Goal: Information Seeking & Learning: Learn about a topic

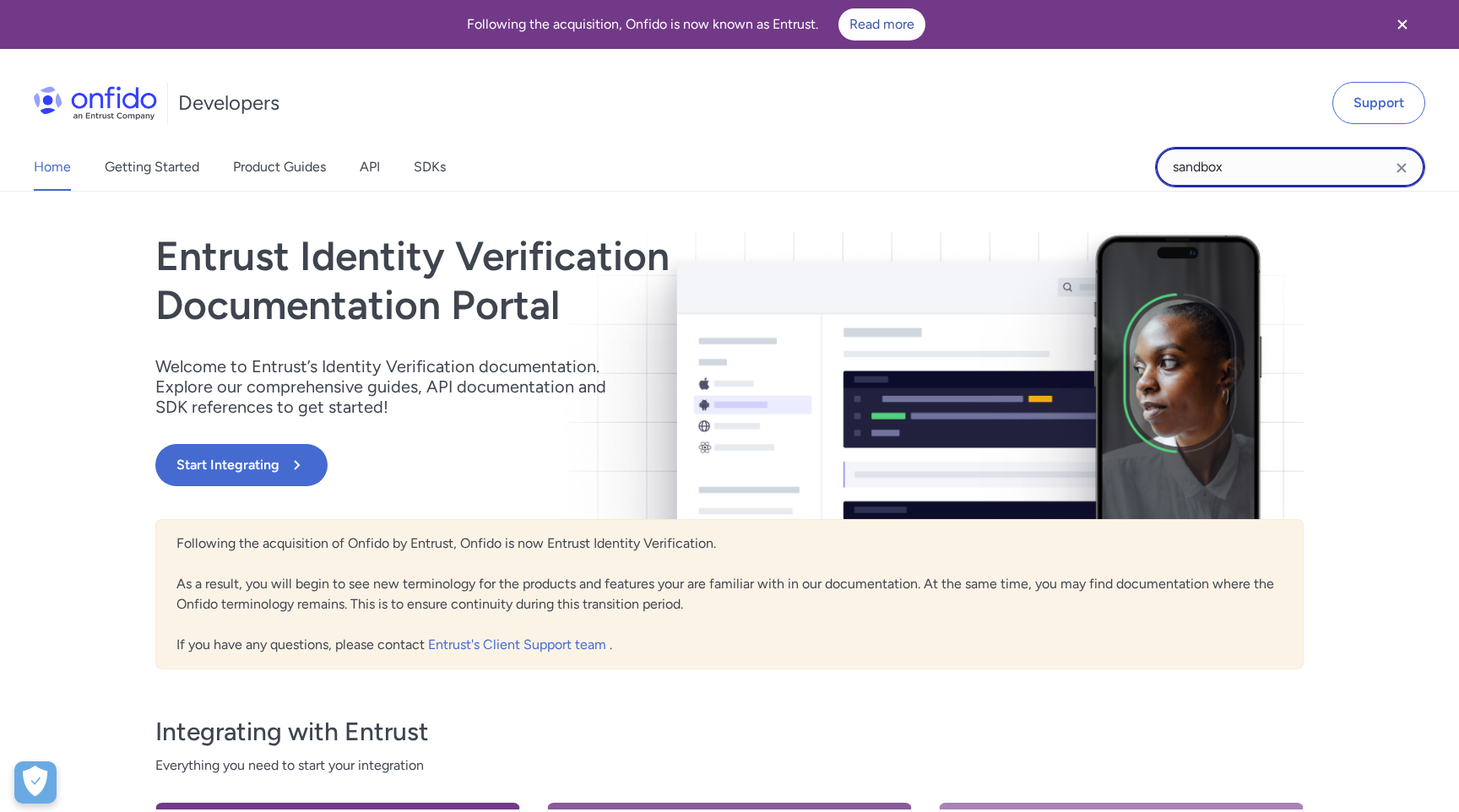
click at [1230, 173] on input "sandbox" at bounding box center [1290, 167] width 270 height 41
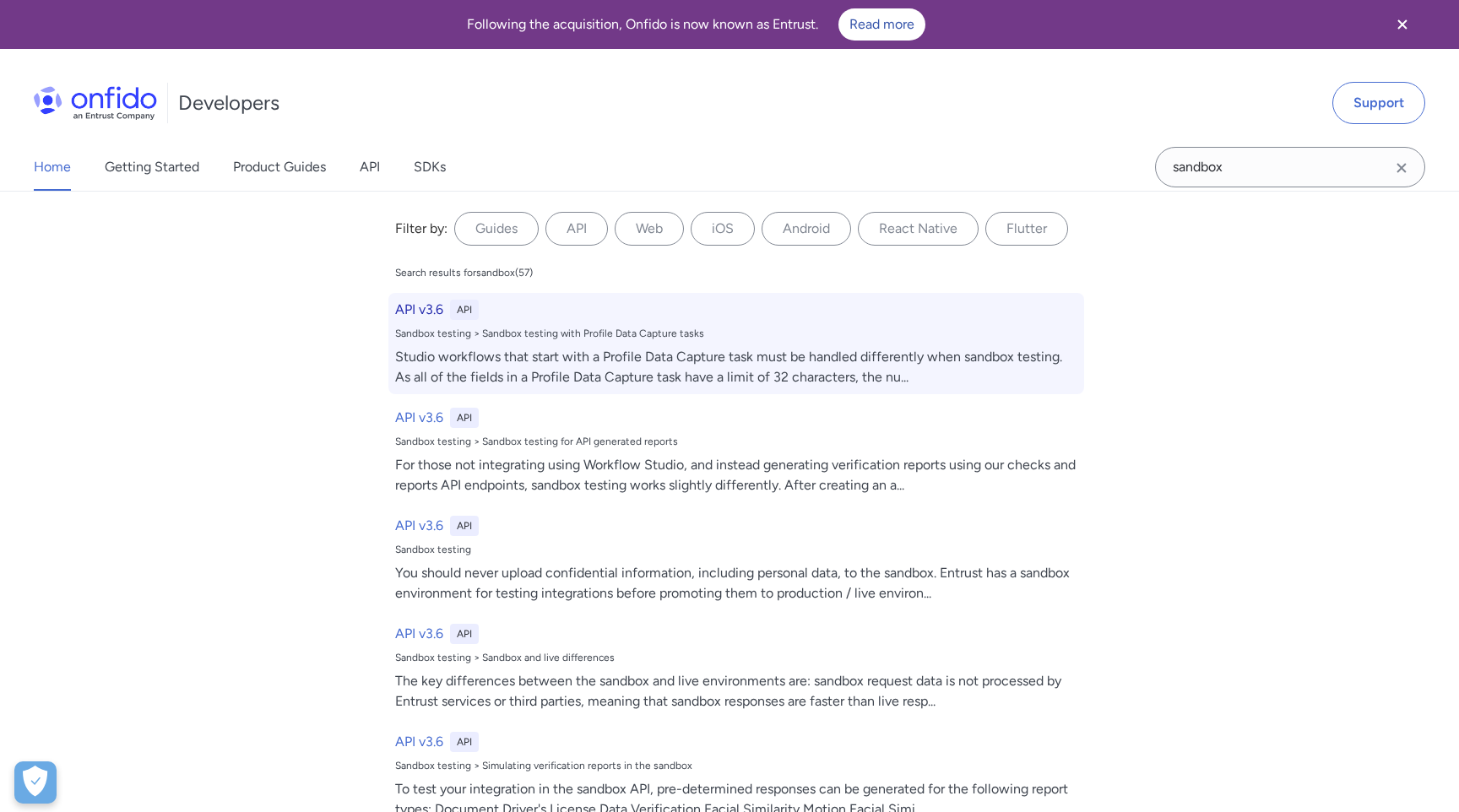
click at [436, 310] on h6 "API v3.6" at bounding box center [419, 310] width 48 height 20
select select "http"
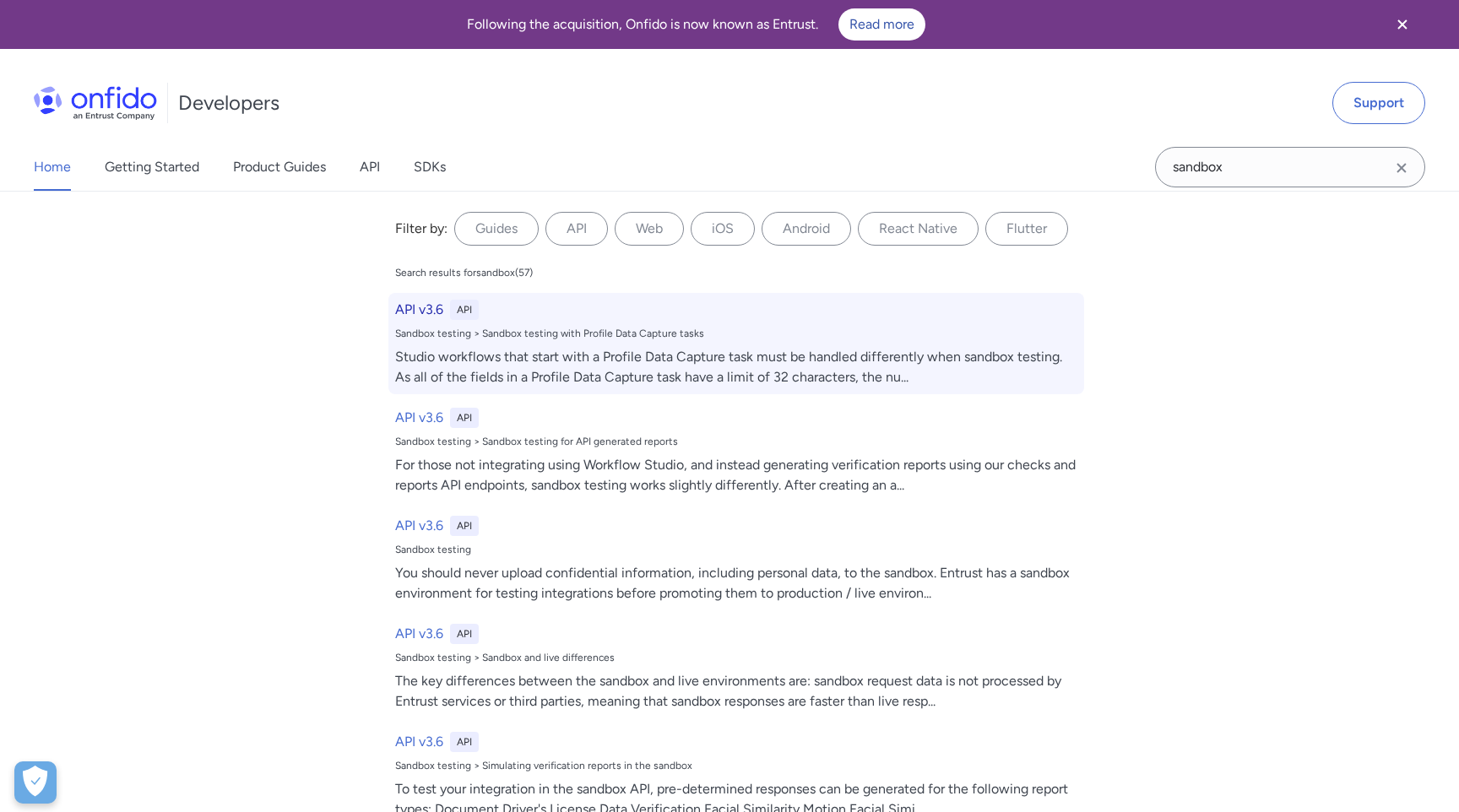
select select "http"
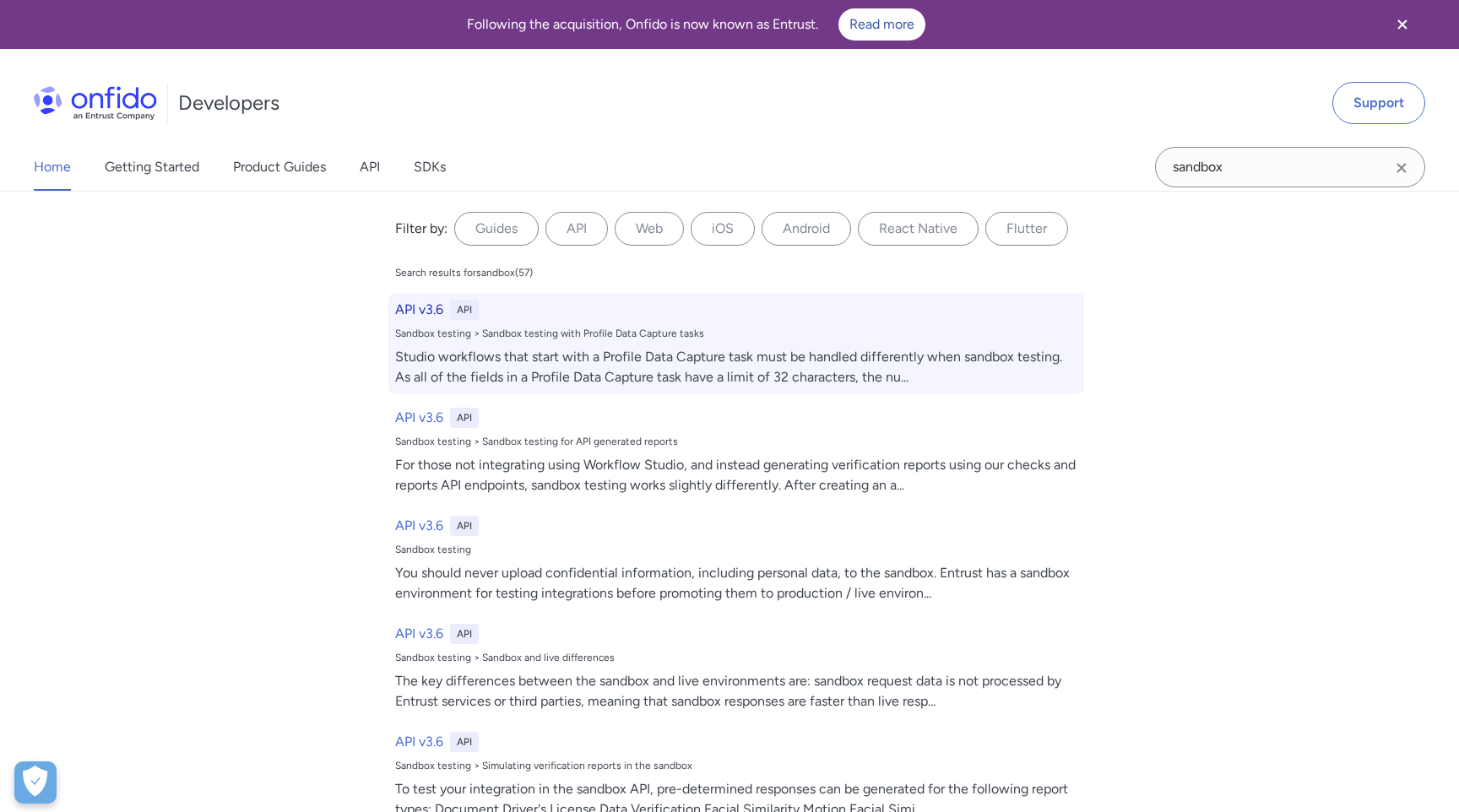
select select "http"
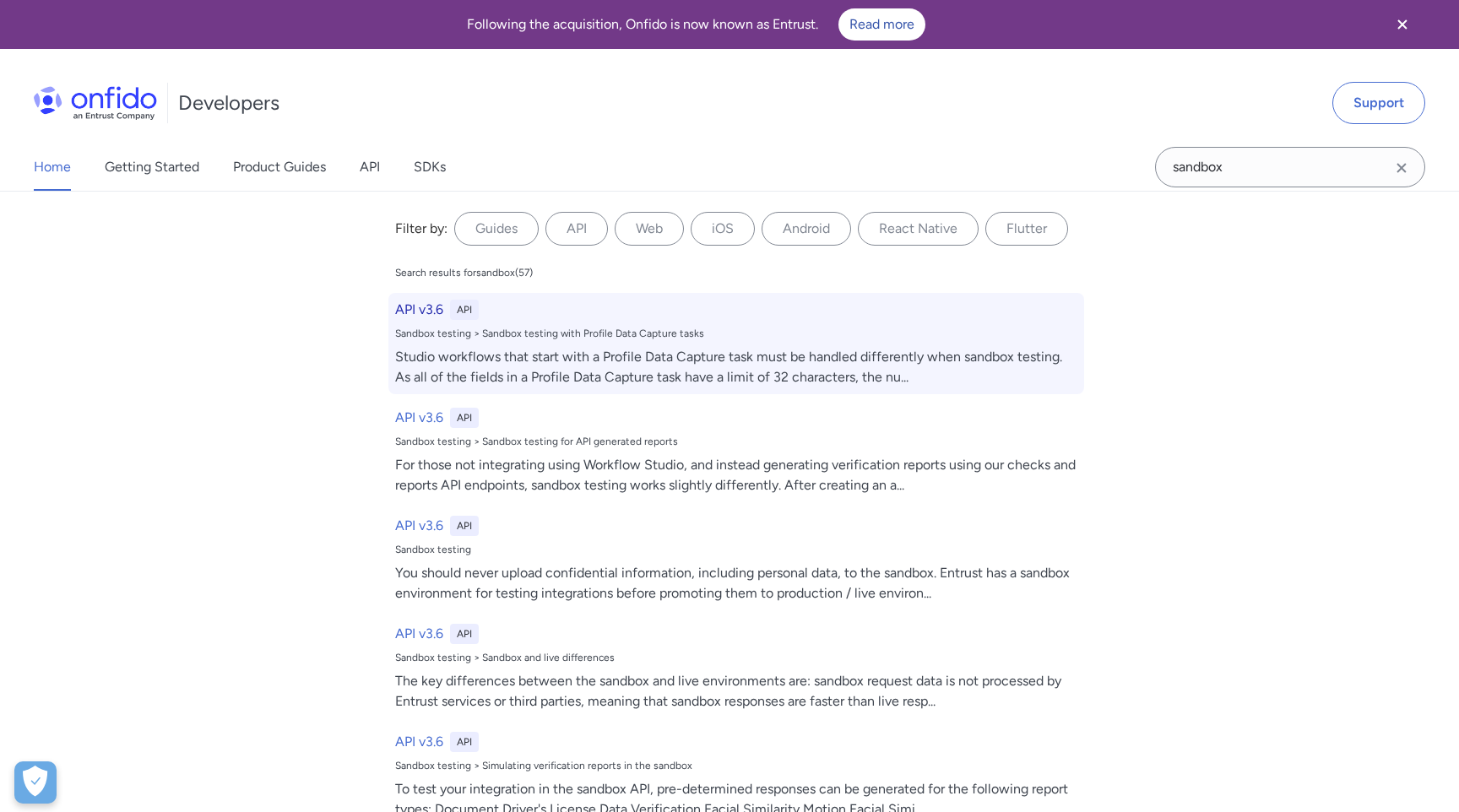
select select "http"
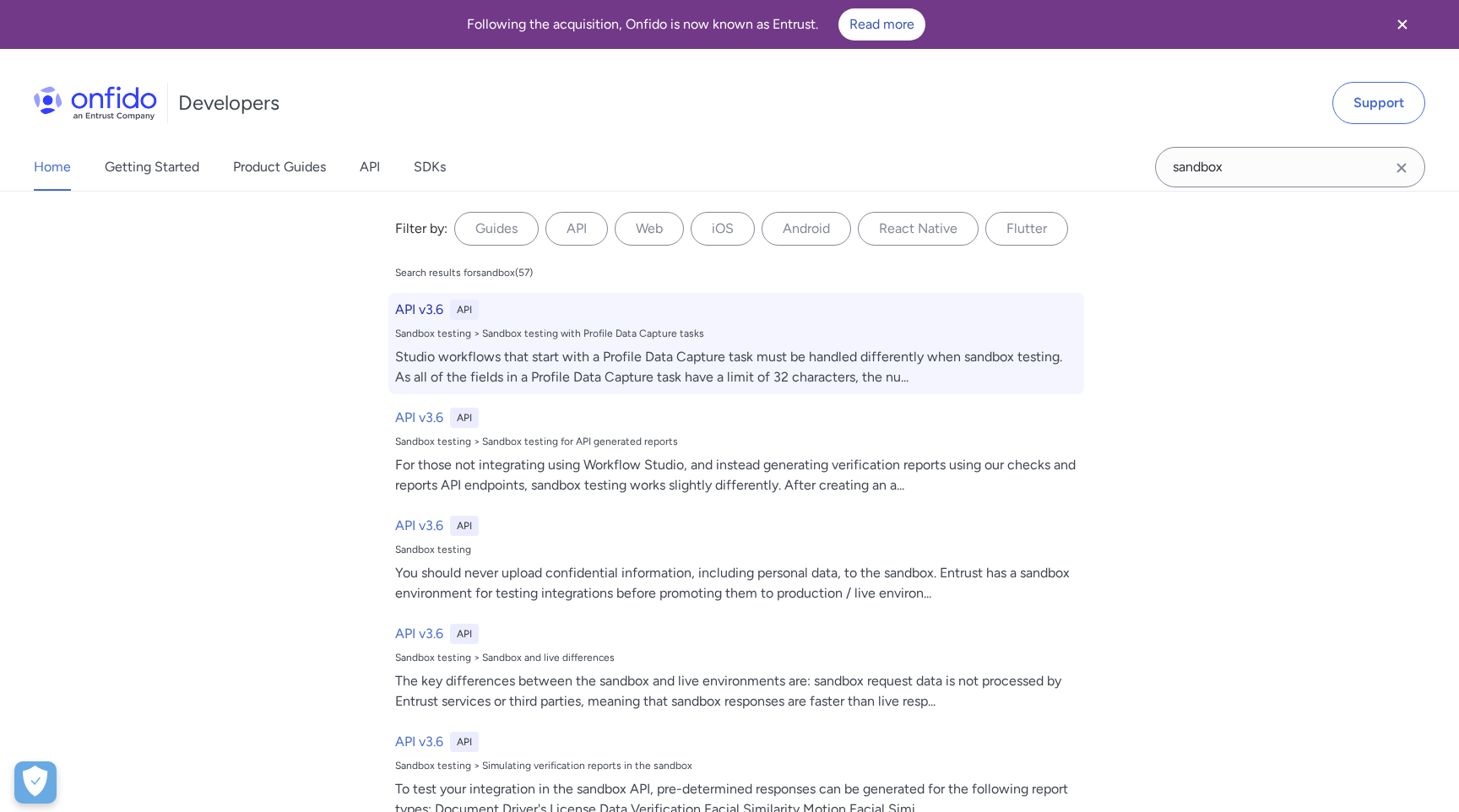
select select "http"
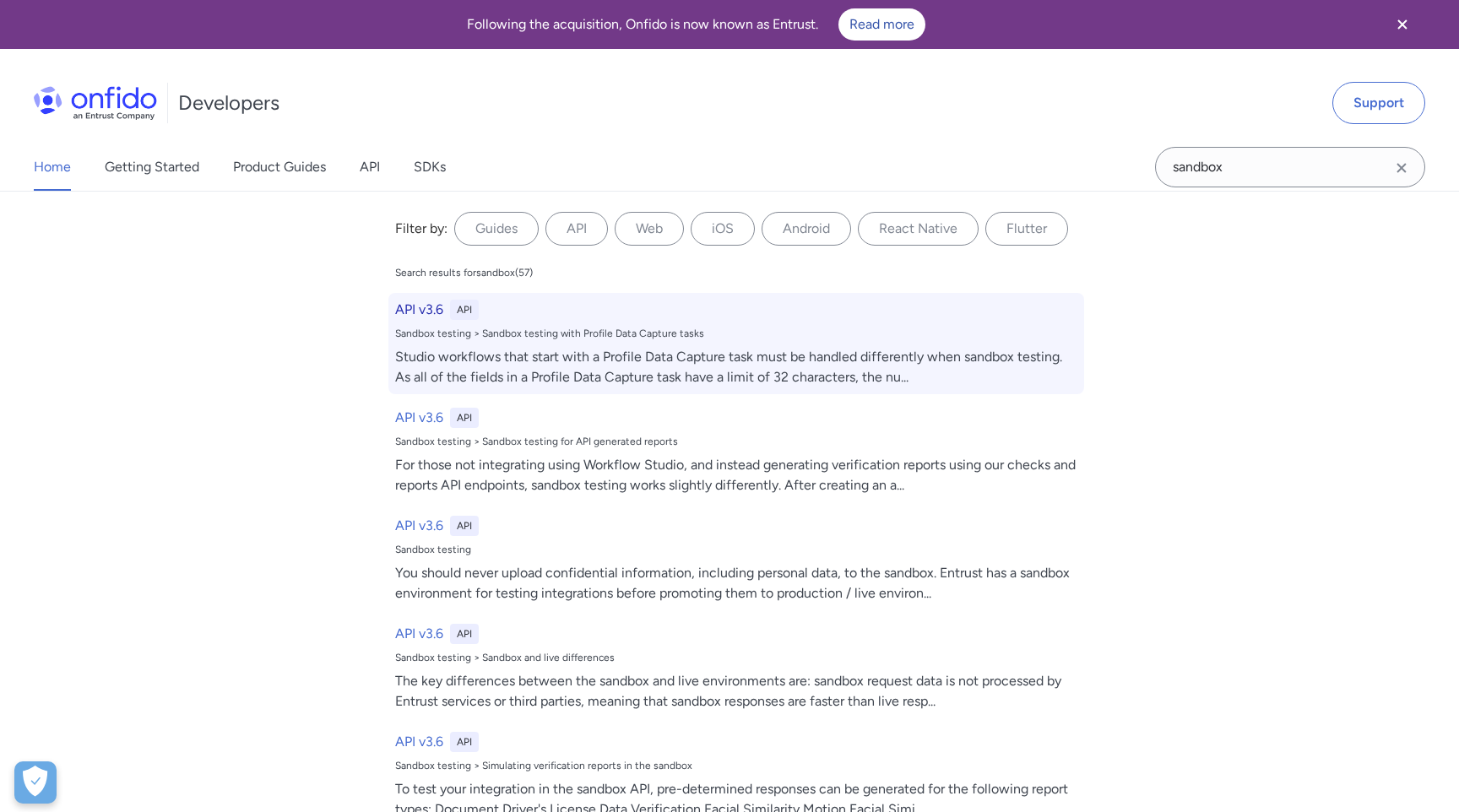
select select "http"
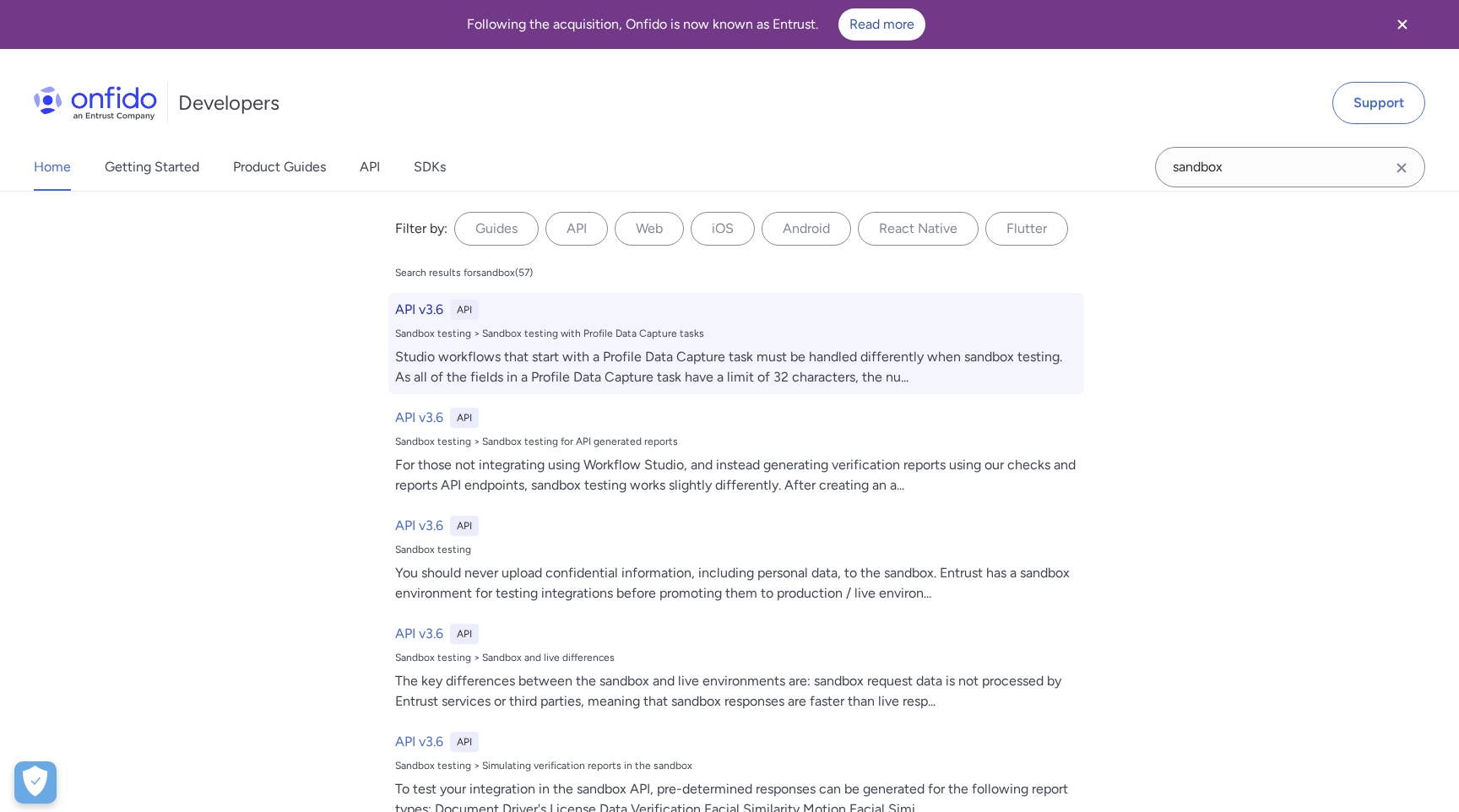
select select "http"
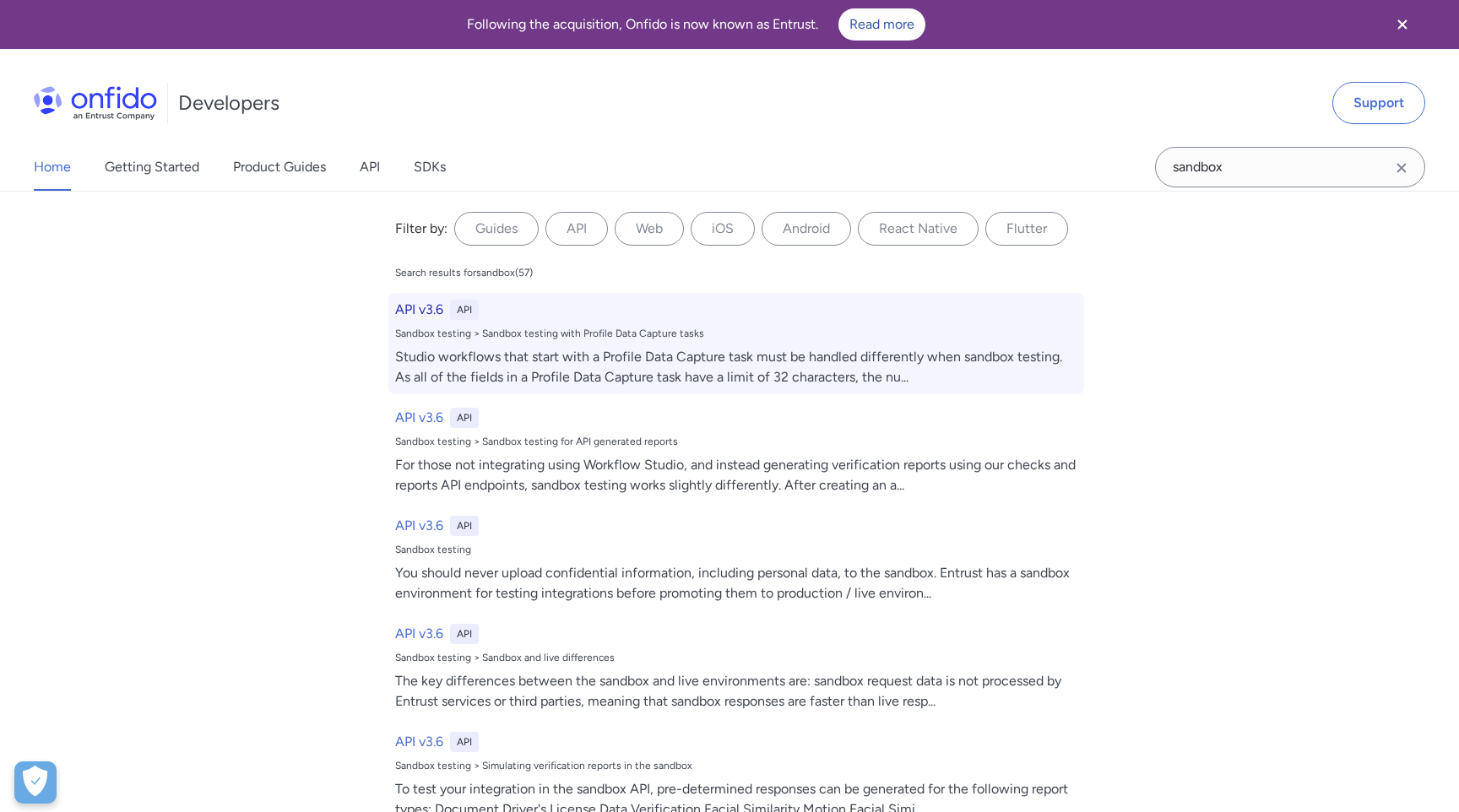
select select "http"
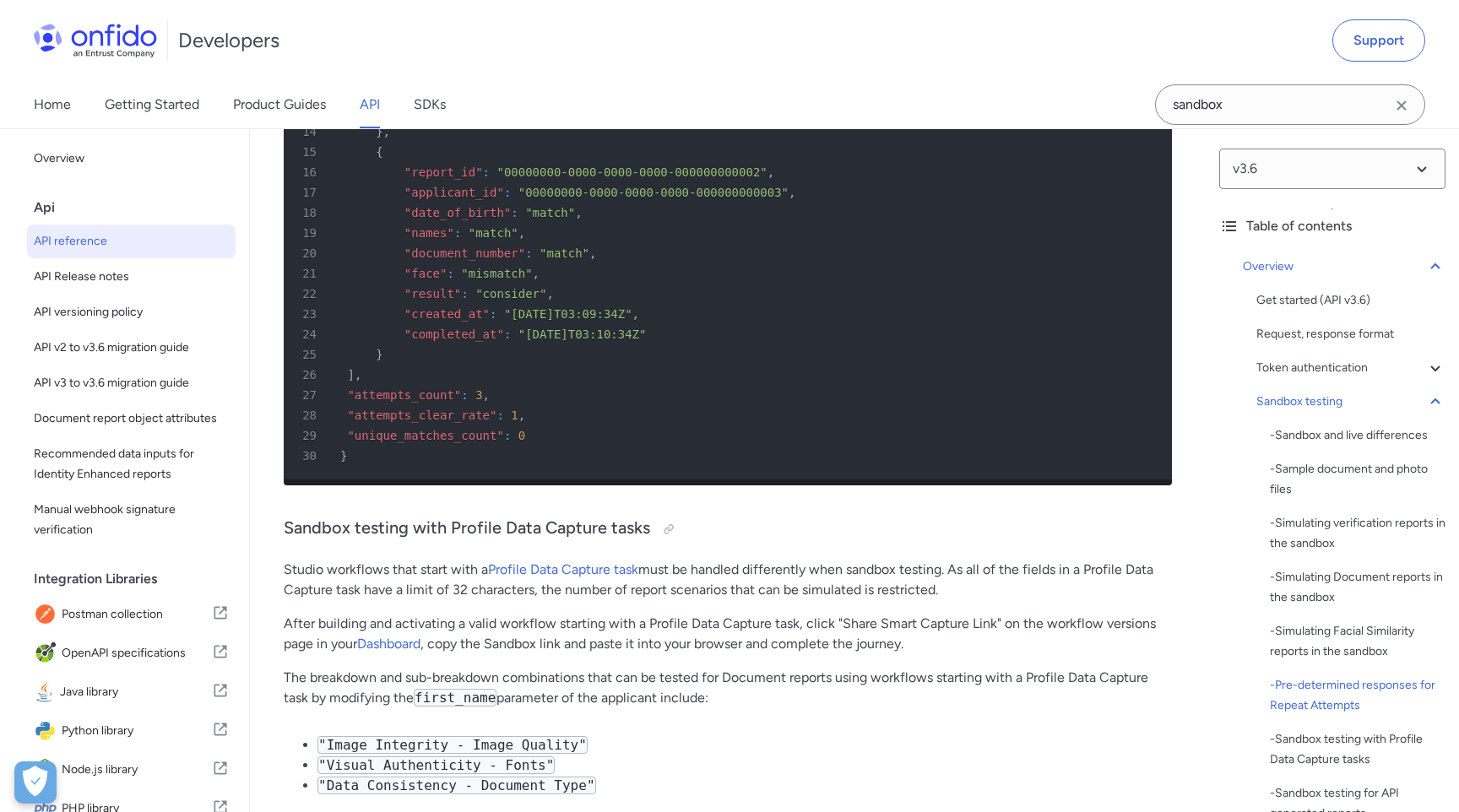
scroll to position [10335, 0]
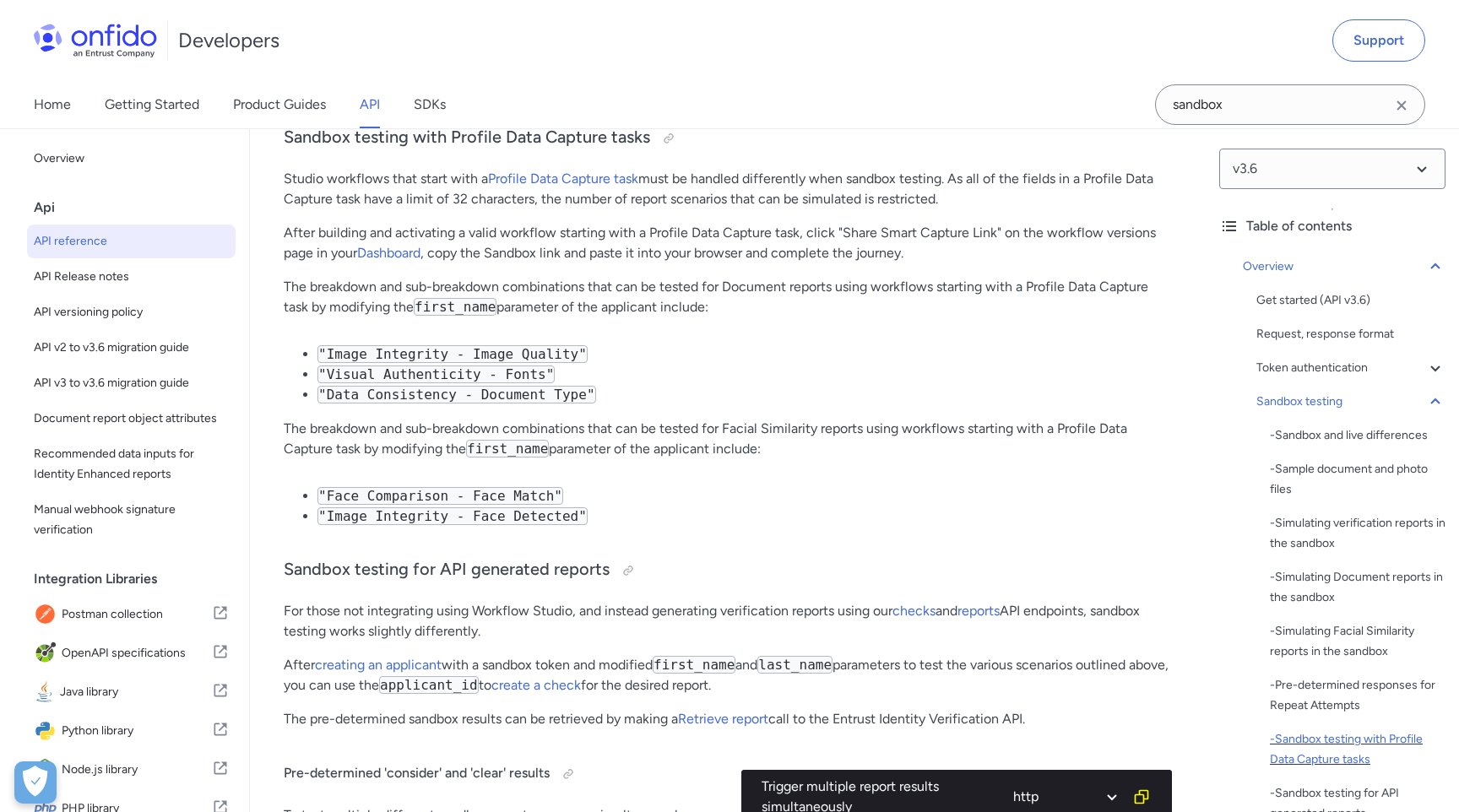
click at [1332, 741] on div "- Sandbox testing with Profile Data Capture tasks" at bounding box center [1358, 749] width 176 height 41
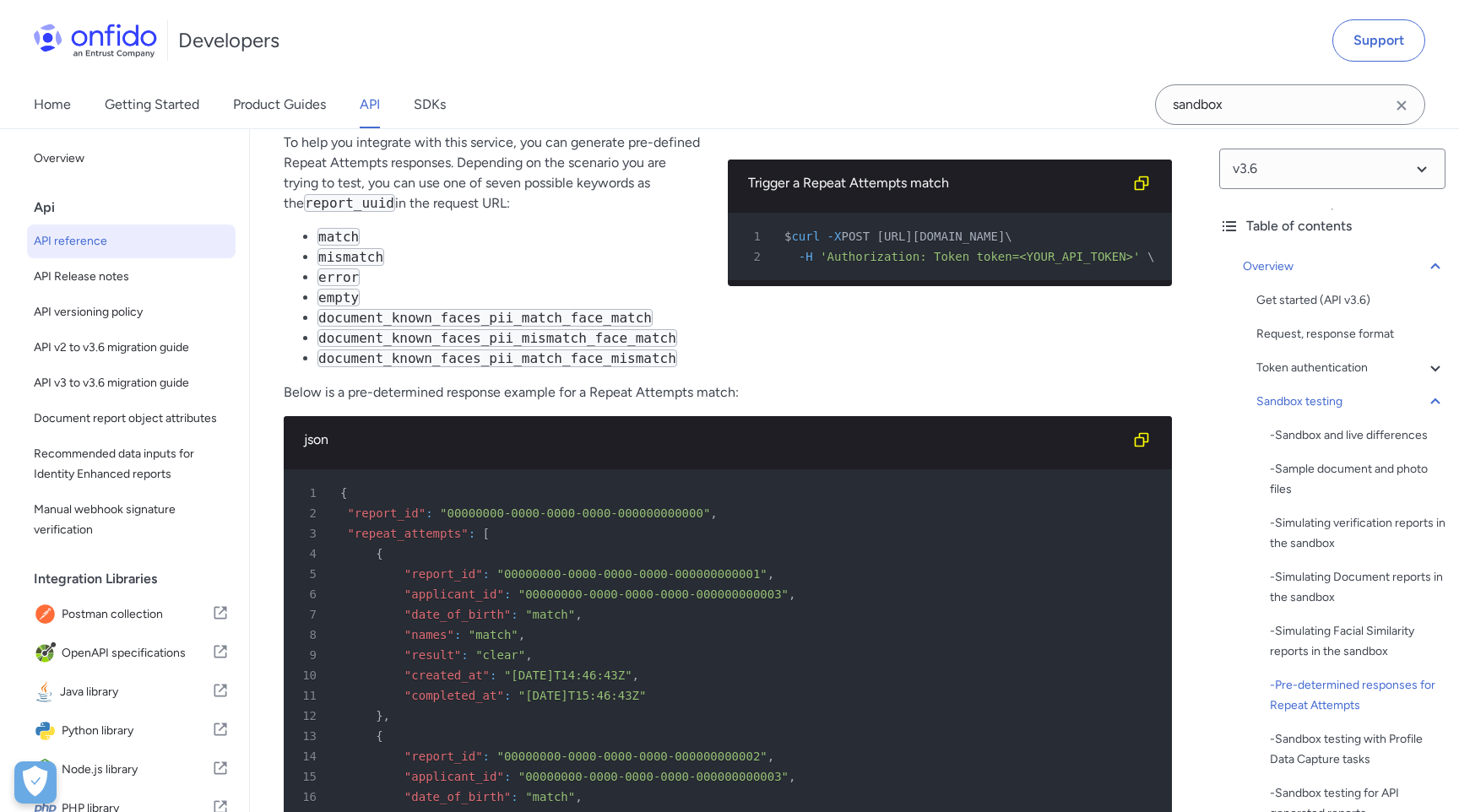
scroll to position [7079, 0]
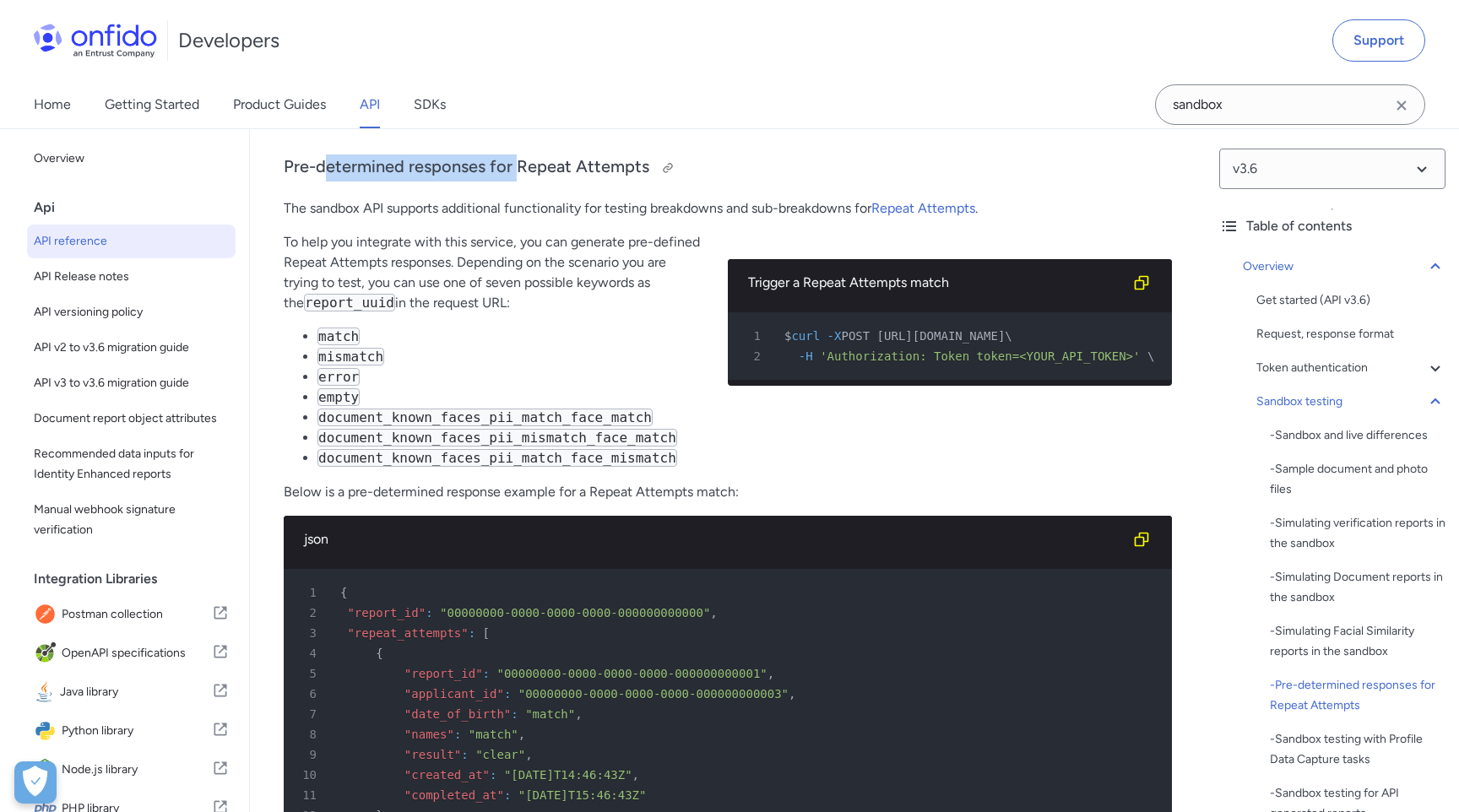
drag, startPoint x: 322, startPoint y: 164, endPoint x: 519, endPoint y: 177, distance: 197.4
click at [519, 177] on h3 "Pre-determined responses for Repeat Attempts" at bounding box center [728, 168] width 889 height 27
click at [581, 166] on h3 "Pre-determined responses for Repeat Attempts" at bounding box center [728, 168] width 889 height 27
drag, startPoint x: 424, startPoint y: 300, endPoint x: 501, endPoint y: 313, distance: 78.1
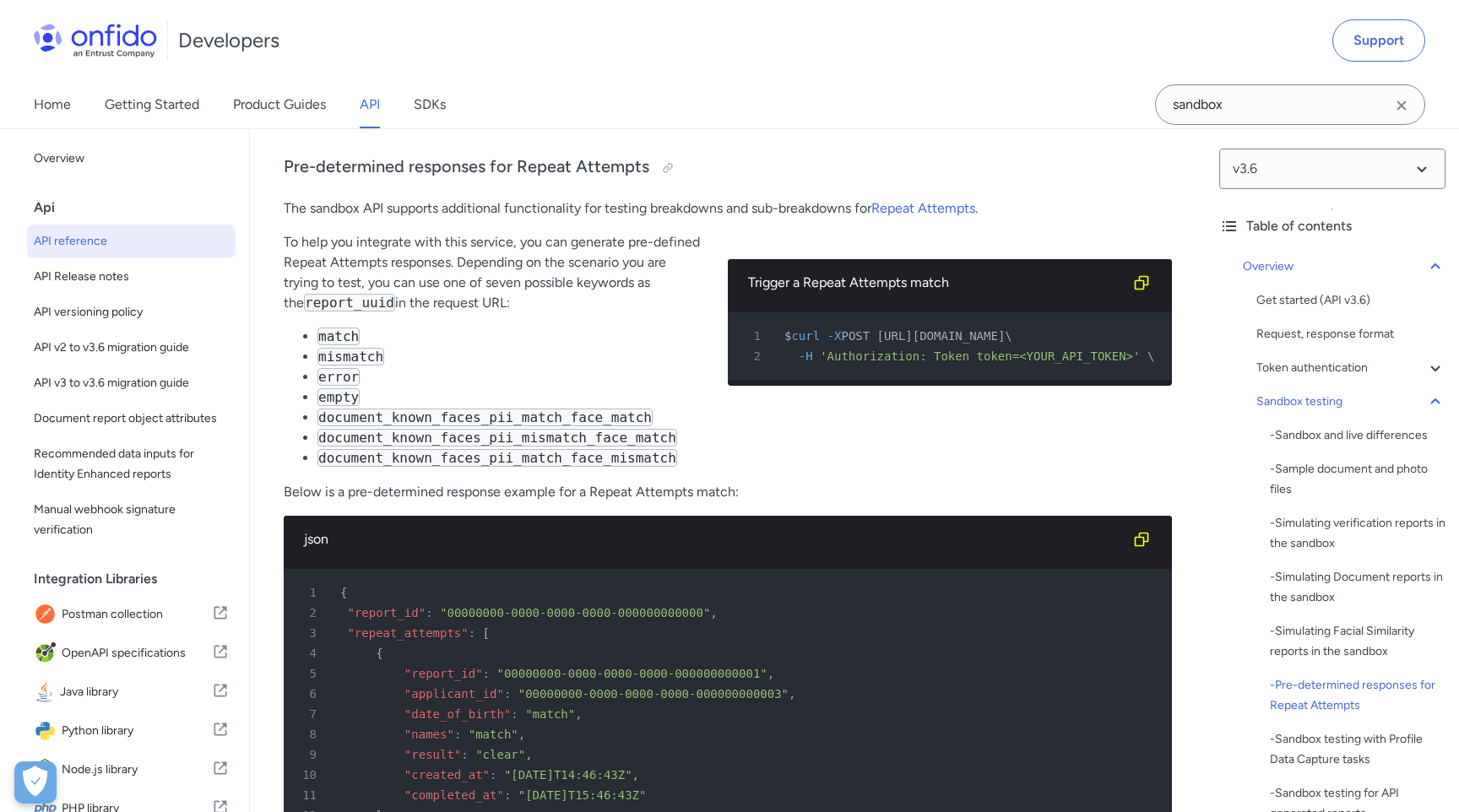
click at [501, 313] on p "To help you integrate with this service, you can generate pre-defined Repeat At…" at bounding box center [492, 272] width 417 height 81
drag, startPoint x: 487, startPoint y: 264, endPoint x: 618, endPoint y: 265, distance: 131.0
click at [618, 265] on p "To help you integrate with this service, you can generate pre-defined Repeat At…" at bounding box center [492, 272] width 417 height 81
drag, startPoint x: 354, startPoint y: 279, endPoint x: 440, endPoint y: 285, distance: 86.2
click at [440, 285] on p "To help you integrate with this service, you can generate pre-defined Repeat At…" at bounding box center [492, 272] width 417 height 81
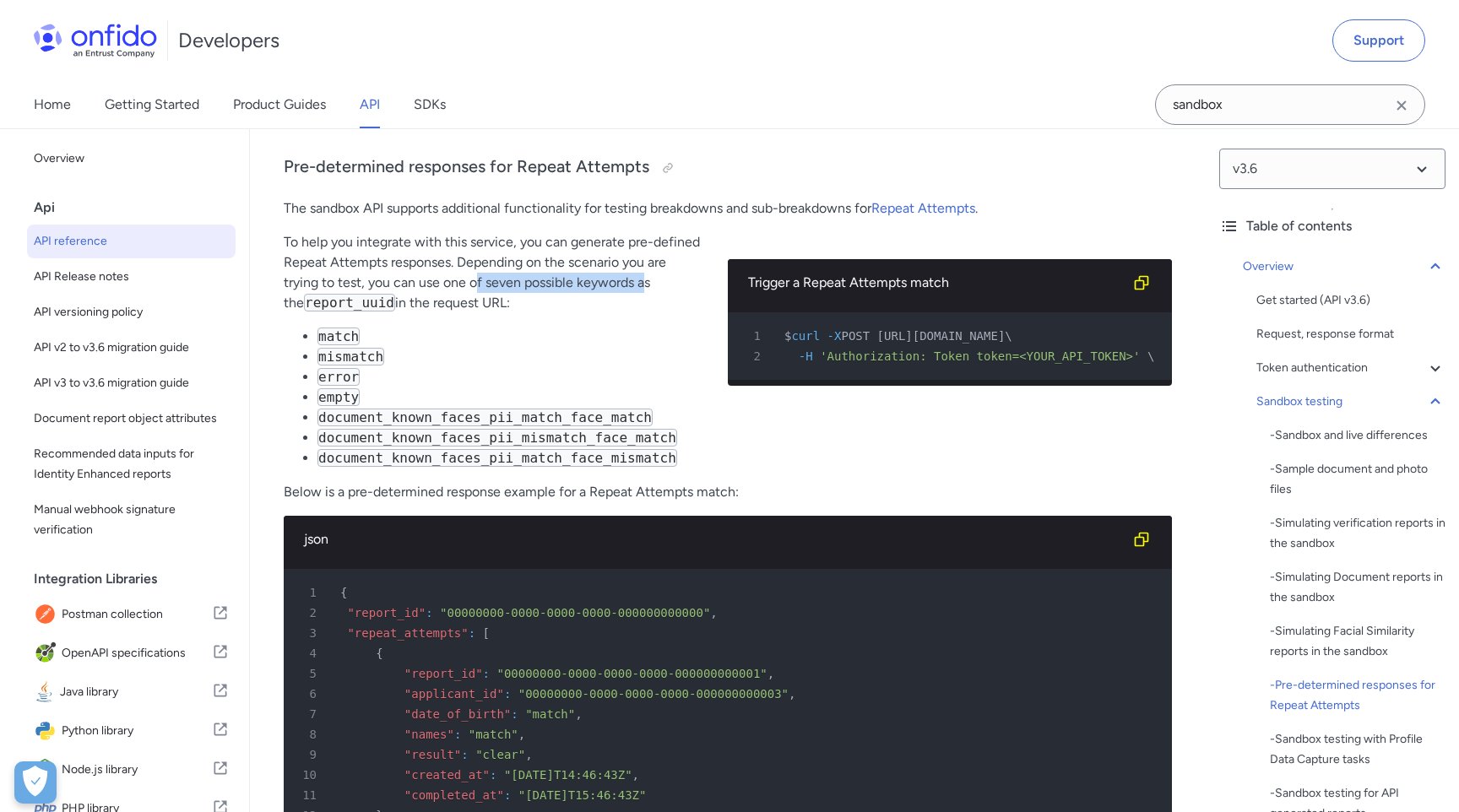
drag, startPoint x: 474, startPoint y: 283, endPoint x: 644, endPoint y: 278, distance: 170.1
click at [644, 278] on p "To help you integrate with this service, you can generate pre-defined Repeat At…" at bounding box center [492, 272] width 417 height 81
drag, startPoint x: 391, startPoint y: 303, endPoint x: 467, endPoint y: 313, distance: 76.7
click at [467, 313] on div "To help you integrate with this service, you can generate pre-defined Repeat At…" at bounding box center [492, 357] width 417 height 250
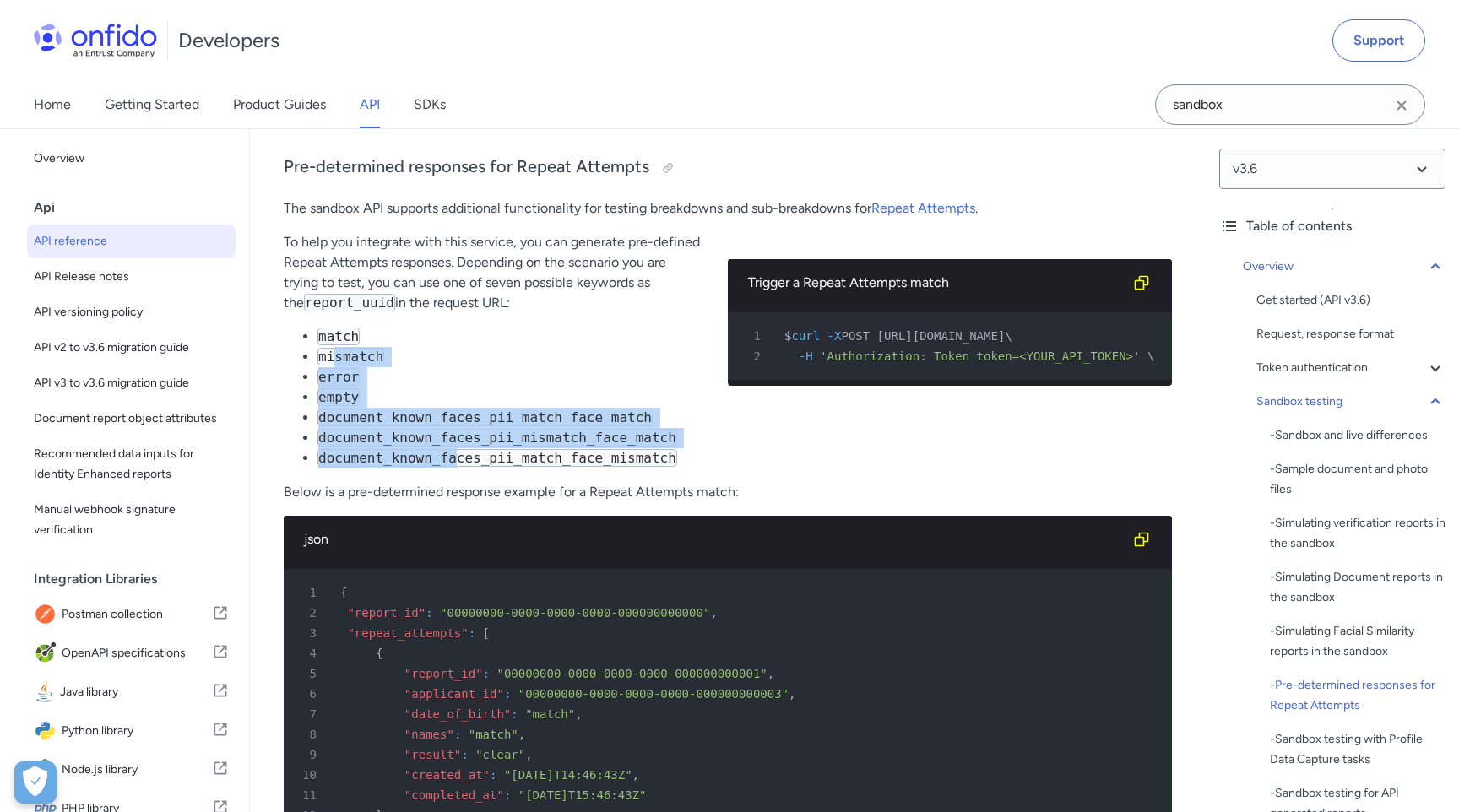
drag, startPoint x: 333, startPoint y: 350, endPoint x: 460, endPoint y: 461, distance: 168.7
click at [460, 461] on ul "match mismatch error empty document_known_faces_pii_match_face_match document_k…" at bounding box center [492, 397] width 417 height 141
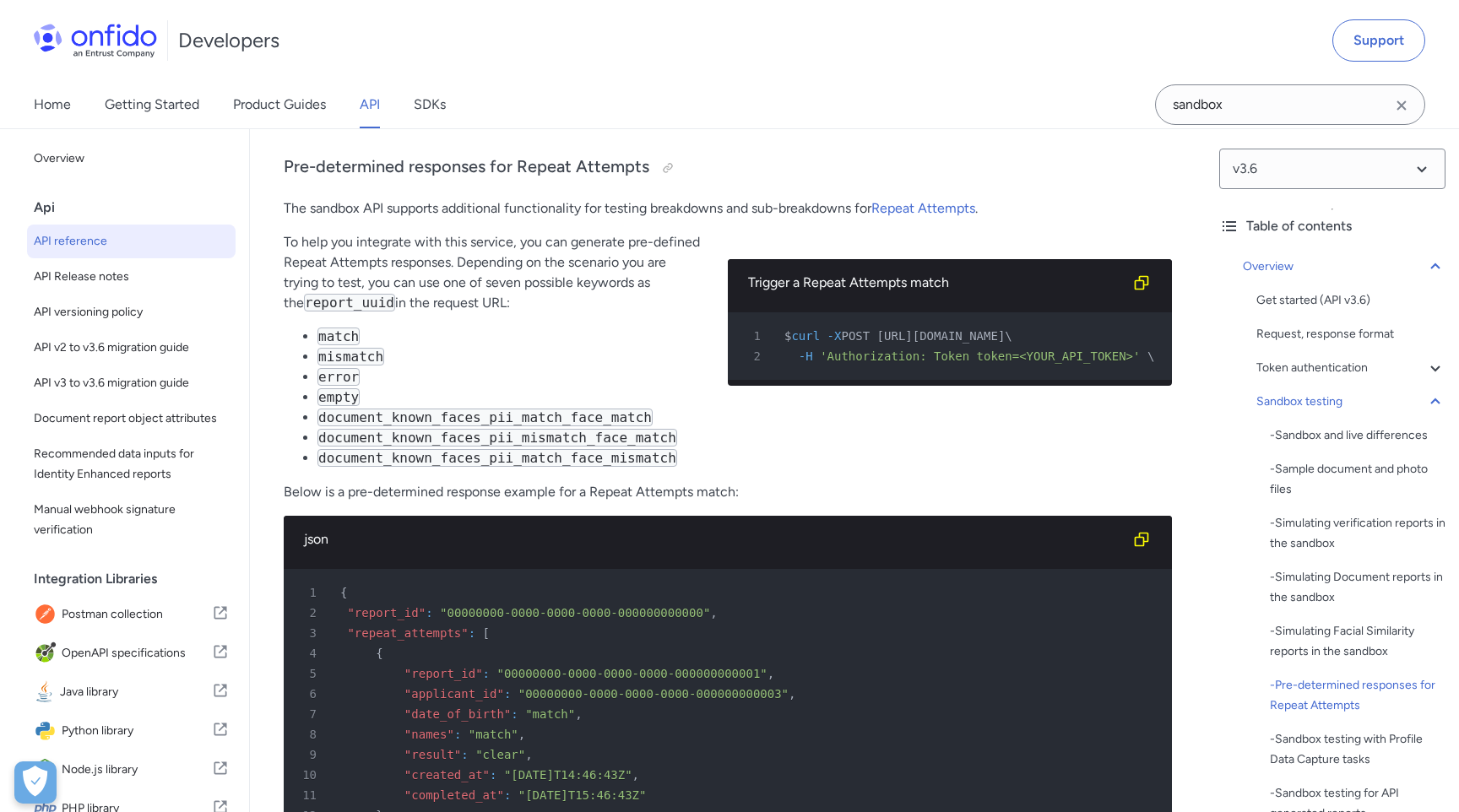
click at [1005, 334] on span "POST [URL][DOMAIN_NAME]" at bounding box center [922, 335] width 164 height 14
drag, startPoint x: 1011, startPoint y: 332, endPoint x: 1129, endPoint y: 345, distance: 118.7
click at [1128, 345] on pre "1 $ curl -X POST https://api.eu.onfido.com/v3.6/repeat_attempts/match \ 2 -H 'A…" at bounding box center [950, 346] width 444 height 67
click at [901, 337] on span "POST [URL][DOMAIN_NAME]" at bounding box center [922, 335] width 164 height 14
drag, startPoint x: 1011, startPoint y: 337, endPoint x: 1153, endPoint y: 337, distance: 142.0
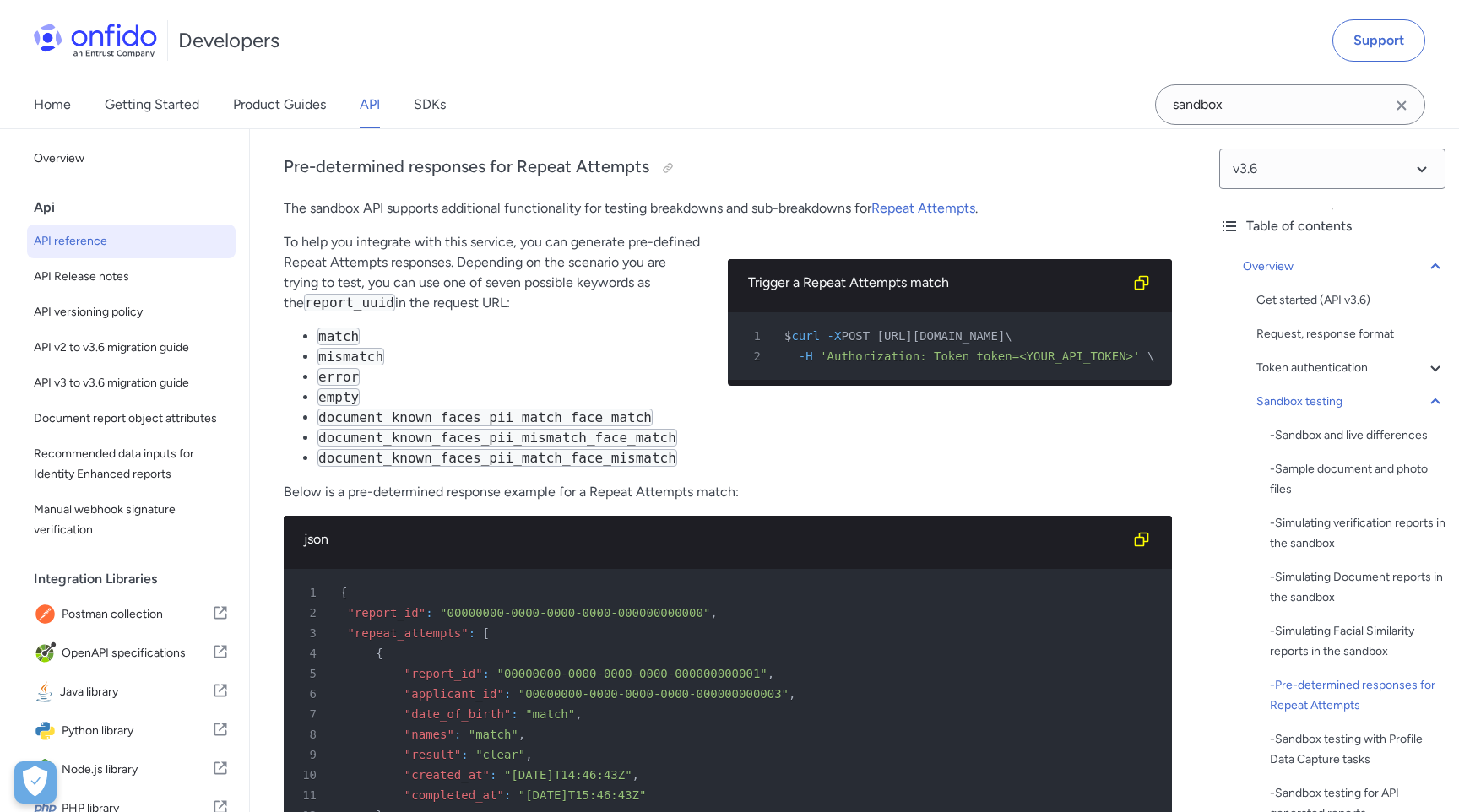
click at [1005, 337] on span "POST [URL][DOMAIN_NAME]" at bounding box center [922, 335] width 164 height 14
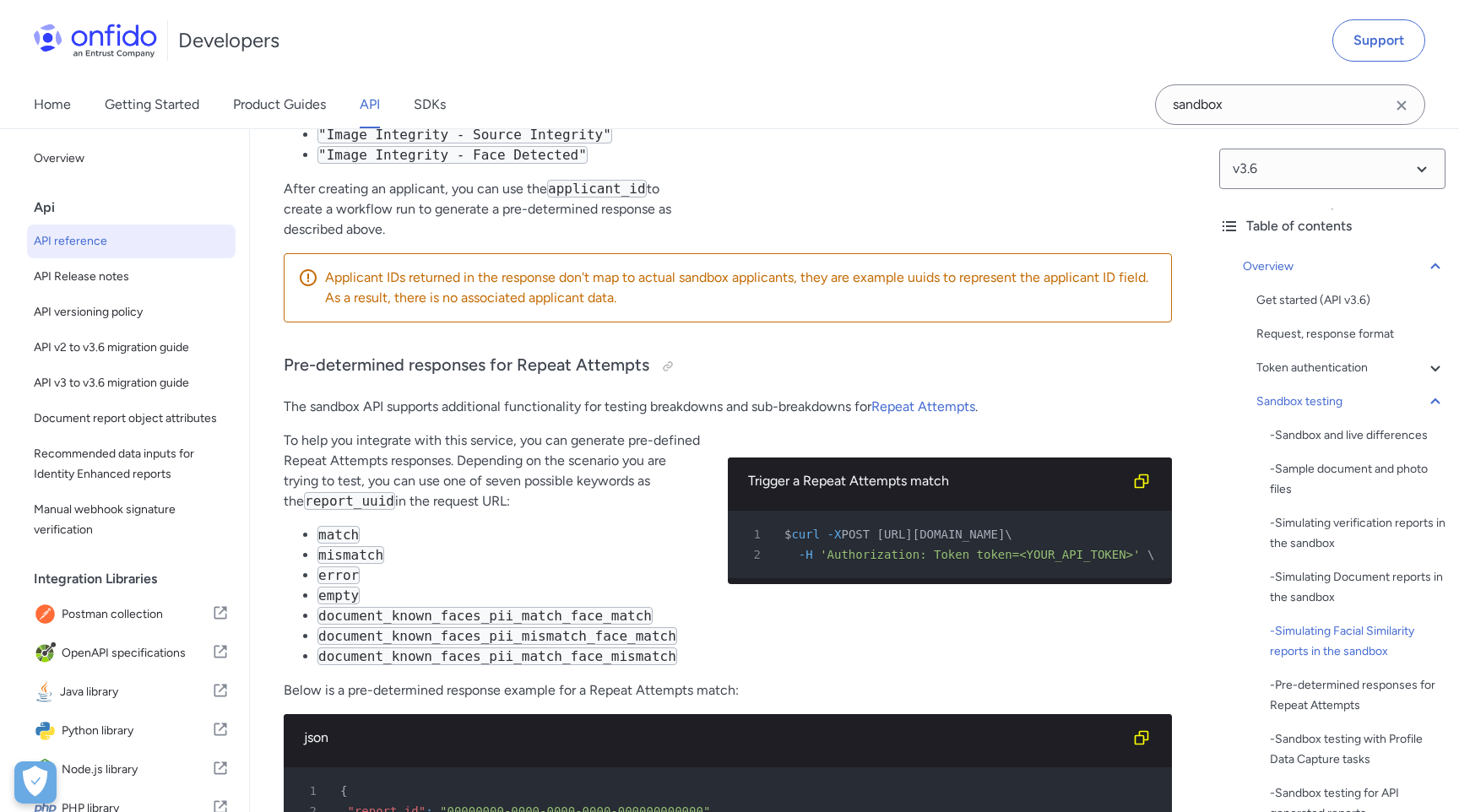
scroll to position [6882, 0]
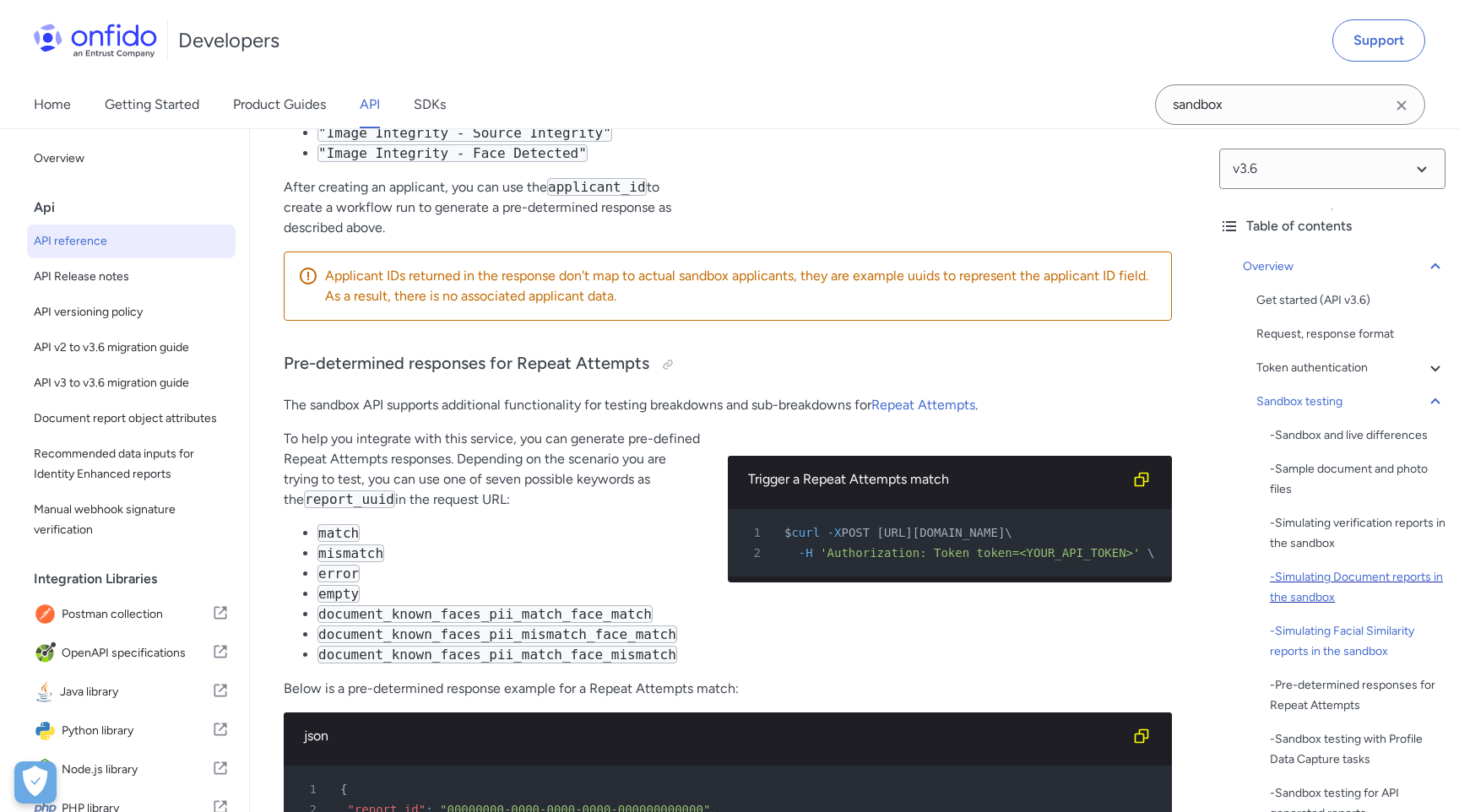
click at [1319, 580] on div "- Simulating Document reports in the sandbox" at bounding box center [1358, 587] width 176 height 41
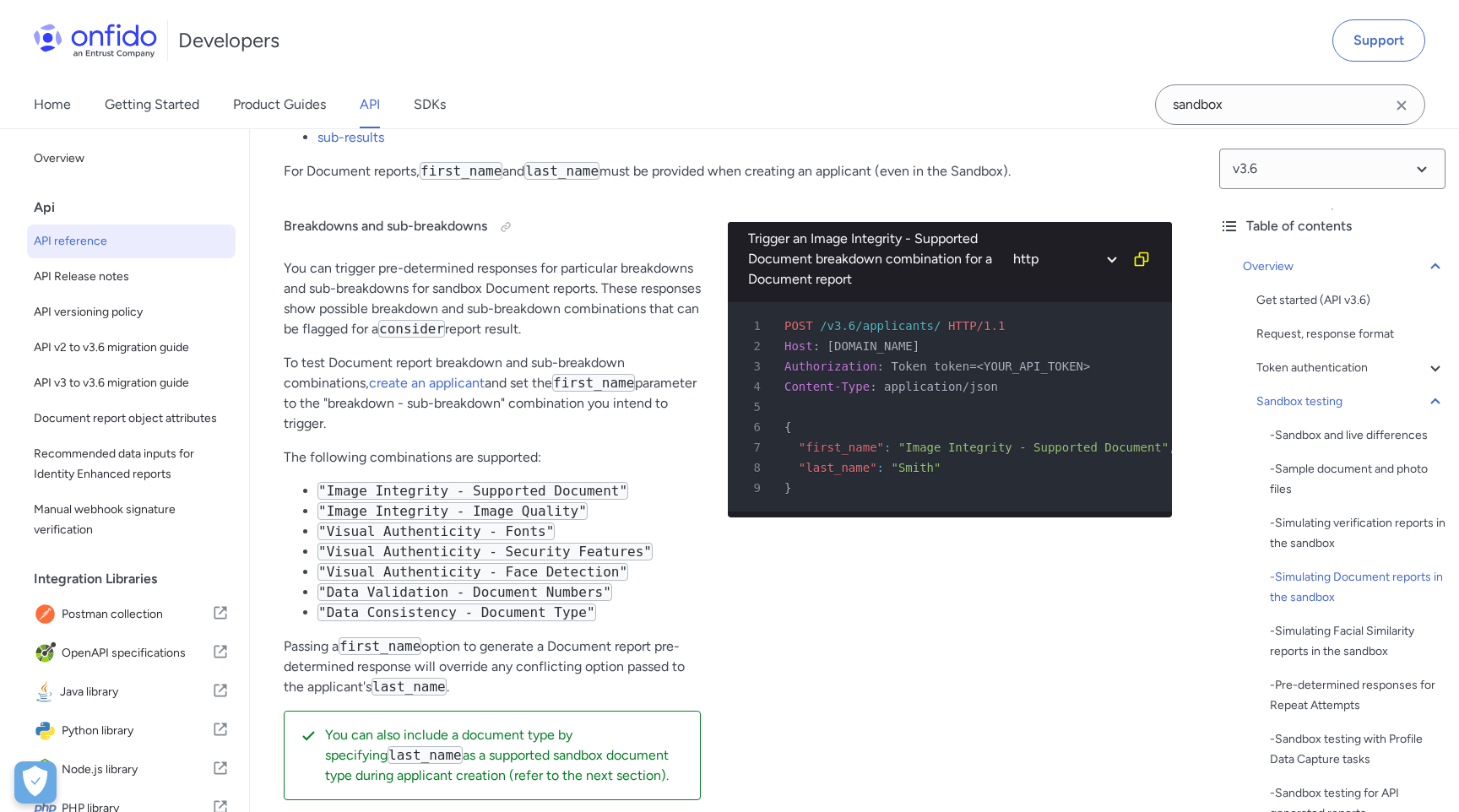
scroll to position [4336, 0]
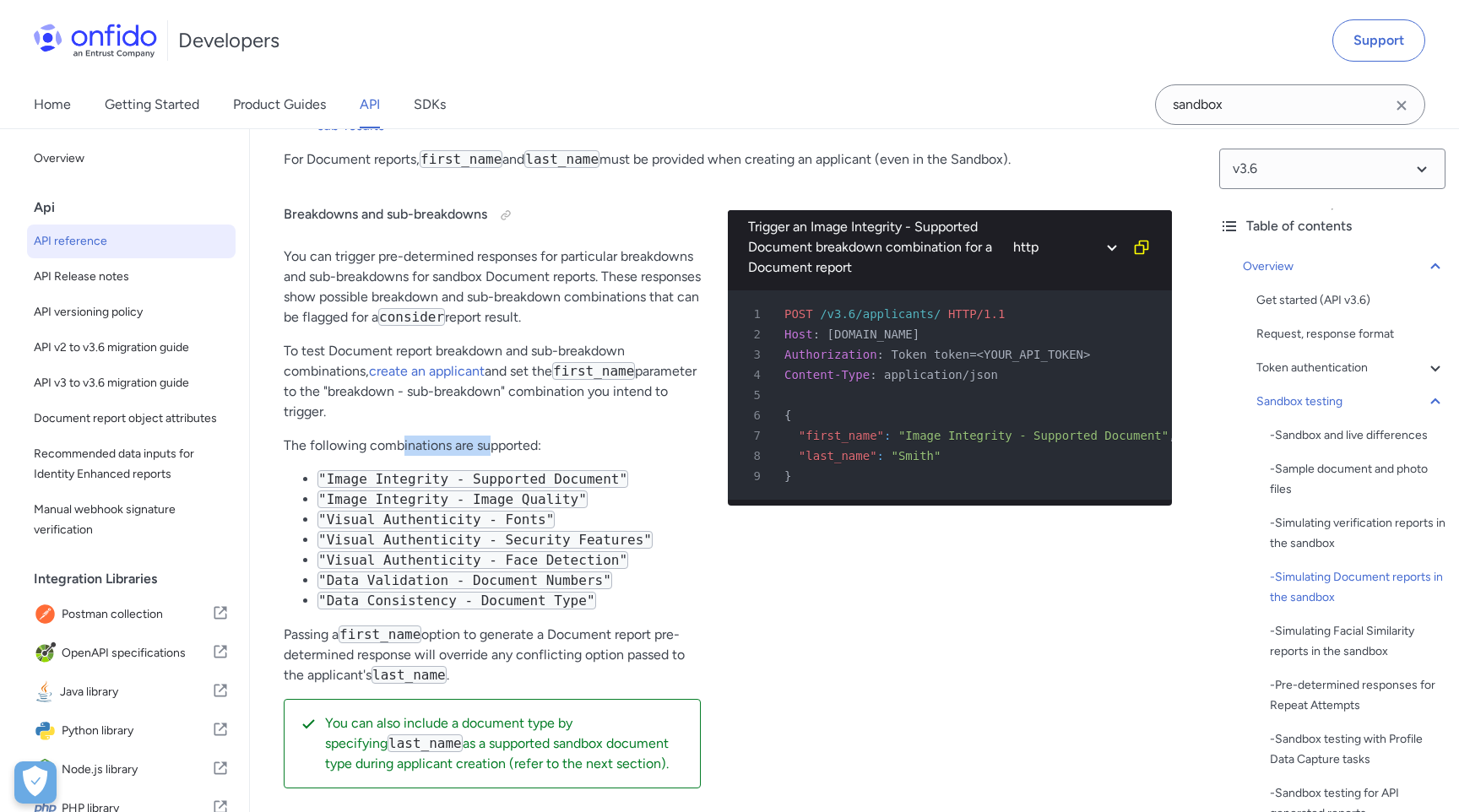
drag, startPoint x: 399, startPoint y: 448, endPoint x: 491, endPoint y: 455, distance: 92.3
click at [491, 455] on p "The following combinations are supported:" at bounding box center [492, 445] width 417 height 20
drag, startPoint x: 326, startPoint y: 478, endPoint x: 427, endPoint y: 477, distance: 101.0
click at [427, 477] on code ""Image Integrity - Supported Document"" at bounding box center [472, 479] width 311 height 18
drag, startPoint x: 337, startPoint y: 497, endPoint x: 429, endPoint y: 497, distance: 92.0
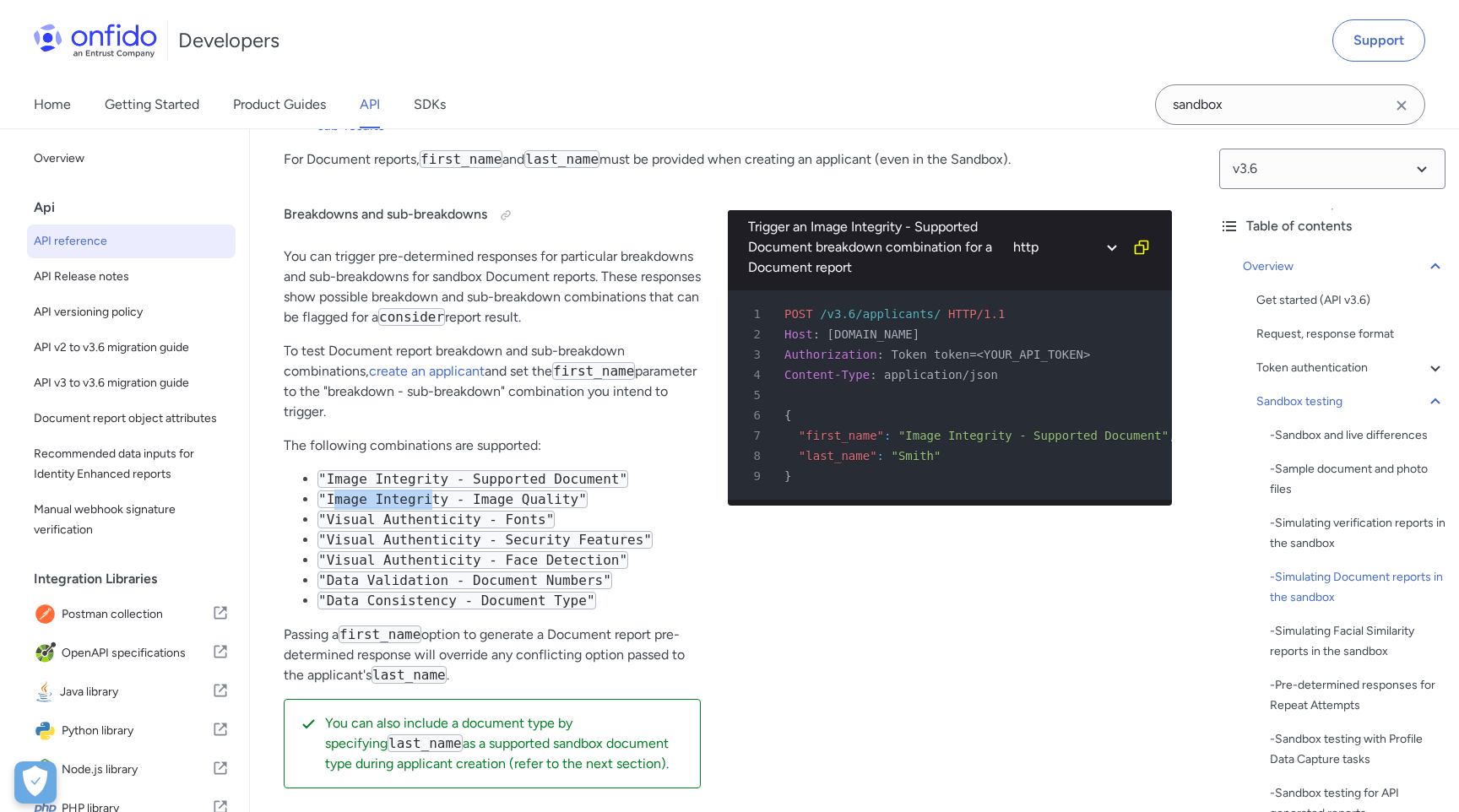
click at [429, 497] on code ""Image Integrity - Image Quality"" at bounding box center [452, 499] width 270 height 18
drag, startPoint x: 394, startPoint y: 392, endPoint x: 560, endPoint y: 396, distance: 166.0
click at [560, 396] on p "To test Document report breakdown and sub-breakdown combinations, create an app…" at bounding box center [492, 381] width 417 height 81
click at [579, 416] on p "To test Document report breakdown and sub-breakdown combinations, create an app…" at bounding box center [492, 381] width 417 height 81
drag, startPoint x: 336, startPoint y: 521, endPoint x: 443, endPoint y: 519, distance: 107.0
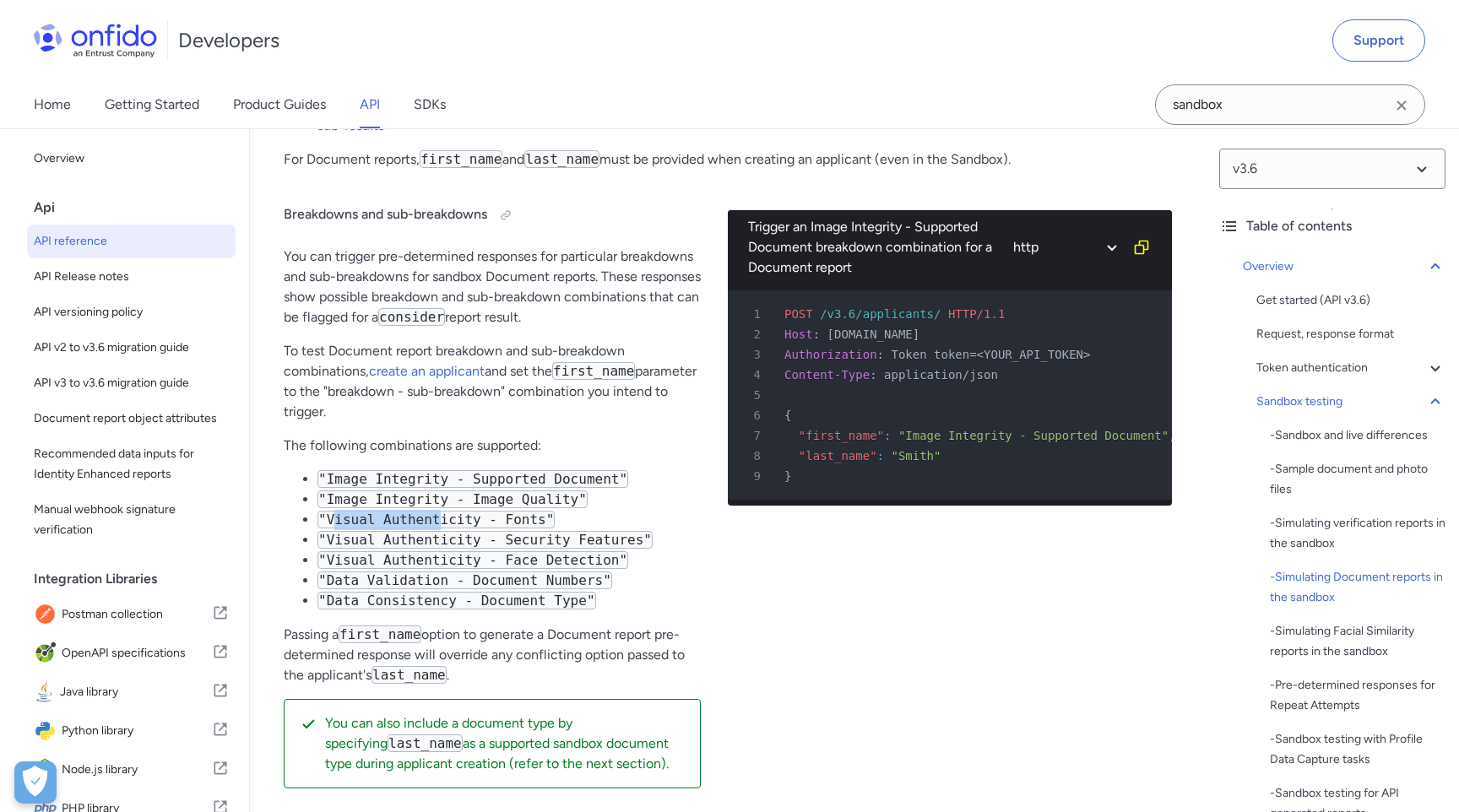
click at [443, 519] on code ""Visual Authenticity - Fonts"" at bounding box center [436, 519] width 238 height 18
click at [507, 518] on code ""Visual Authenticity - Fonts"" at bounding box center [436, 519] width 238 height 18
drag, startPoint x: 329, startPoint y: 576, endPoint x: 456, endPoint y: 578, distance: 127.0
click at [456, 578] on code ""Data Validation - Document Numbers"" at bounding box center [464, 580] width 295 height 18
drag, startPoint x: 483, startPoint y: 576, endPoint x: 646, endPoint y: 577, distance: 163.0
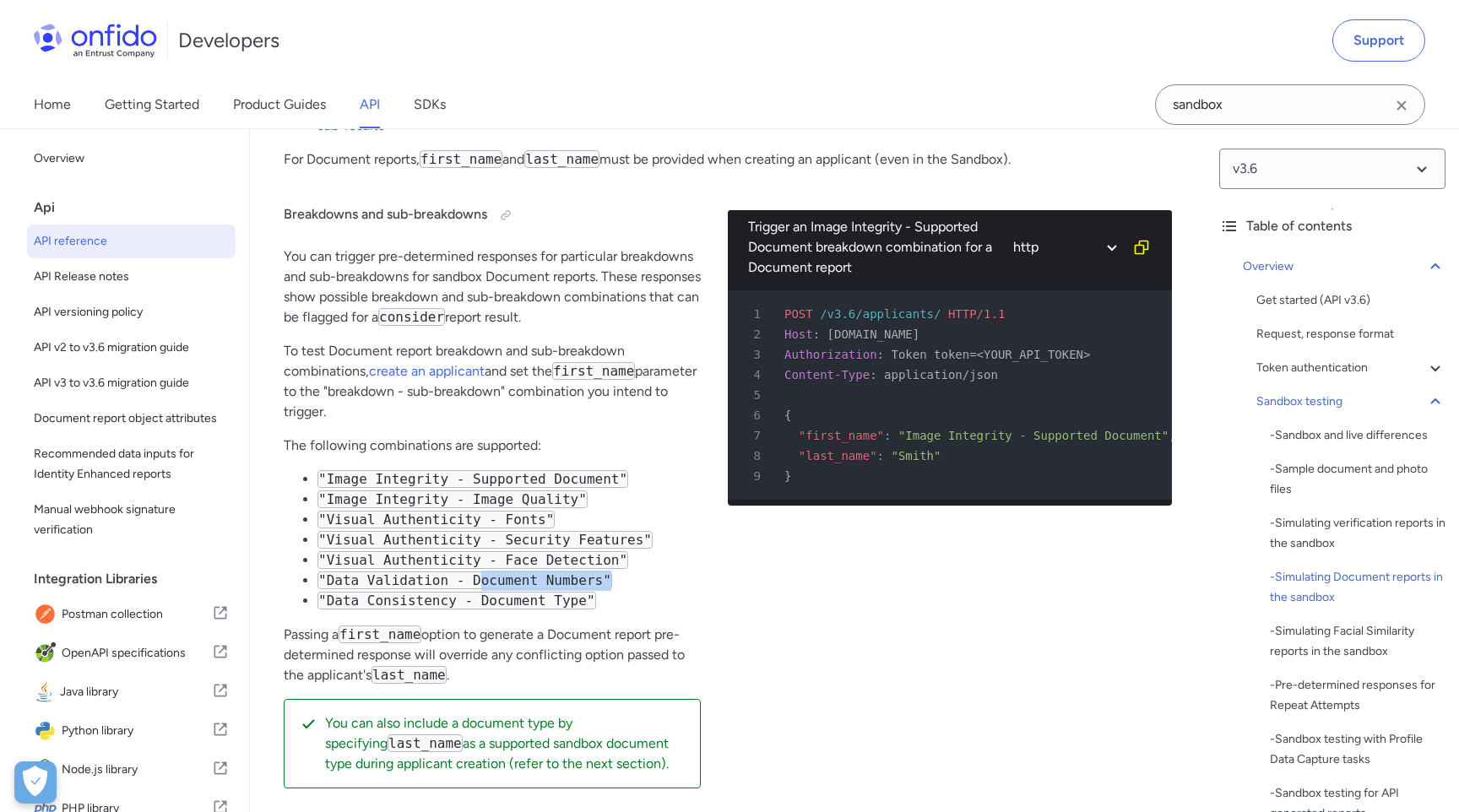
click at [646, 577] on li ""Data Validation - Document Numbers"" at bounding box center [509, 580] width 384 height 20
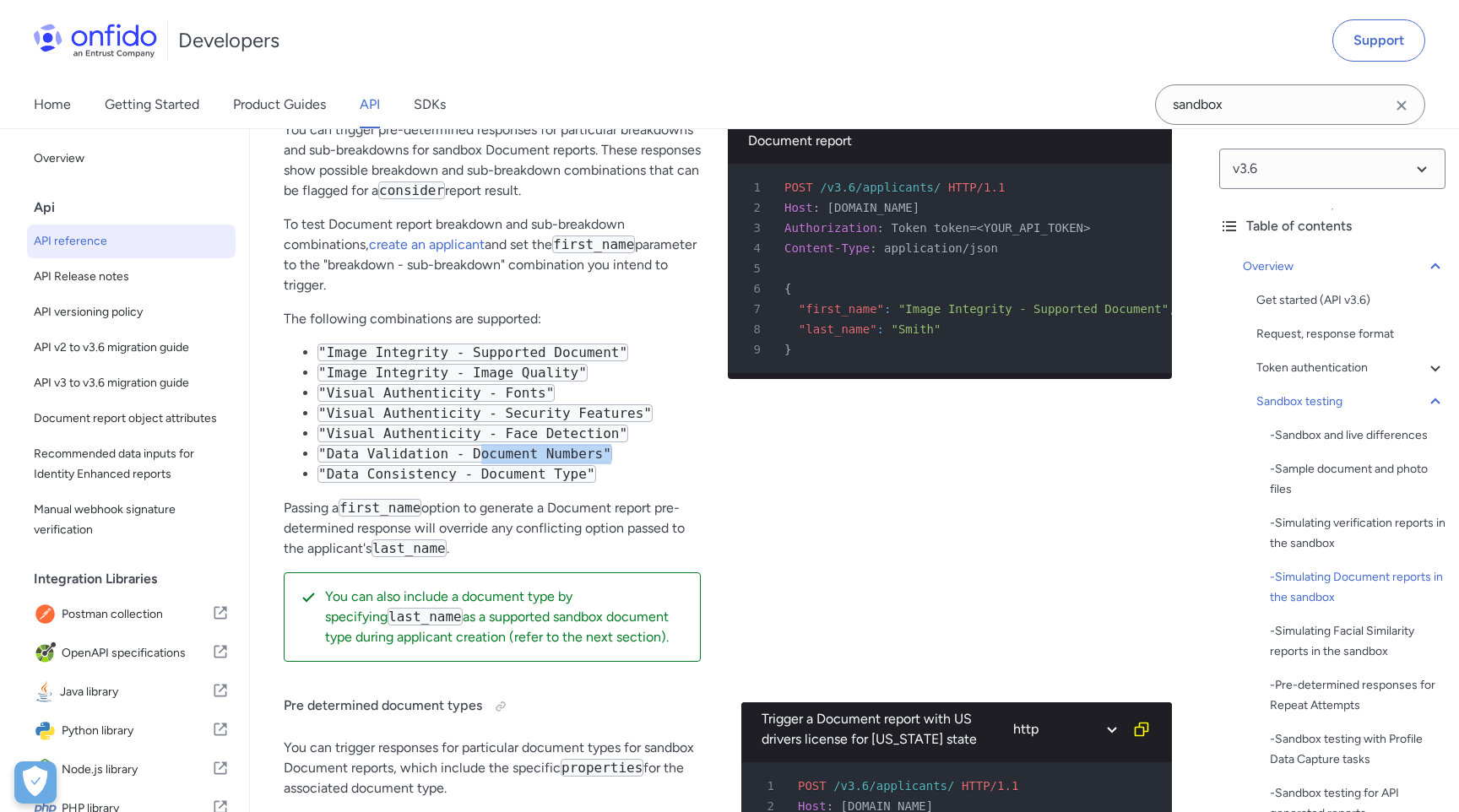
scroll to position [4467, 0]
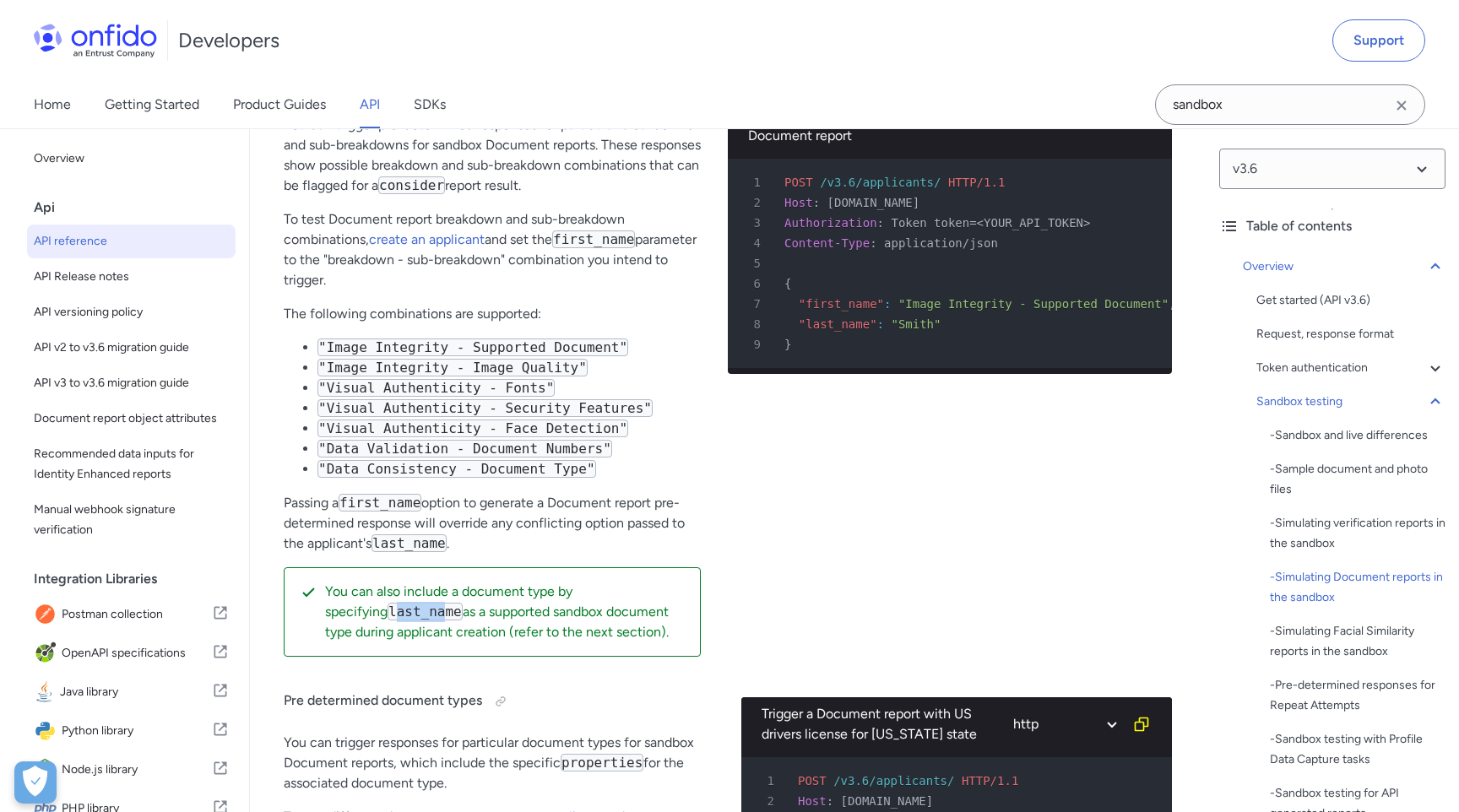
drag, startPoint x: 332, startPoint y: 611, endPoint x: 384, endPoint y: 611, distance: 52.0
click at [387, 611] on code "last_name" at bounding box center [424, 612] width 75 height 18
drag, startPoint x: 409, startPoint y: 616, endPoint x: 573, endPoint y: 618, distance: 164.0
click at [573, 618] on p "You can also include a document type by specifying last_name as a supported san…" at bounding box center [506, 612] width 362 height 61
drag, startPoint x: 327, startPoint y: 589, endPoint x: 540, endPoint y: 644, distance: 220.0
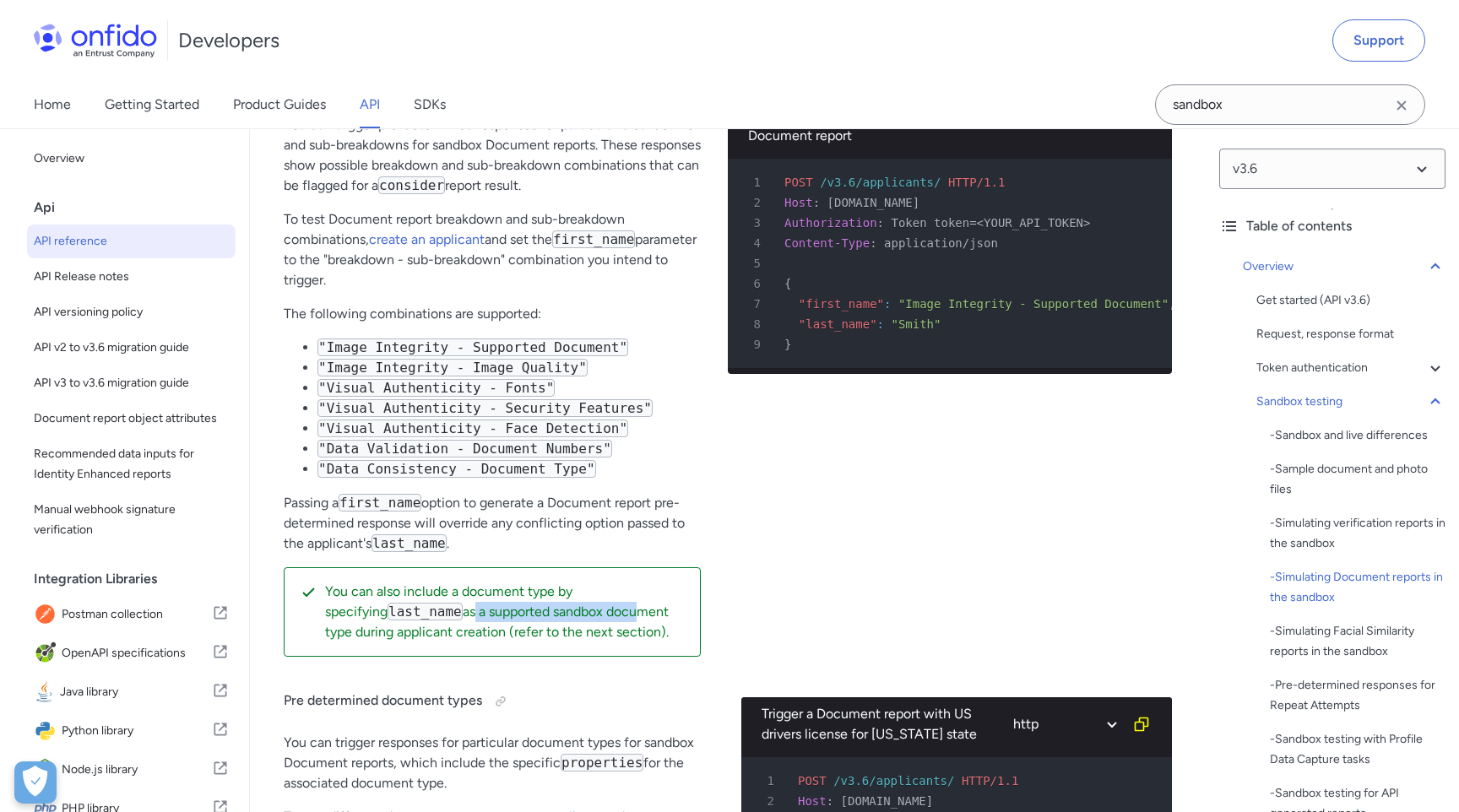
click at [540, 644] on div "You can also include a document type by specifying last_name as a supported san…" at bounding box center [492, 612] width 417 height 90
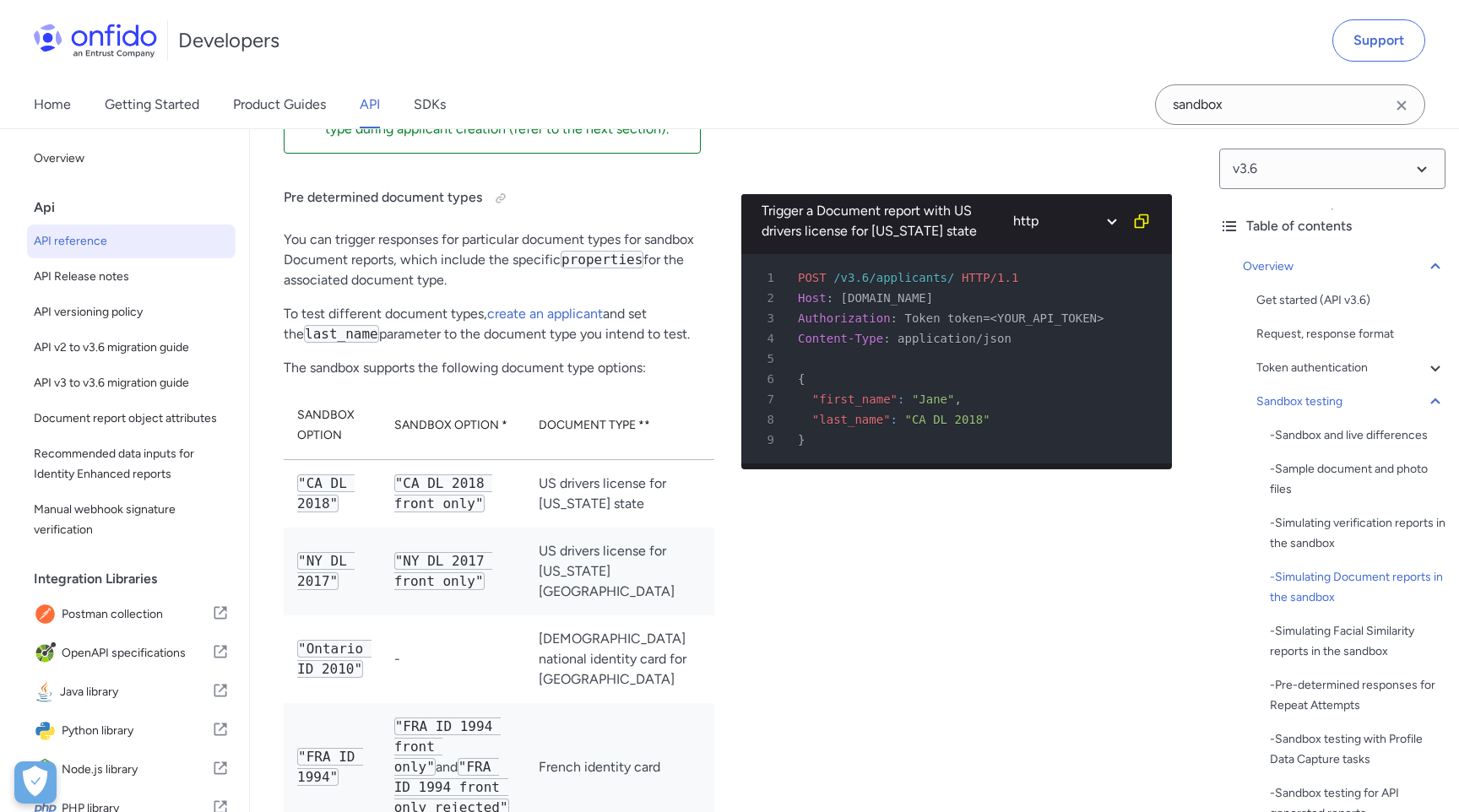
scroll to position [4971, 0]
drag, startPoint x: 606, startPoint y: 484, endPoint x: 625, endPoint y: 509, distance: 31.4
click at [625, 509] on td "US drivers license for [US_STATE] state" at bounding box center [619, 493] width 190 height 68
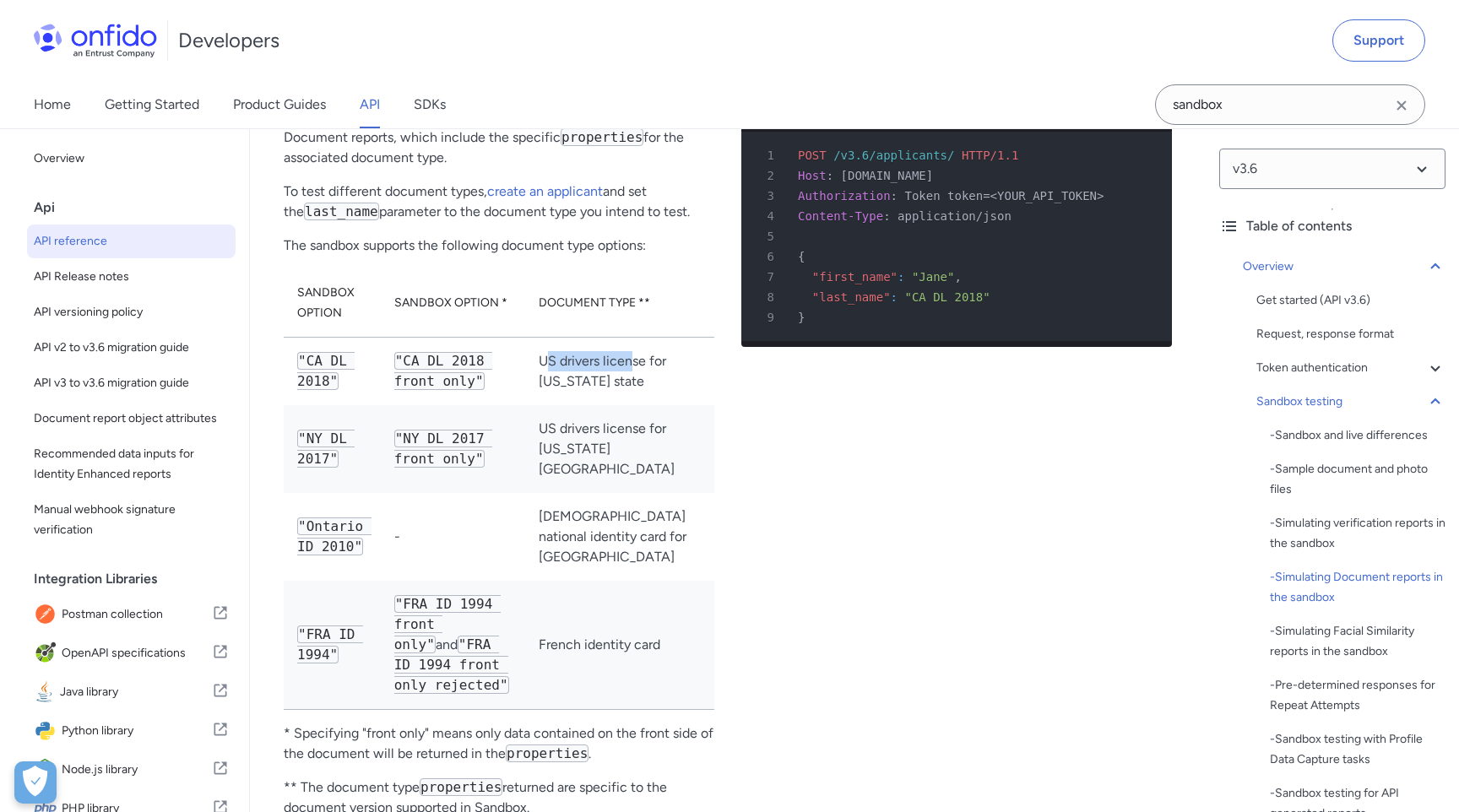
scroll to position [5090, 0]
drag, startPoint x: 416, startPoint y: 460, endPoint x: 485, endPoint y: 495, distance: 77.4
click at [485, 495] on td ""NY DL 2017 front only"" at bounding box center [452, 450] width 144 height 88
drag, startPoint x: 598, startPoint y: 534, endPoint x: 633, endPoint y: 564, distance: 46.1
click at [633, 564] on td "[DEMOGRAPHIC_DATA] national identity card for [GEOGRAPHIC_DATA]" at bounding box center [619, 538] width 190 height 88
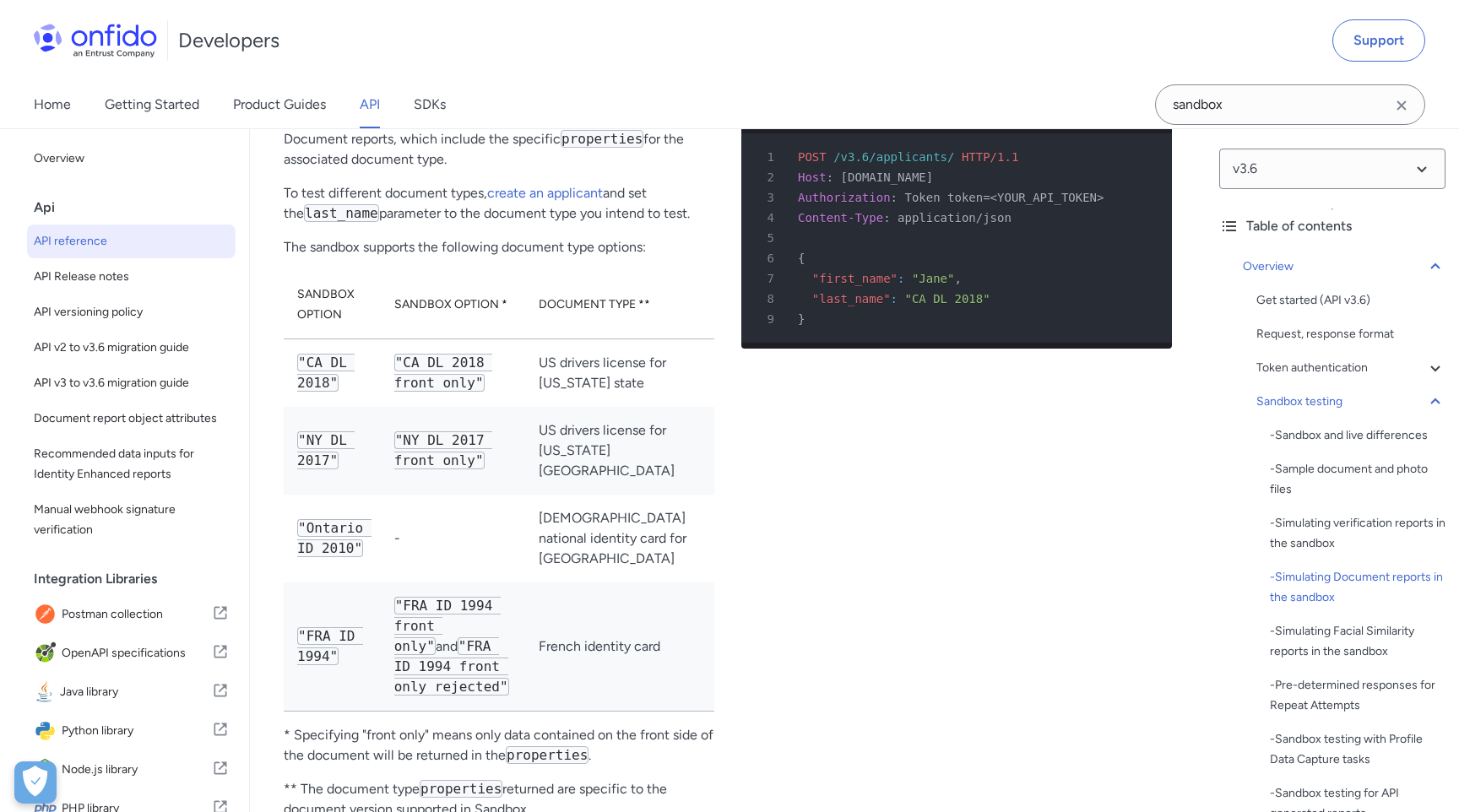
click at [445, 619] on code ""FRA ID 1994 front only"" at bounding box center [447, 625] width 106 height 58
drag, startPoint x: 594, startPoint y: 645, endPoint x: 643, endPoint y: 671, distance: 55.5
click at [643, 671] on td "French identity card" at bounding box center [619, 647] width 190 height 129
drag, startPoint x: 417, startPoint y: 627, endPoint x: 435, endPoint y: 648, distance: 27.7
click at [435, 648] on code ""FRA ID 1994 front only"" at bounding box center [447, 625] width 106 height 58
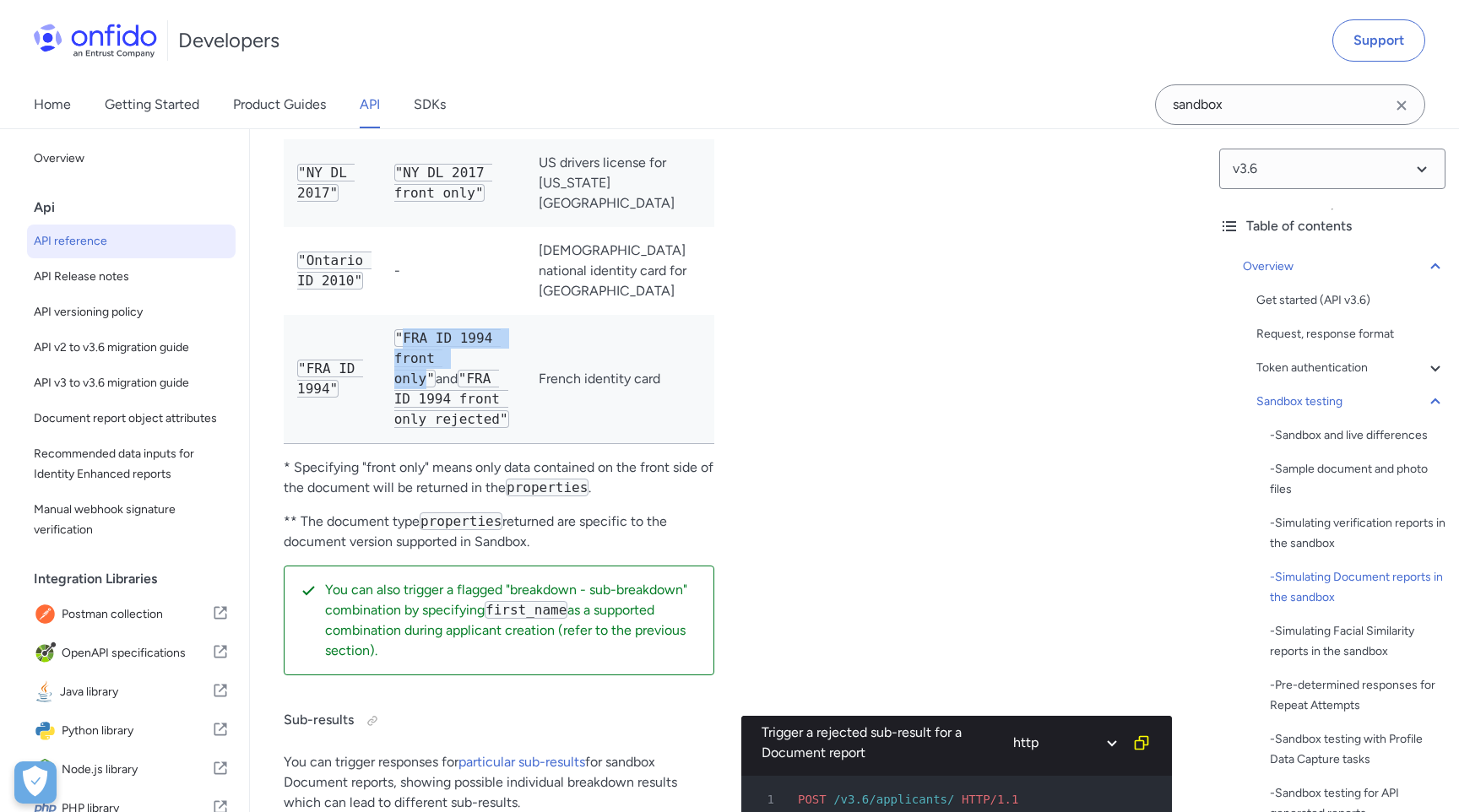
scroll to position [5206, 0]
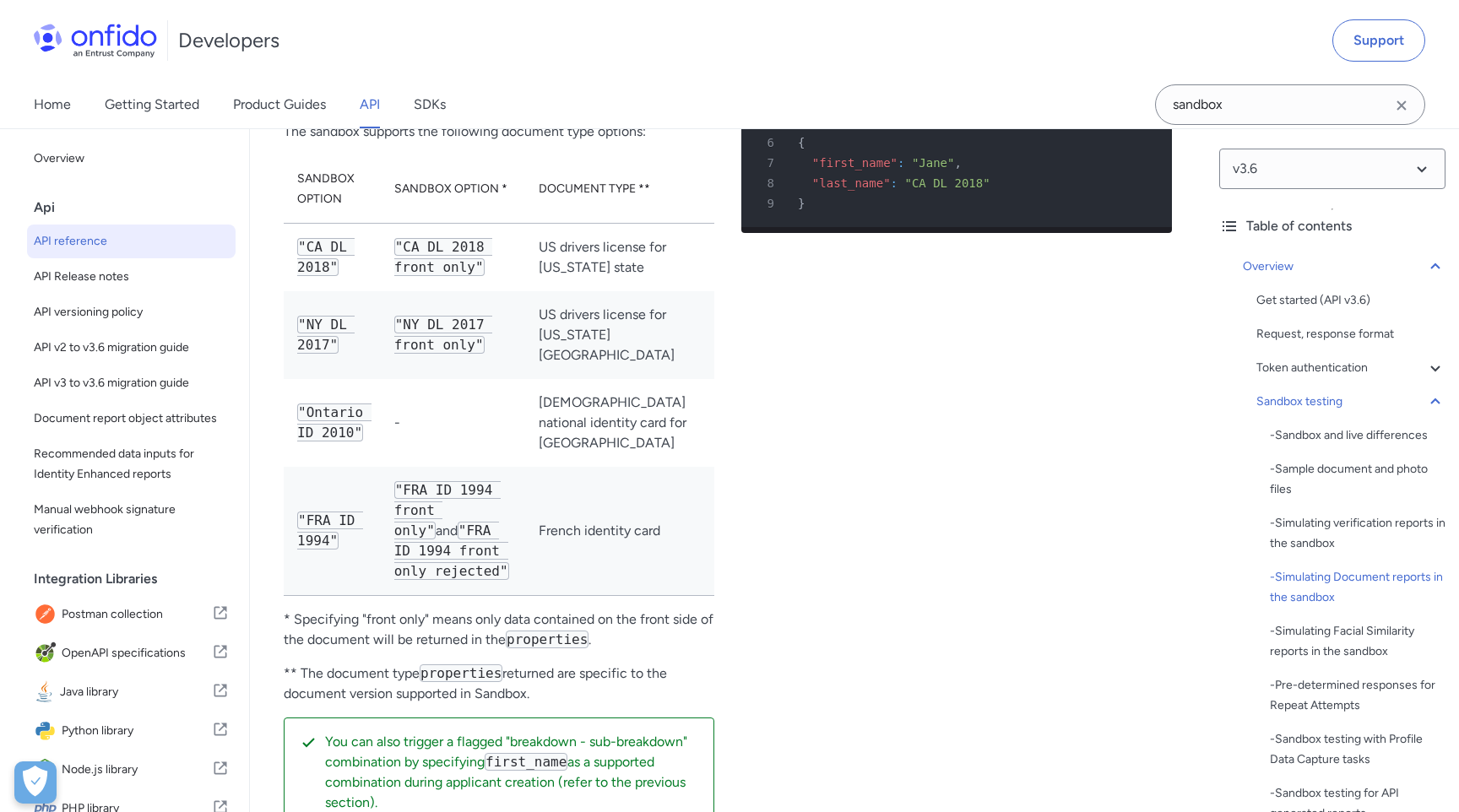
click at [805, 351] on div "Trigger a Document report with US drivers license for California state http bas…" at bounding box center [957, 386] width 431 height 911
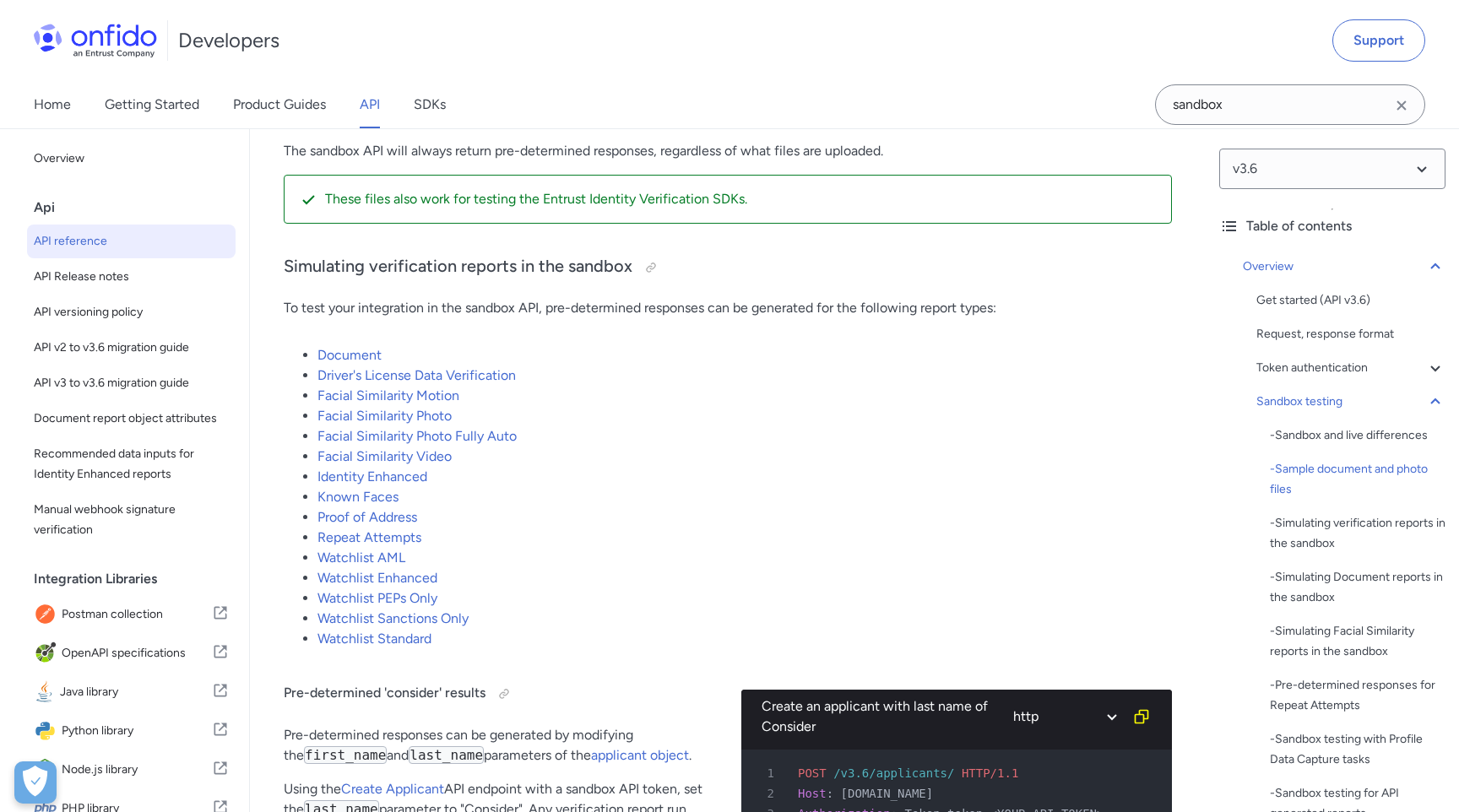
scroll to position [3262, 0]
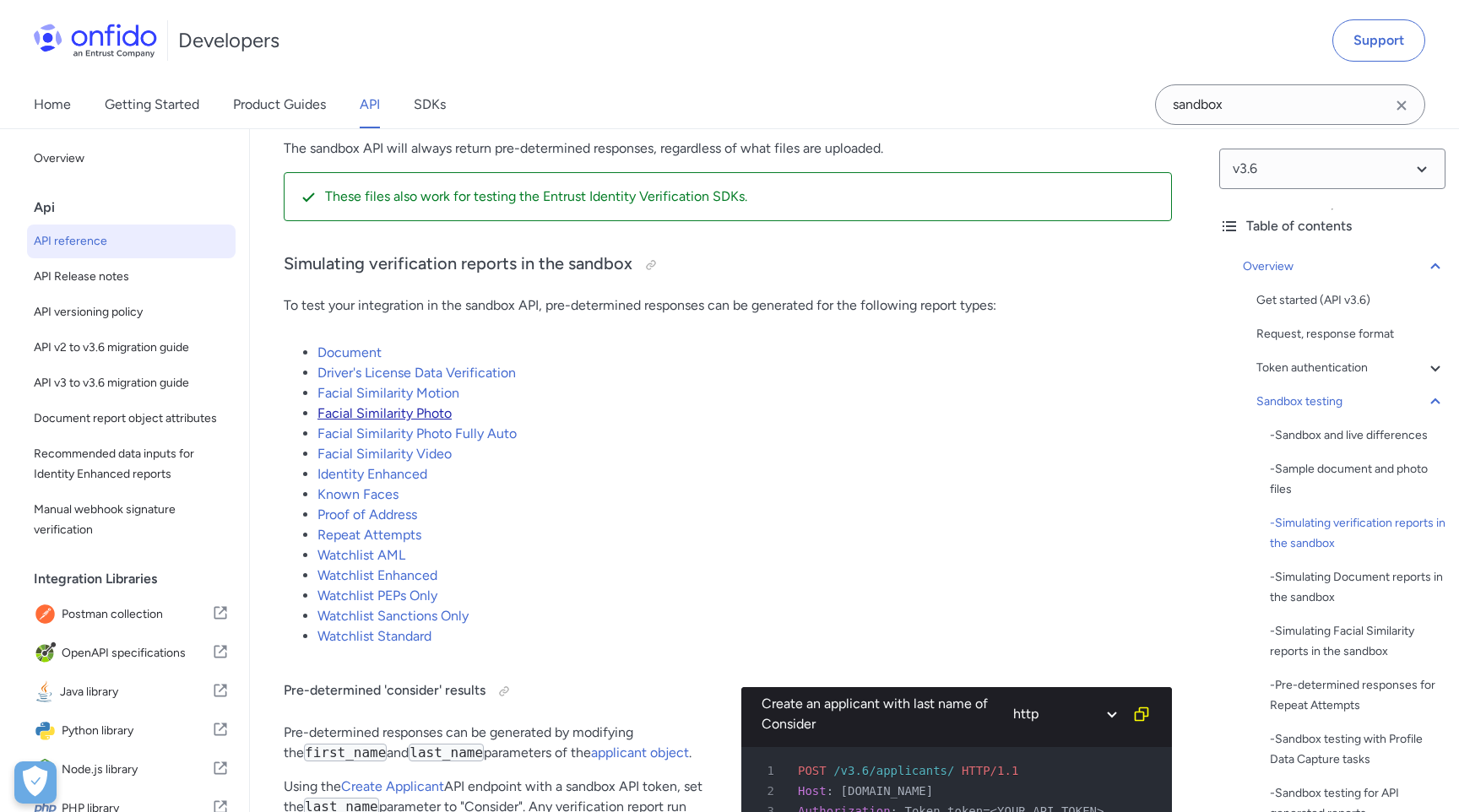
click at [402, 415] on link "Facial Similarity Photo" at bounding box center [384, 413] width 134 height 16
click at [422, 411] on link "Facial Similarity Photo" at bounding box center [384, 413] width 134 height 16
click at [384, 412] on link "Facial Similarity Photo" at bounding box center [384, 413] width 134 height 16
click at [392, 392] on link "Facial Similarity Motion" at bounding box center [388, 393] width 141 height 16
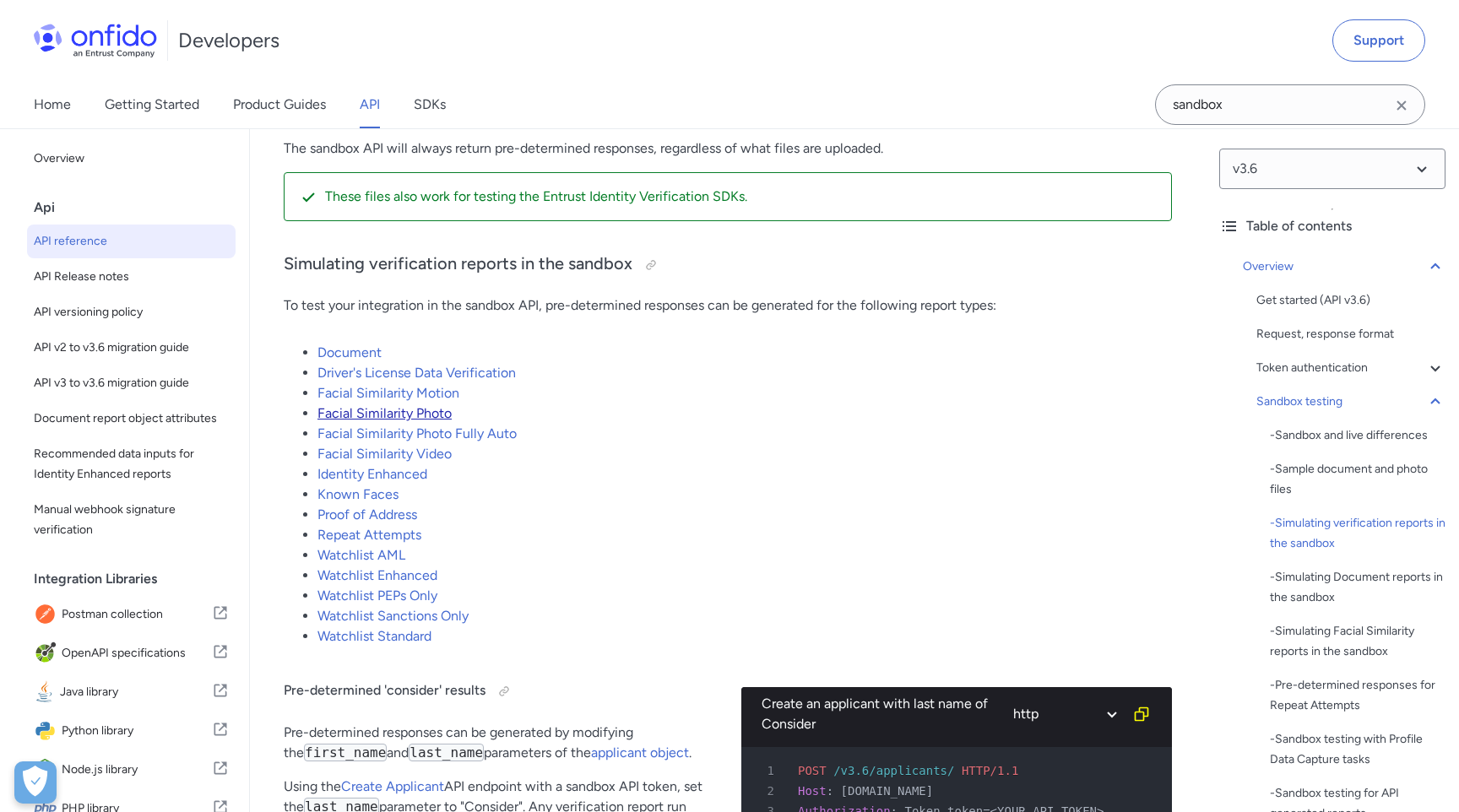
click at [386, 414] on link "Facial Similarity Photo" at bounding box center [384, 413] width 134 height 16
click at [410, 433] on link "Facial Similarity Photo Fully Auto" at bounding box center [417, 433] width 199 height 16
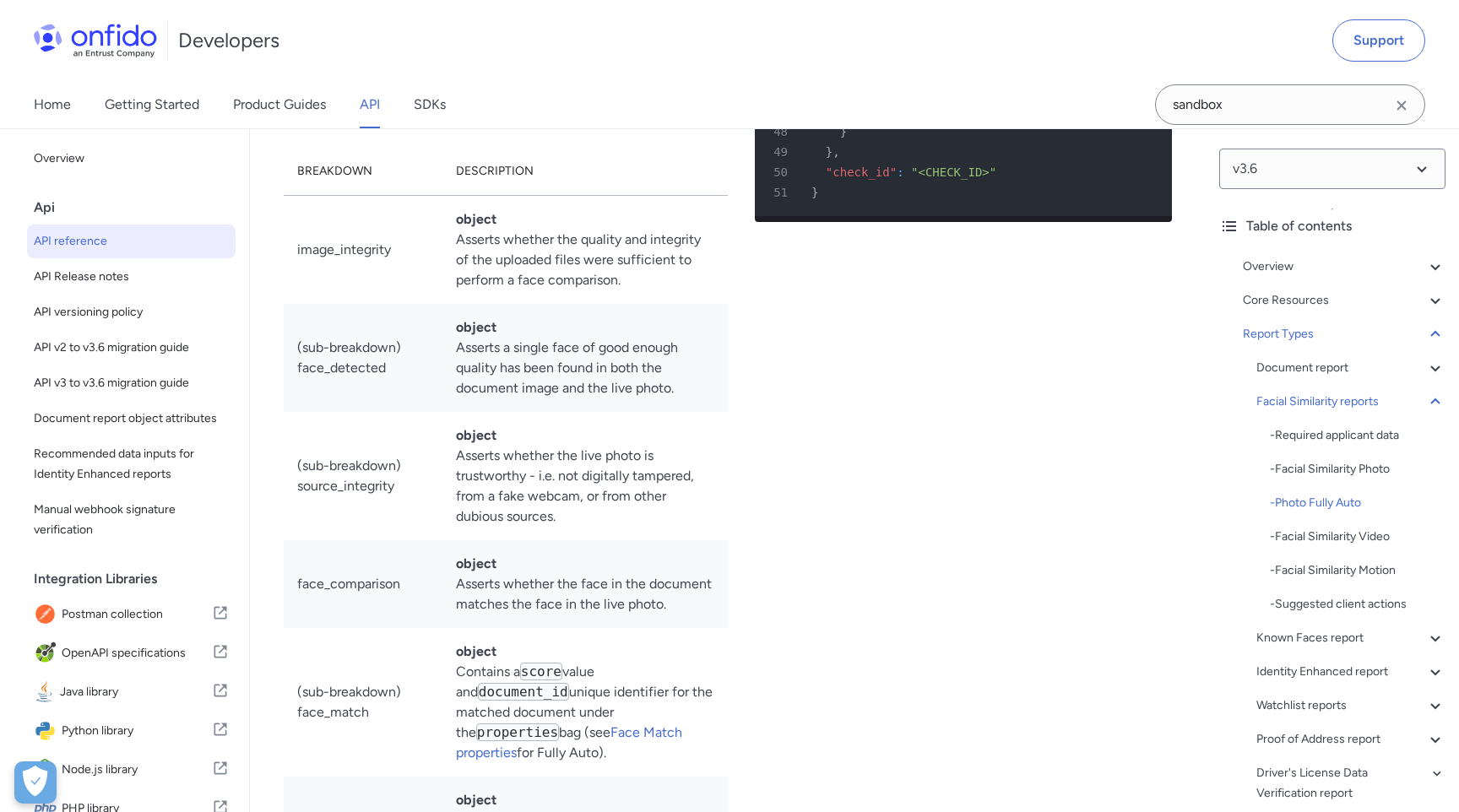
scroll to position [85129, 0]
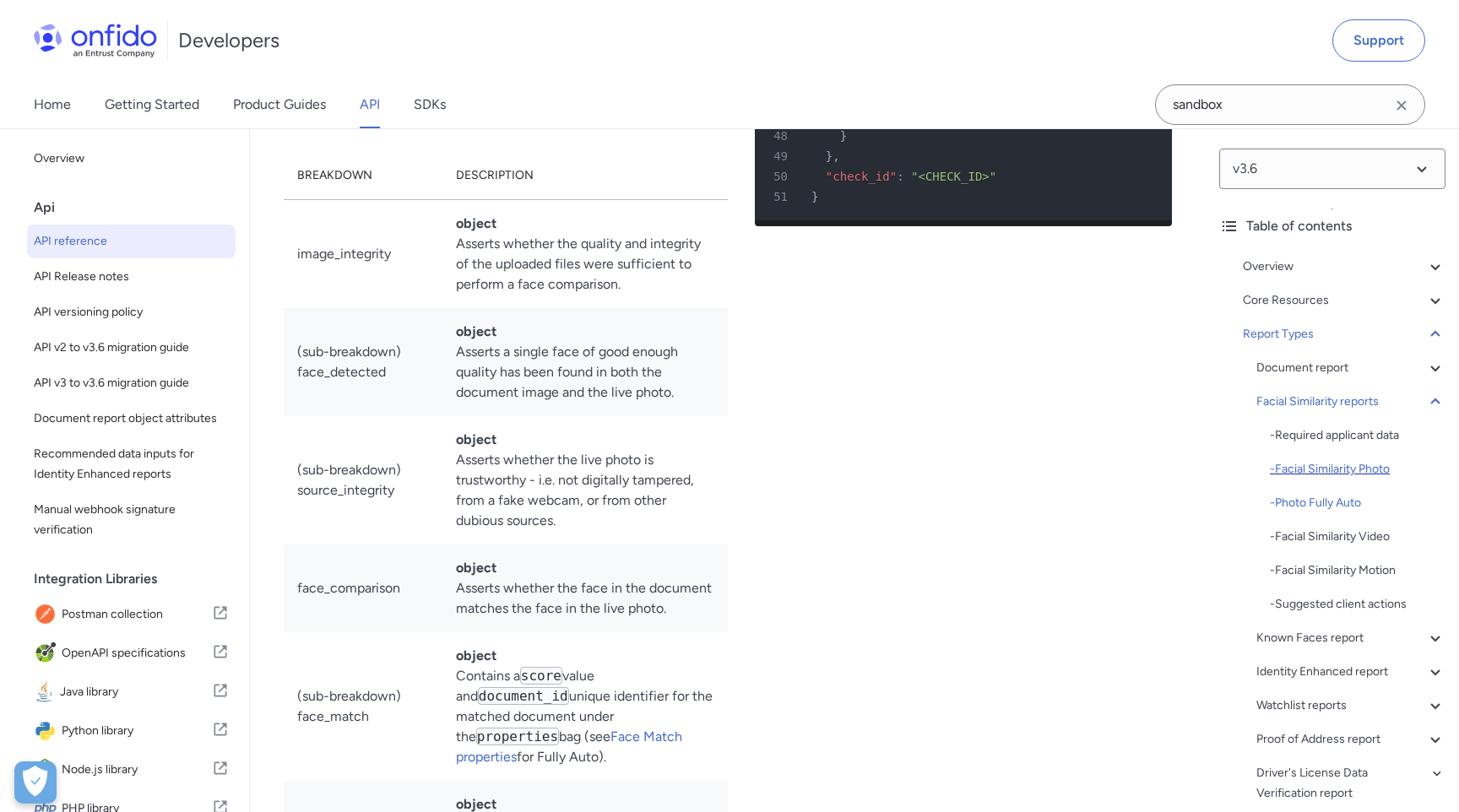
click at [1337, 470] on div "- Facial Similarity Photo" at bounding box center [1358, 469] width 176 height 20
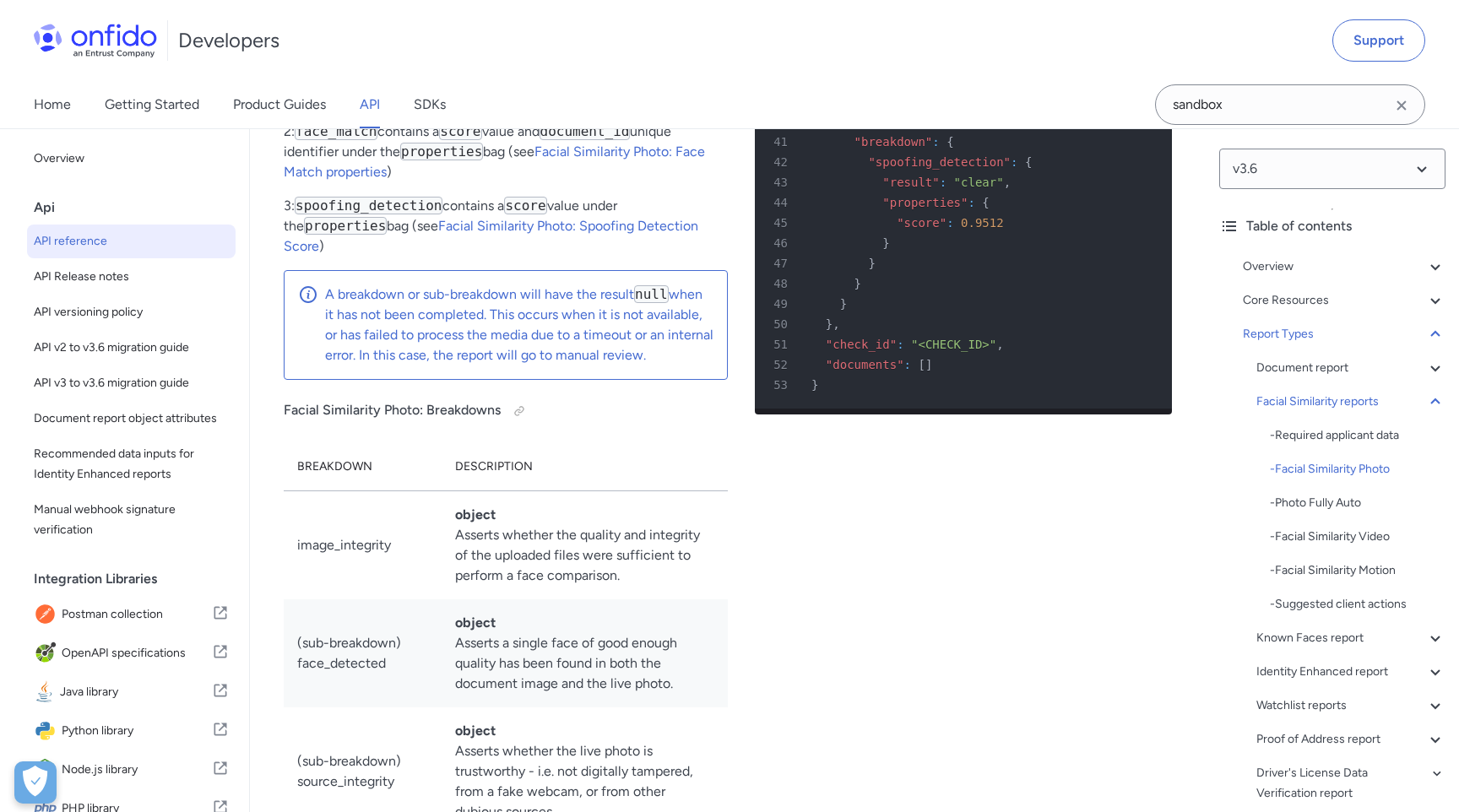
scroll to position [81781, 0]
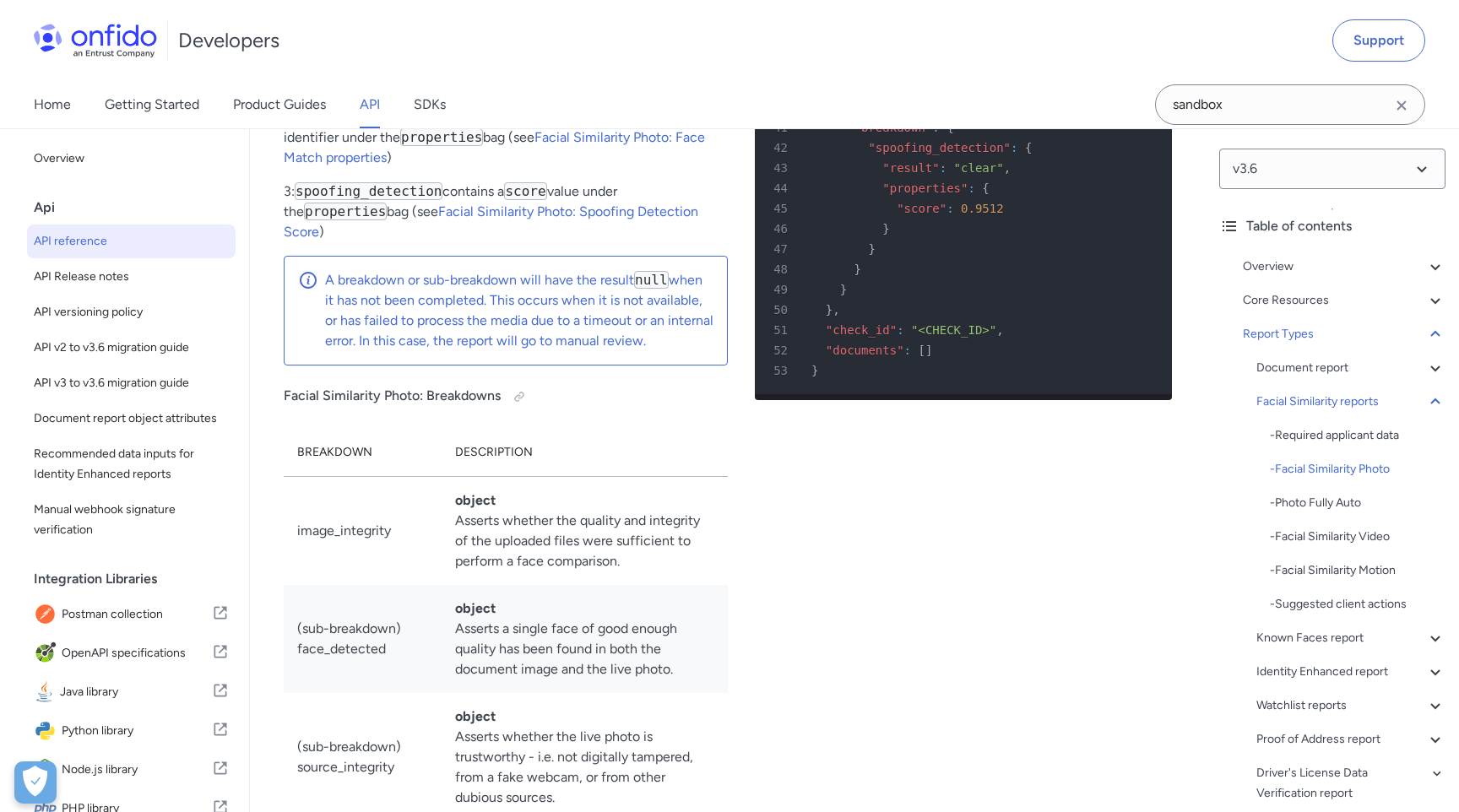
drag, startPoint x: 375, startPoint y: 321, endPoint x: 567, endPoint y: 327, distance: 192.1
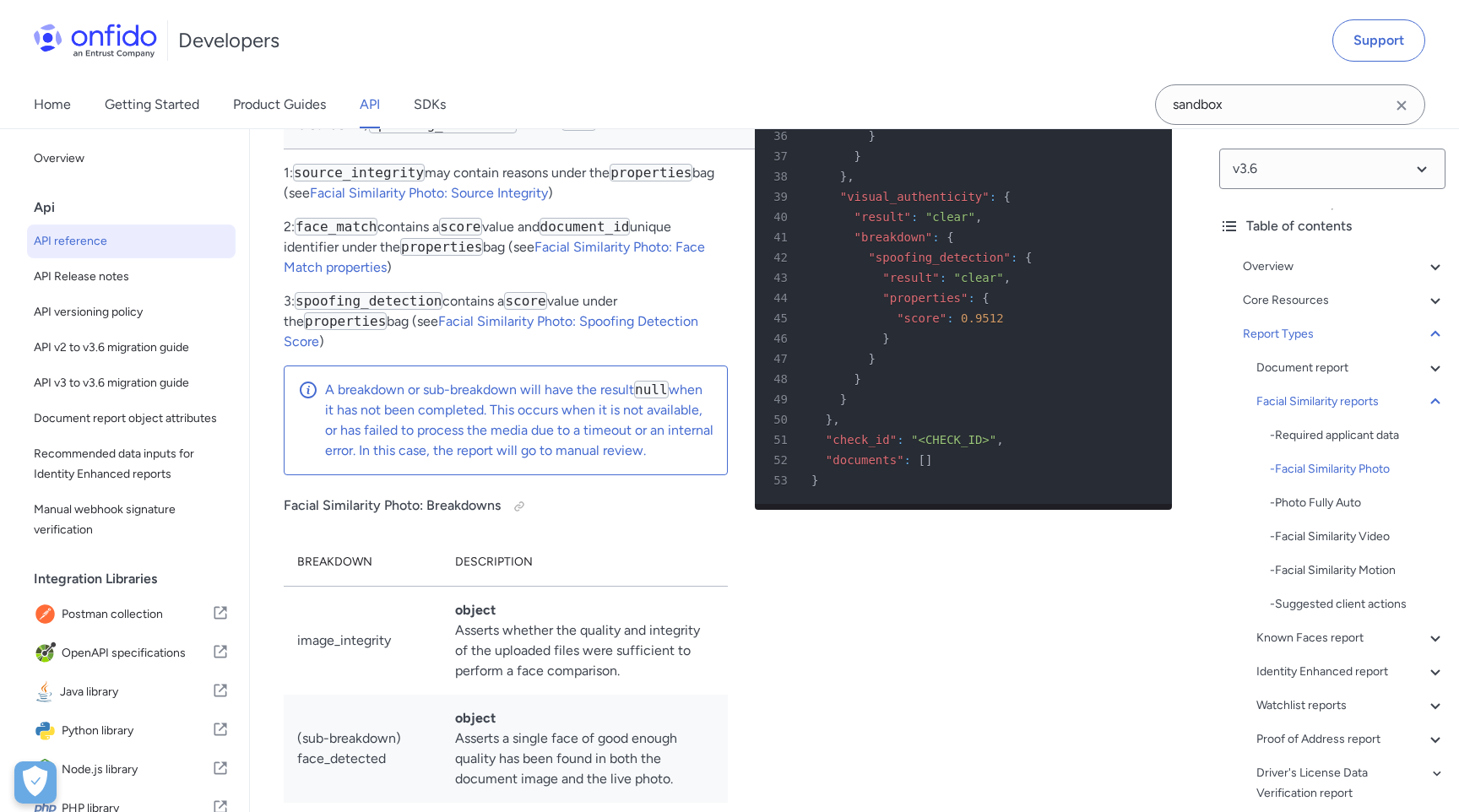
scroll to position [81666, 0]
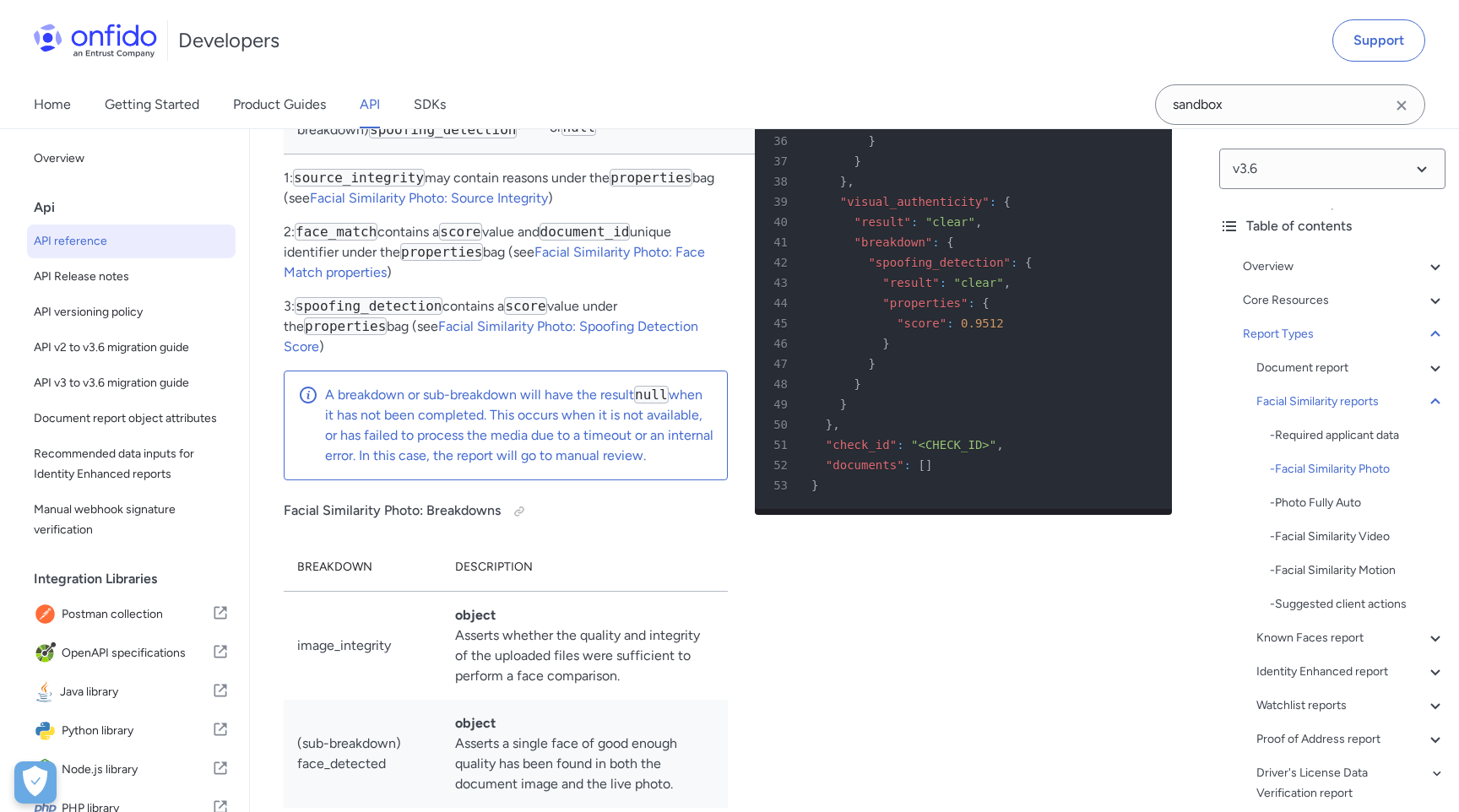
drag, startPoint x: 370, startPoint y: 332, endPoint x: 541, endPoint y: 334, distance: 171.0
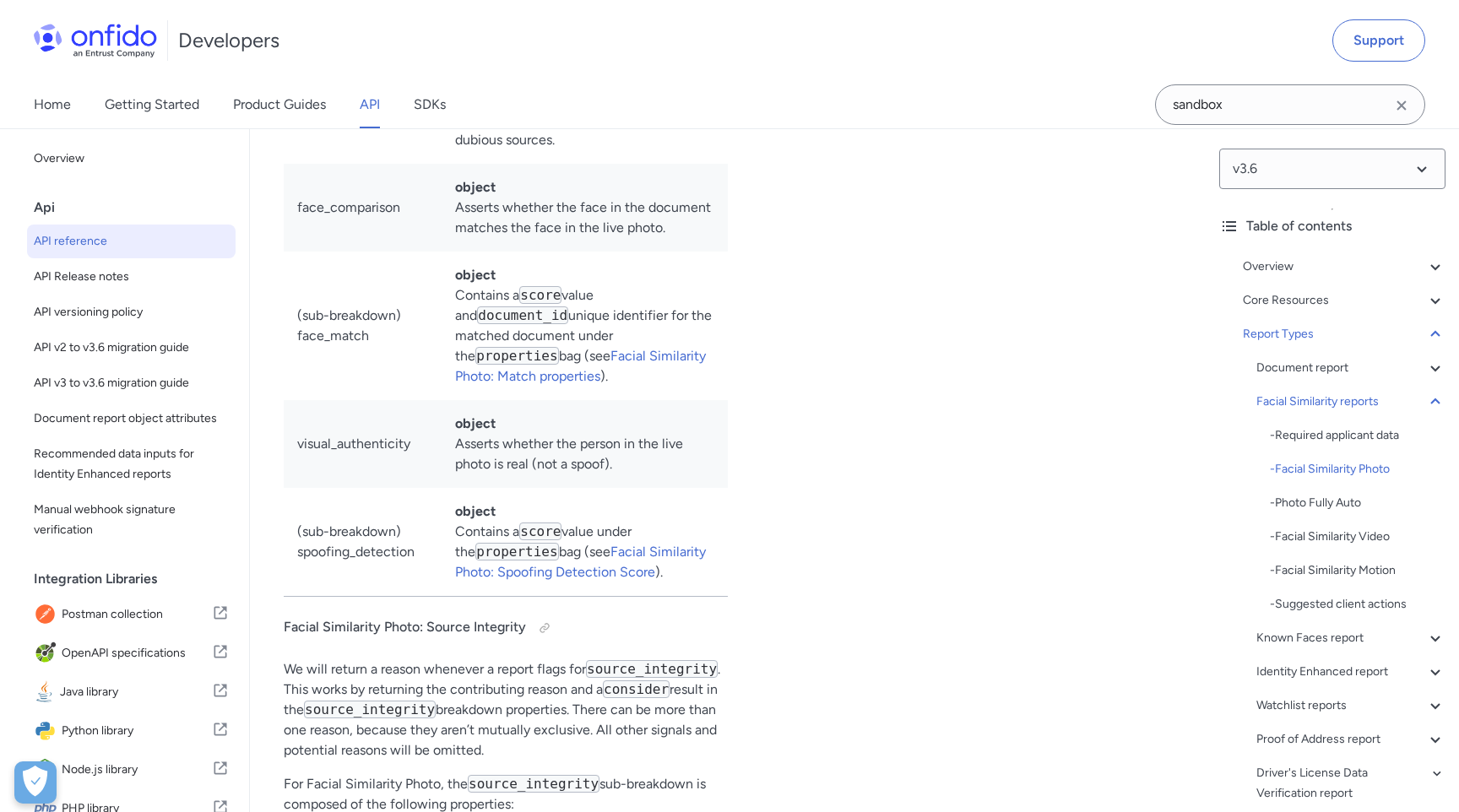
scroll to position [82420, 0]
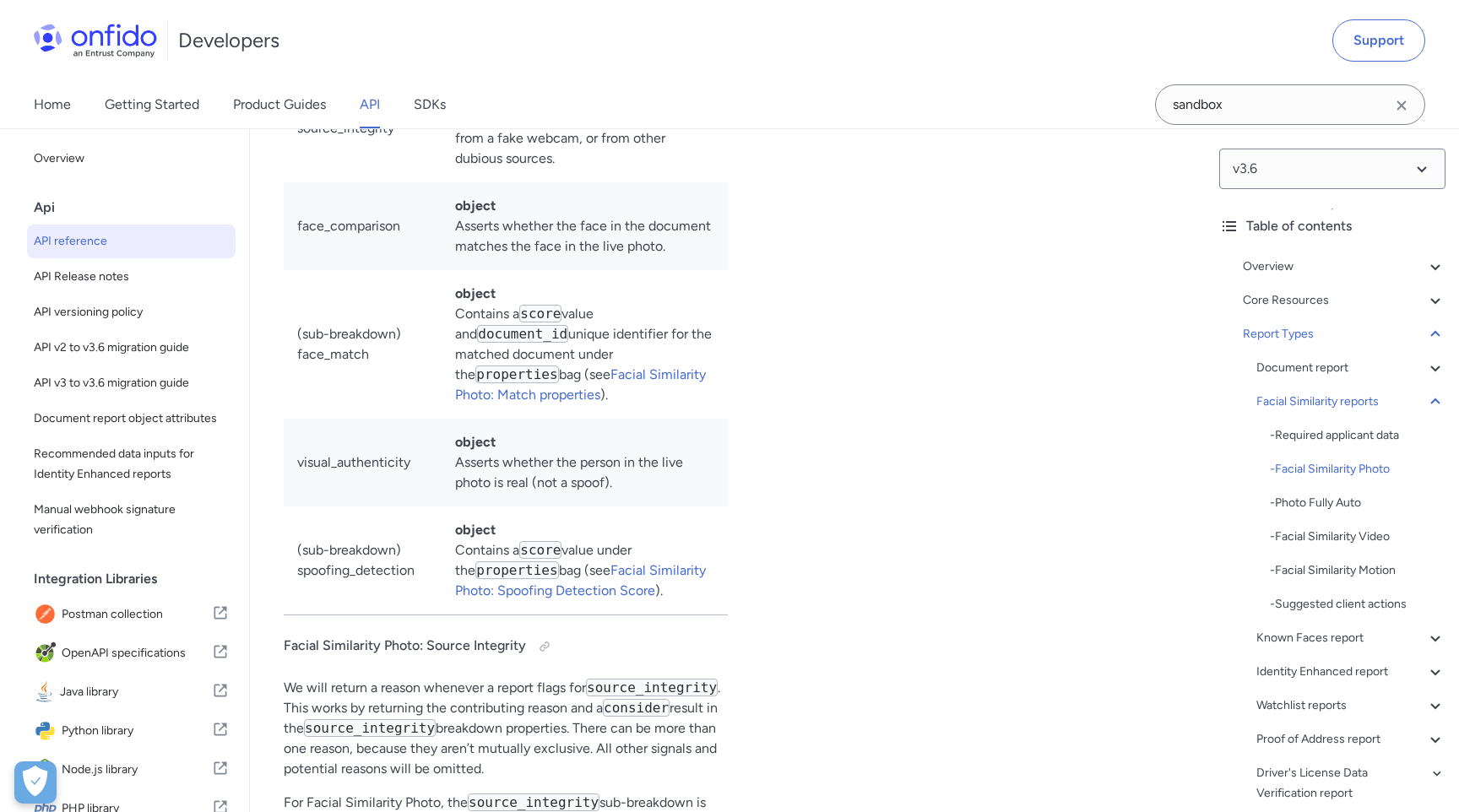
drag, startPoint x: 312, startPoint y: 215, endPoint x: 366, endPoint y: 215, distance: 54.0
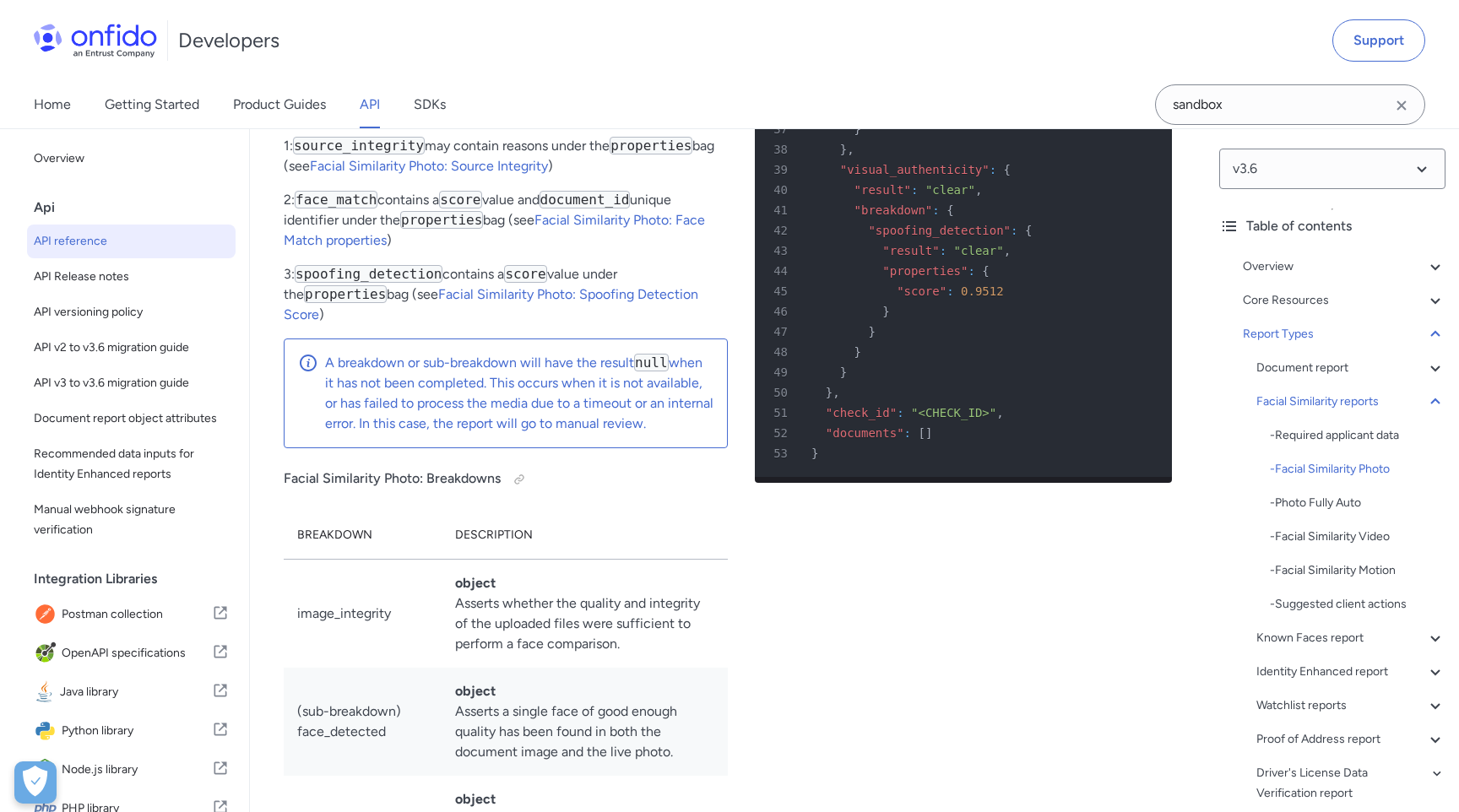
scroll to position [81702, 0]
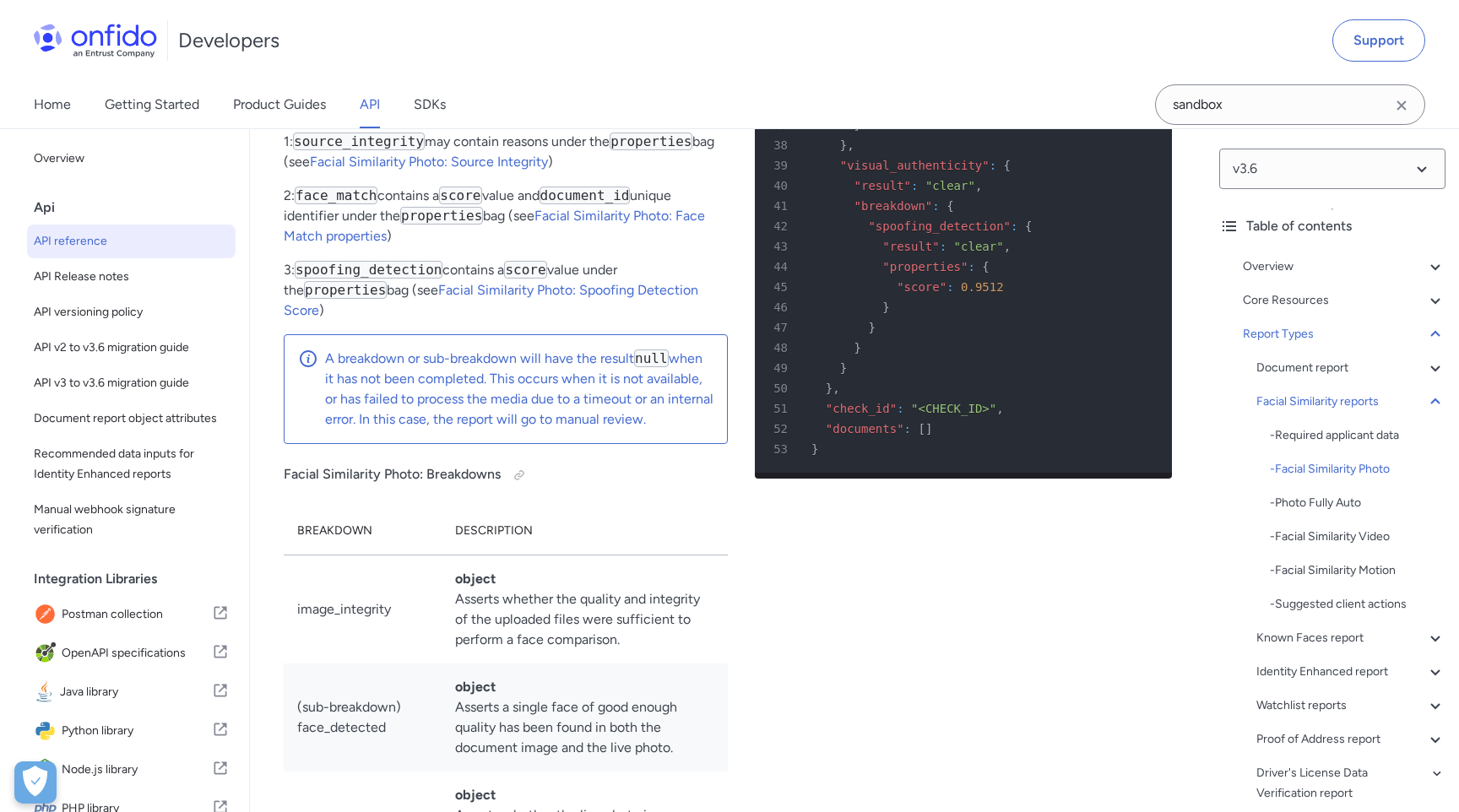
drag, startPoint x: 865, startPoint y: 415, endPoint x: 964, endPoint y: 422, distance: 99.2
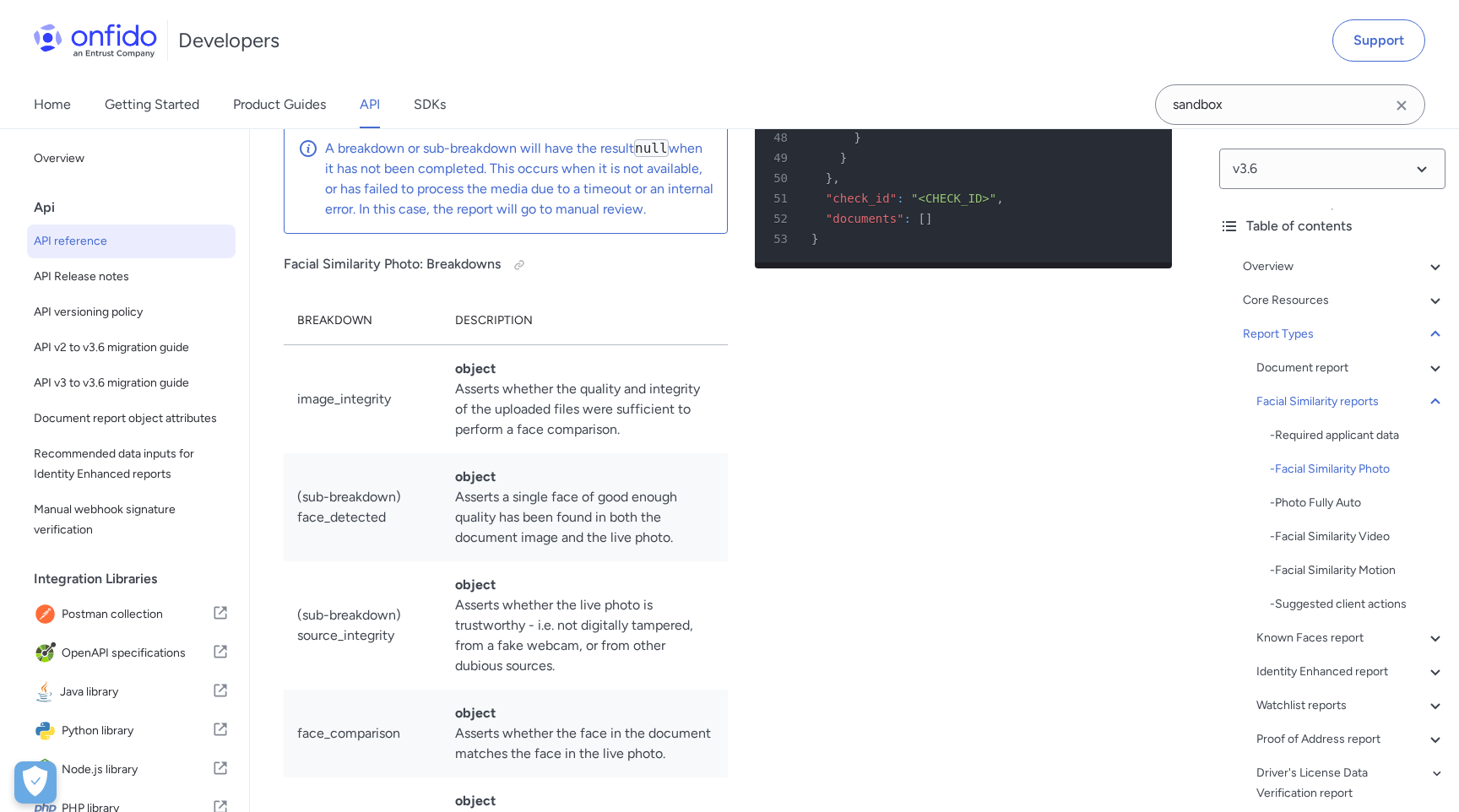
scroll to position [81920, 0]
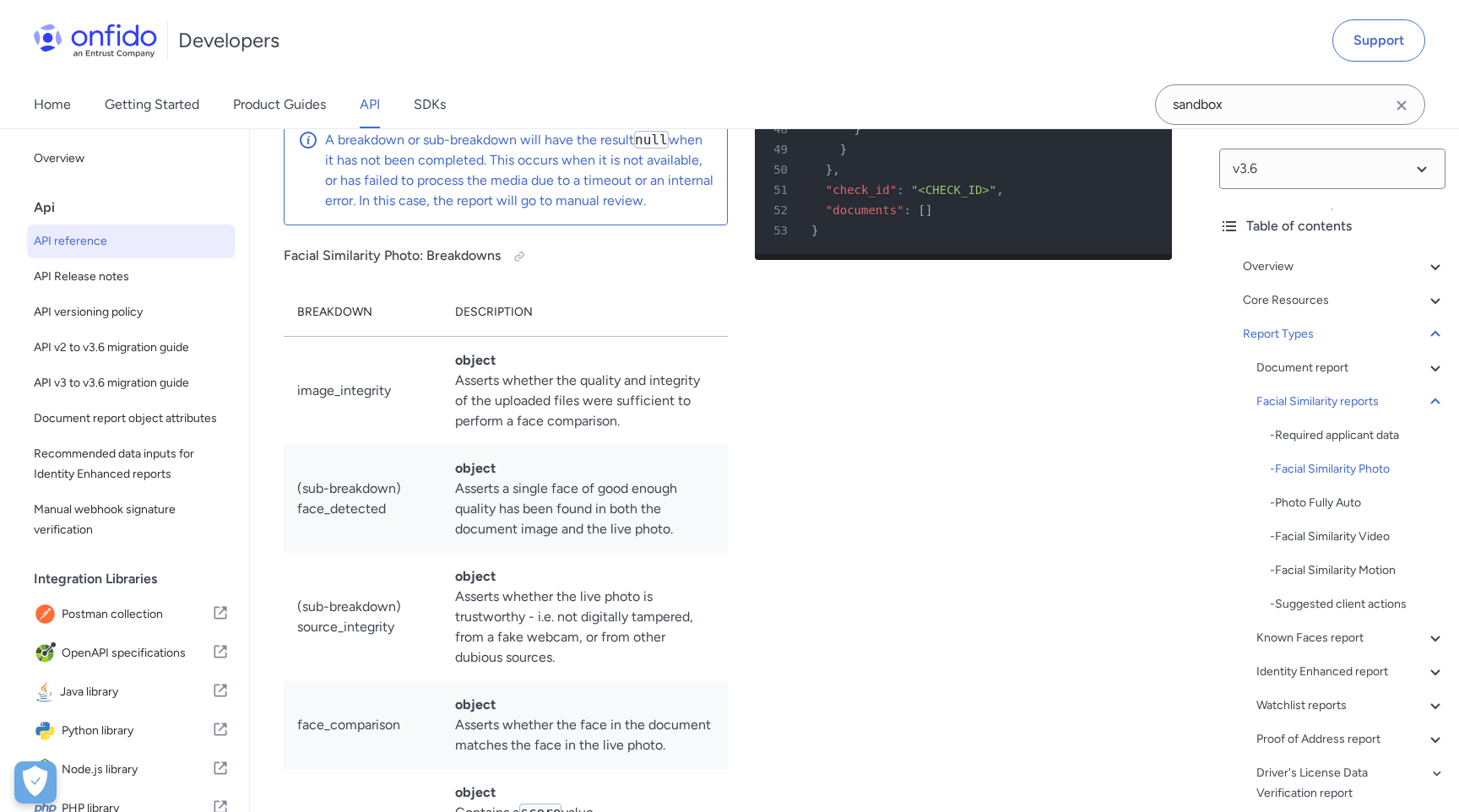
drag, startPoint x: 827, startPoint y: 335, endPoint x: 932, endPoint y: 496, distance: 192.2
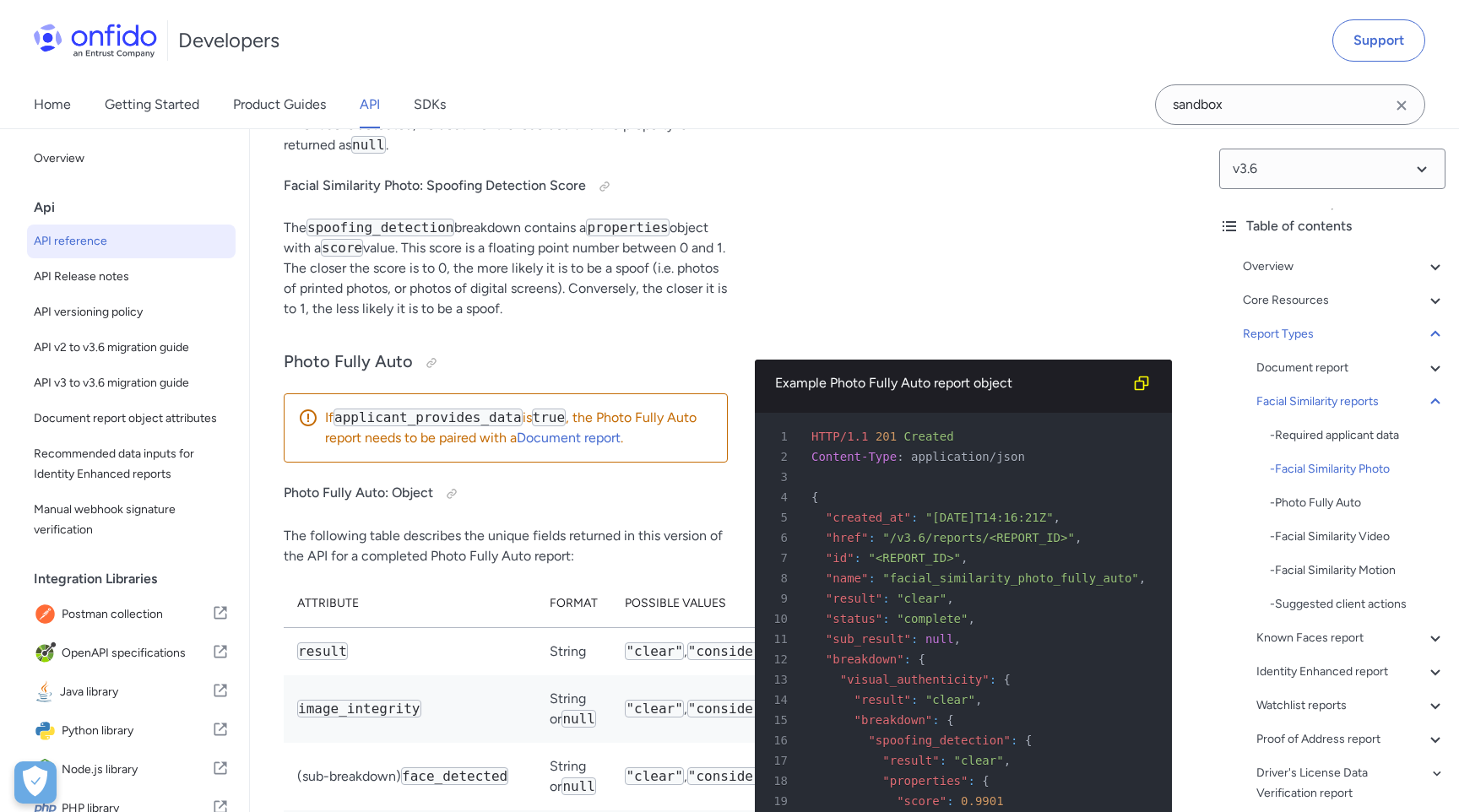
scroll to position [83905, 0]
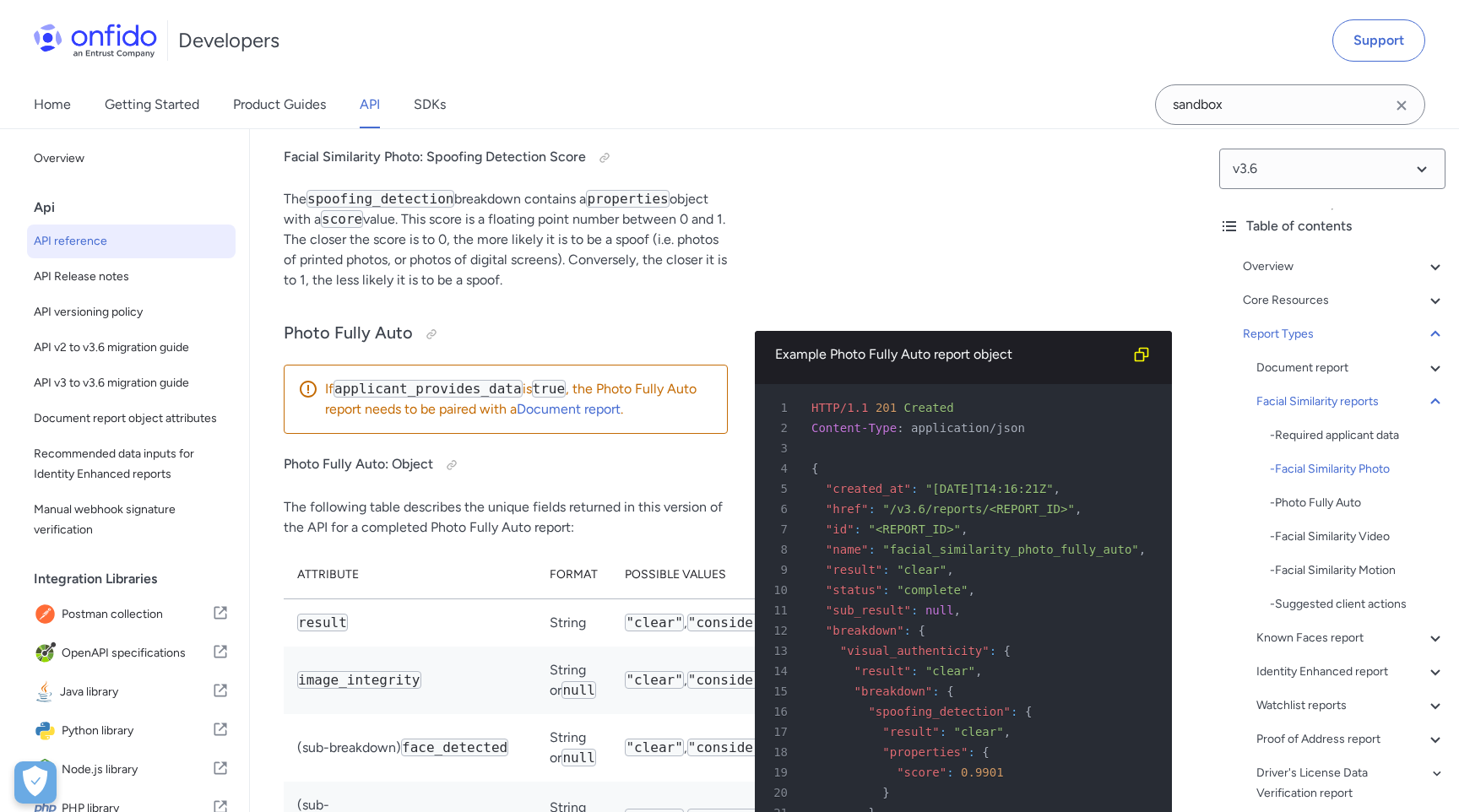
drag, startPoint x: 358, startPoint y: 314, endPoint x: 547, endPoint y: 313, distance: 189.0
drag, startPoint x: 322, startPoint y: 447, endPoint x: 391, endPoint y: 447, distance: 69.0
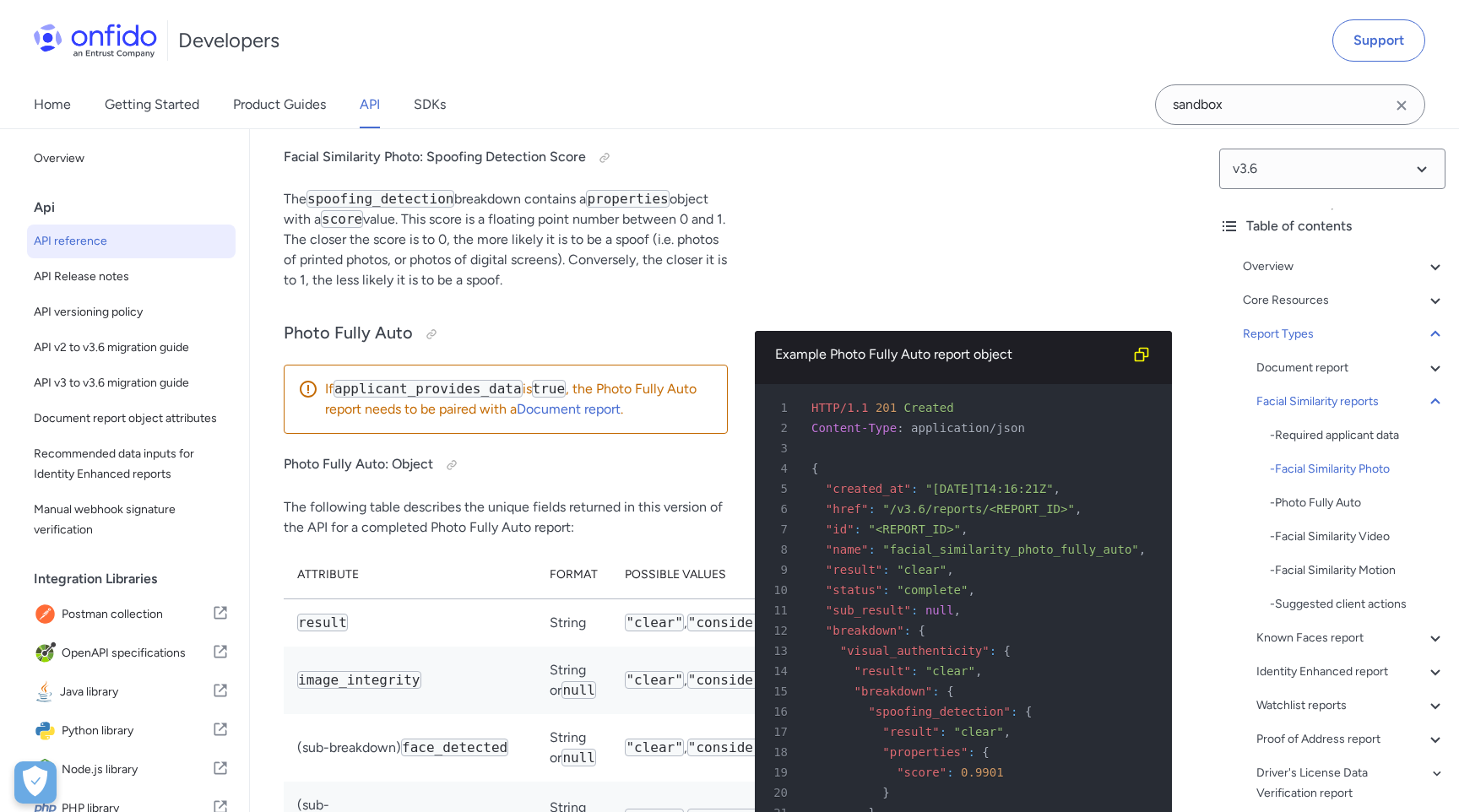
drag, startPoint x: 347, startPoint y: 475, endPoint x: 465, endPoint y: 475, distance: 118.0
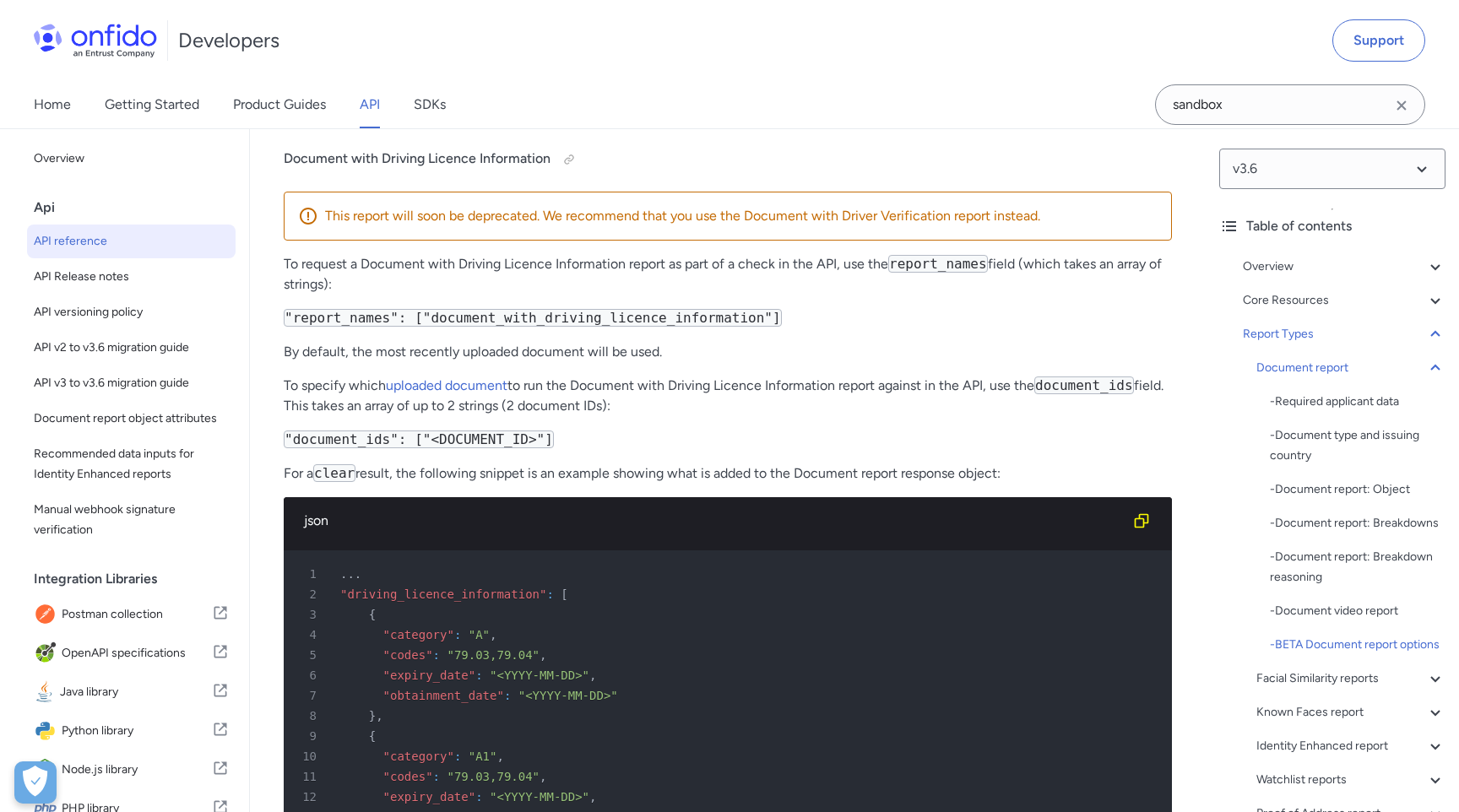
scroll to position [75844, 0]
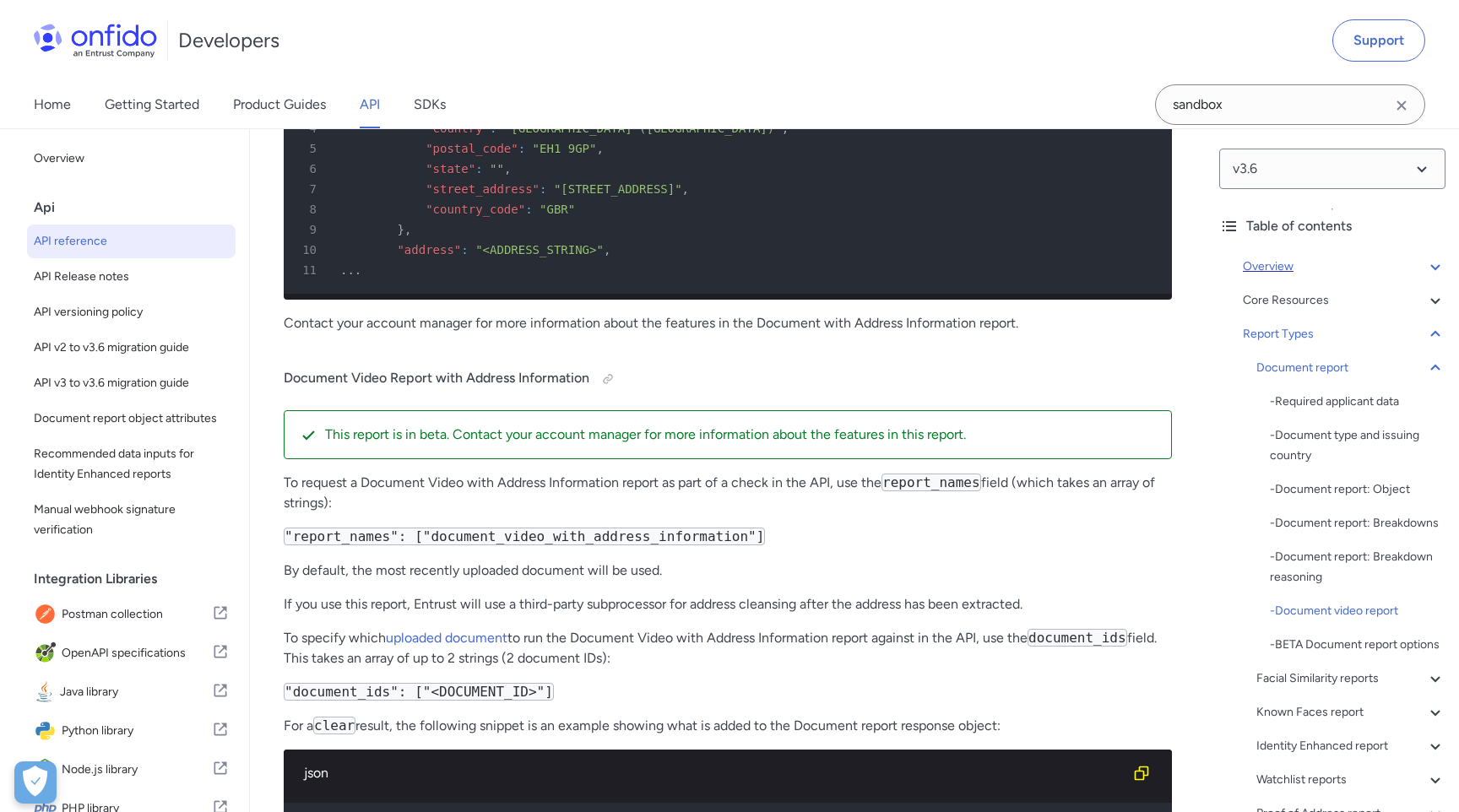
click at [1272, 266] on div "Overview" at bounding box center [1344, 266] width 202 height 20
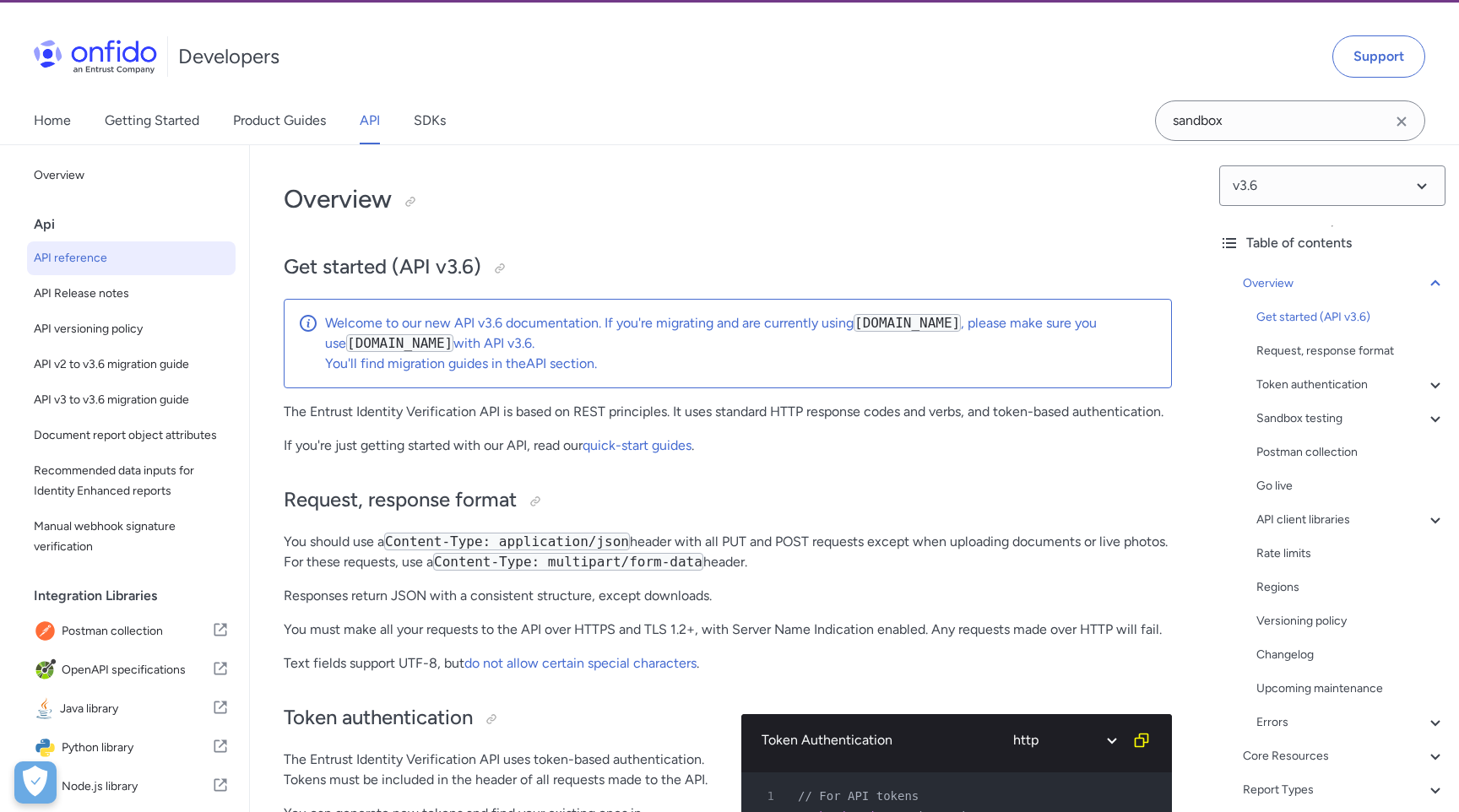
scroll to position [44, 0]
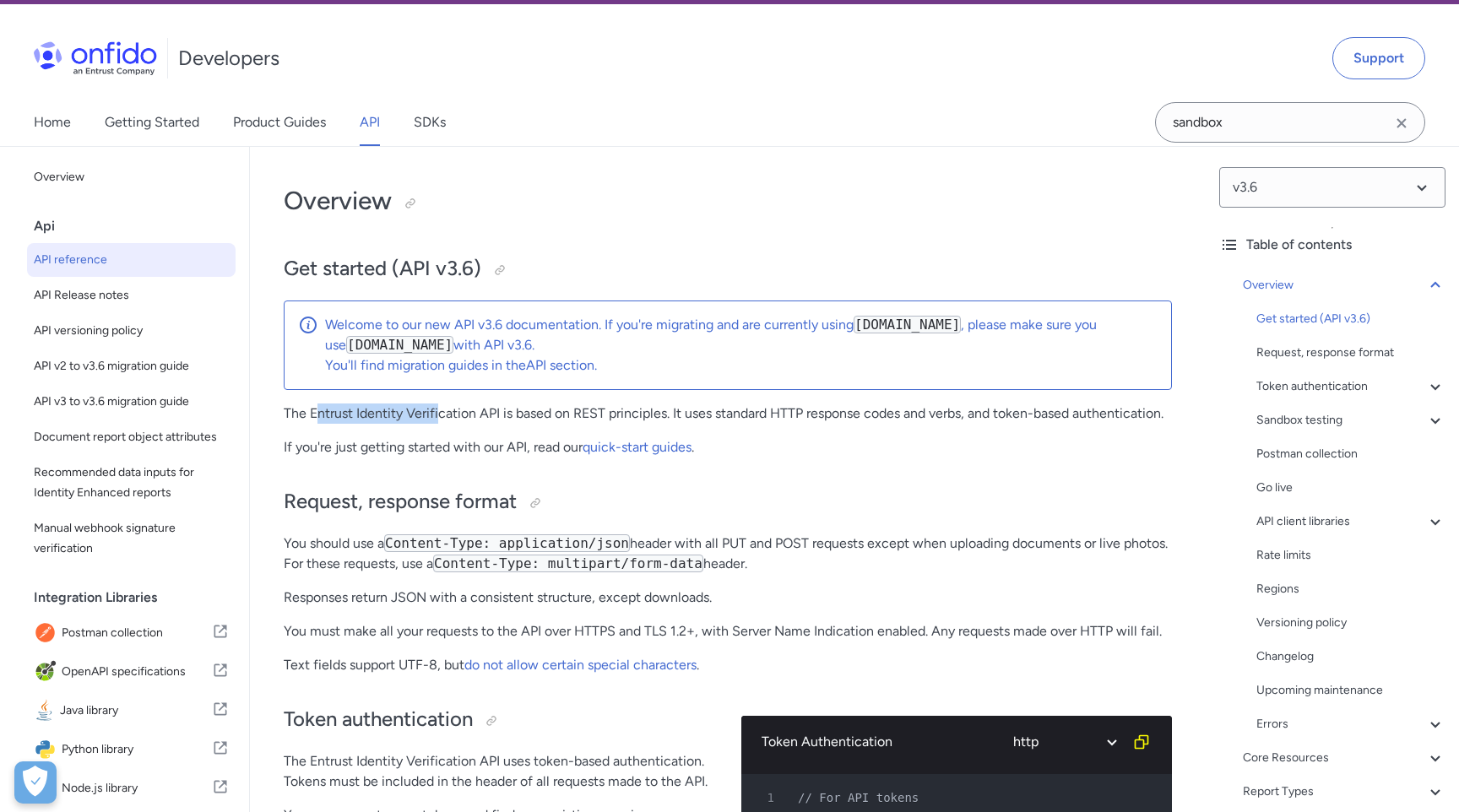
drag, startPoint x: 319, startPoint y: 416, endPoint x: 442, endPoint y: 416, distance: 123.0
click at [442, 416] on p "The Entrust Identity Verification API is based on REST principles. It uses stan…" at bounding box center [728, 413] width 889 height 20
drag, startPoint x: 347, startPoint y: 449, endPoint x: 445, endPoint y: 449, distance: 98.0
click at [445, 449] on p "If you're just getting started with our API, read our quick-start guides ." at bounding box center [728, 447] width 889 height 20
drag, startPoint x: 338, startPoint y: 517, endPoint x: 428, endPoint y: 517, distance: 90.0
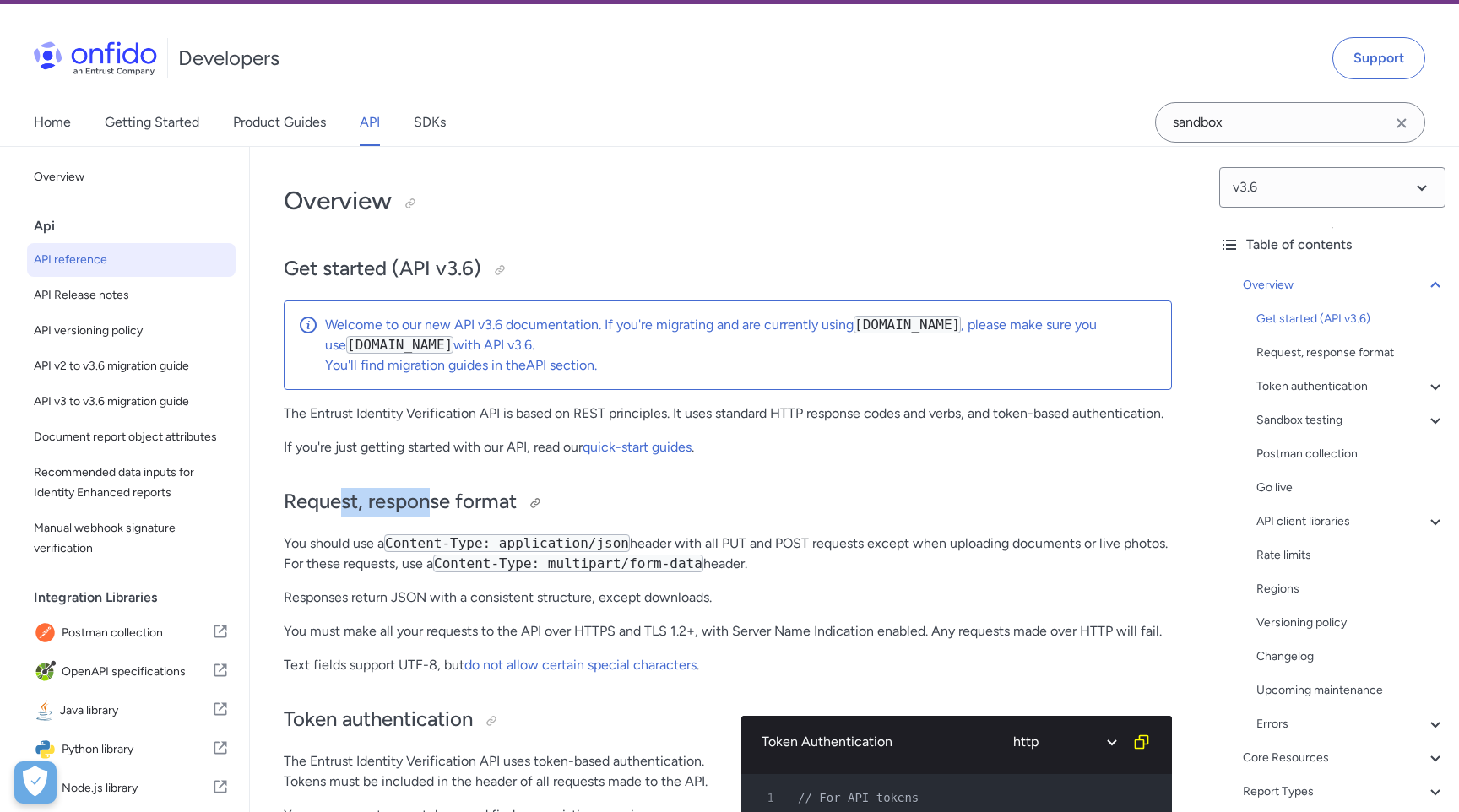
click at [428, 517] on h2 "Request, response format" at bounding box center [728, 502] width 889 height 29
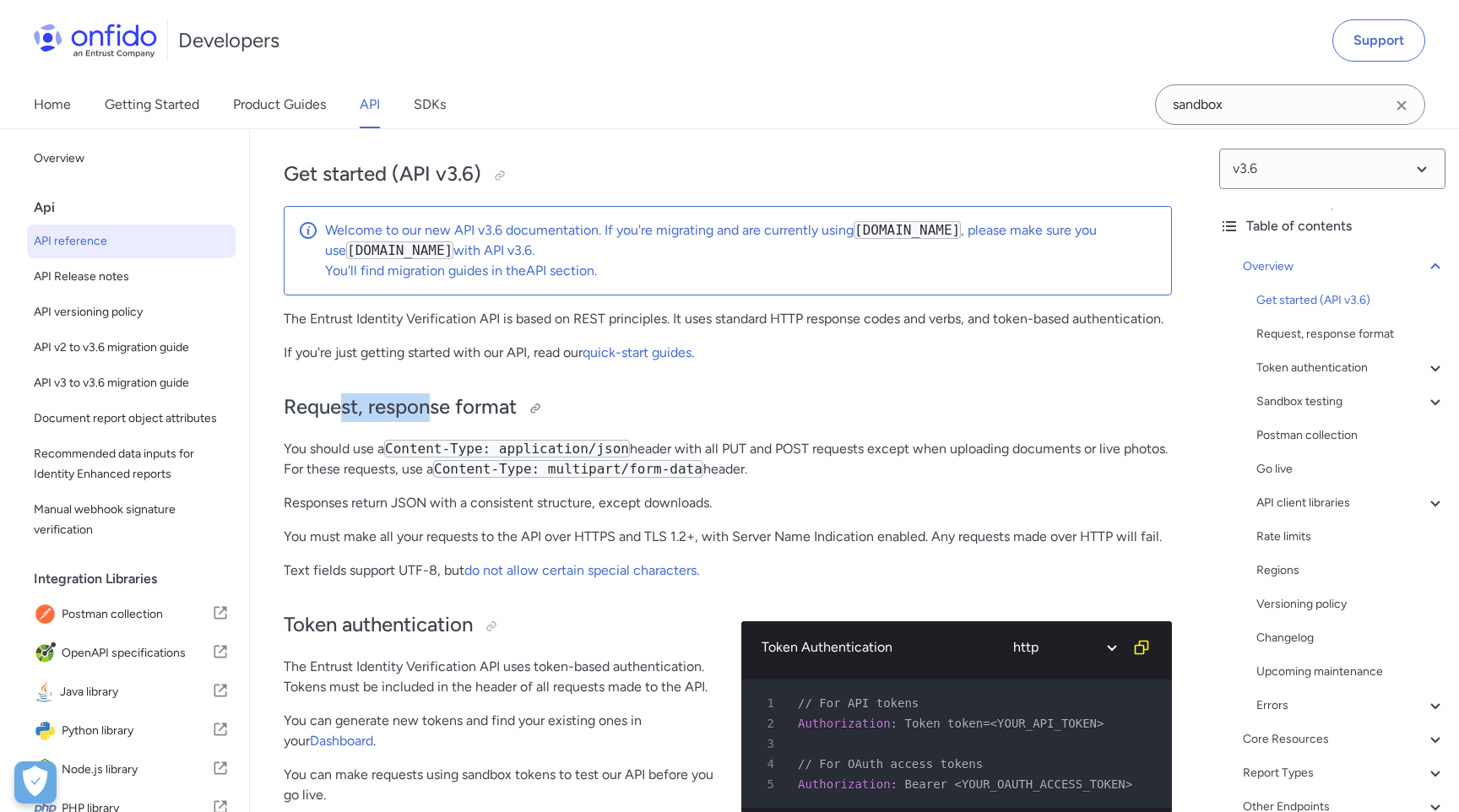
scroll to position [153, 0]
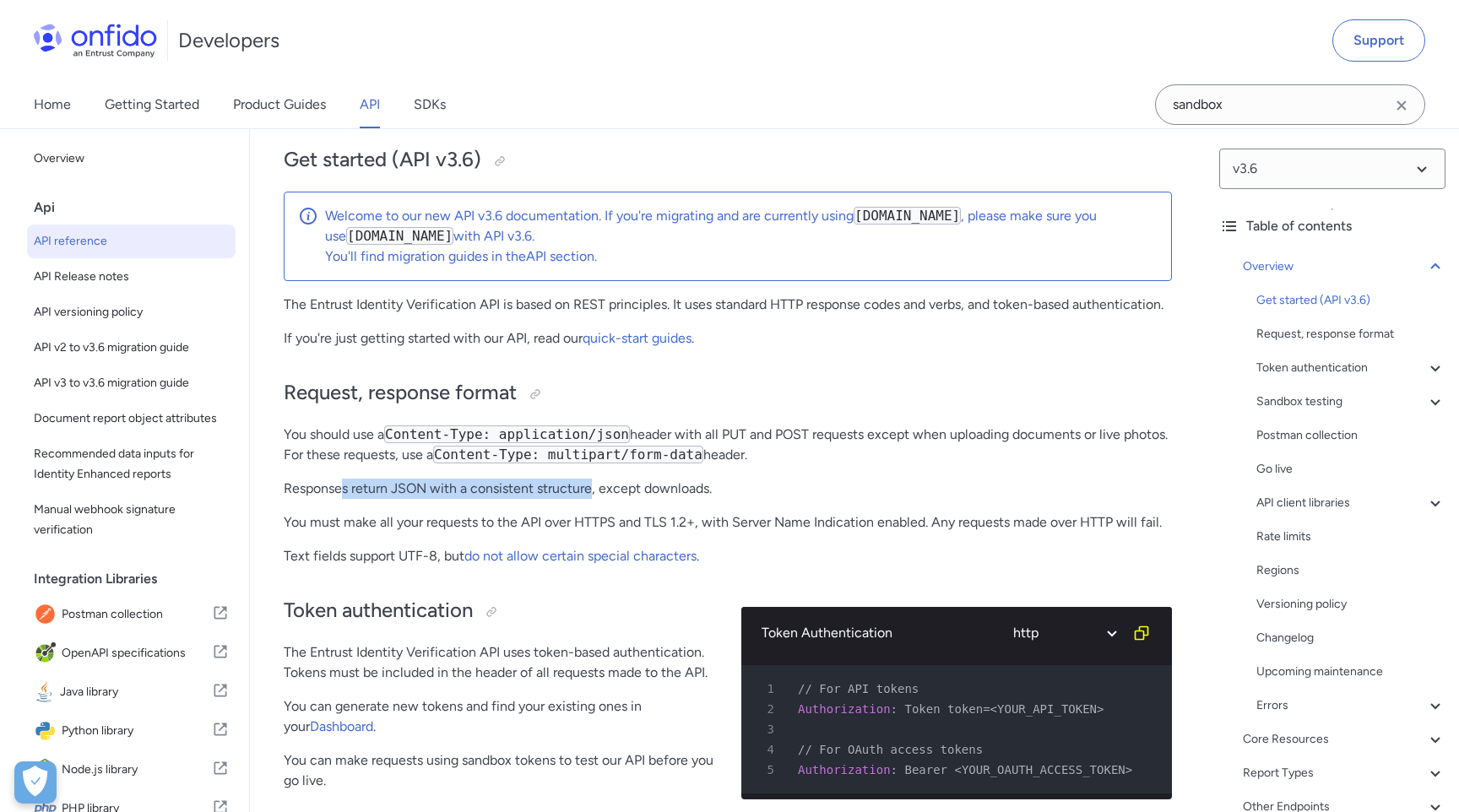
drag, startPoint x: 342, startPoint y: 485, endPoint x: 595, endPoint y: 485, distance: 253.0
click at [595, 485] on p "Responses return JSON with a consistent structure, except downloads." at bounding box center [728, 488] width 889 height 20
drag, startPoint x: 376, startPoint y: 525, endPoint x: 578, endPoint y: 525, distance: 202.0
click at [578, 525] on p "You must make all your requests to the API over HTTPS and TLS 1.2+, with Server…" at bounding box center [728, 522] width 889 height 20
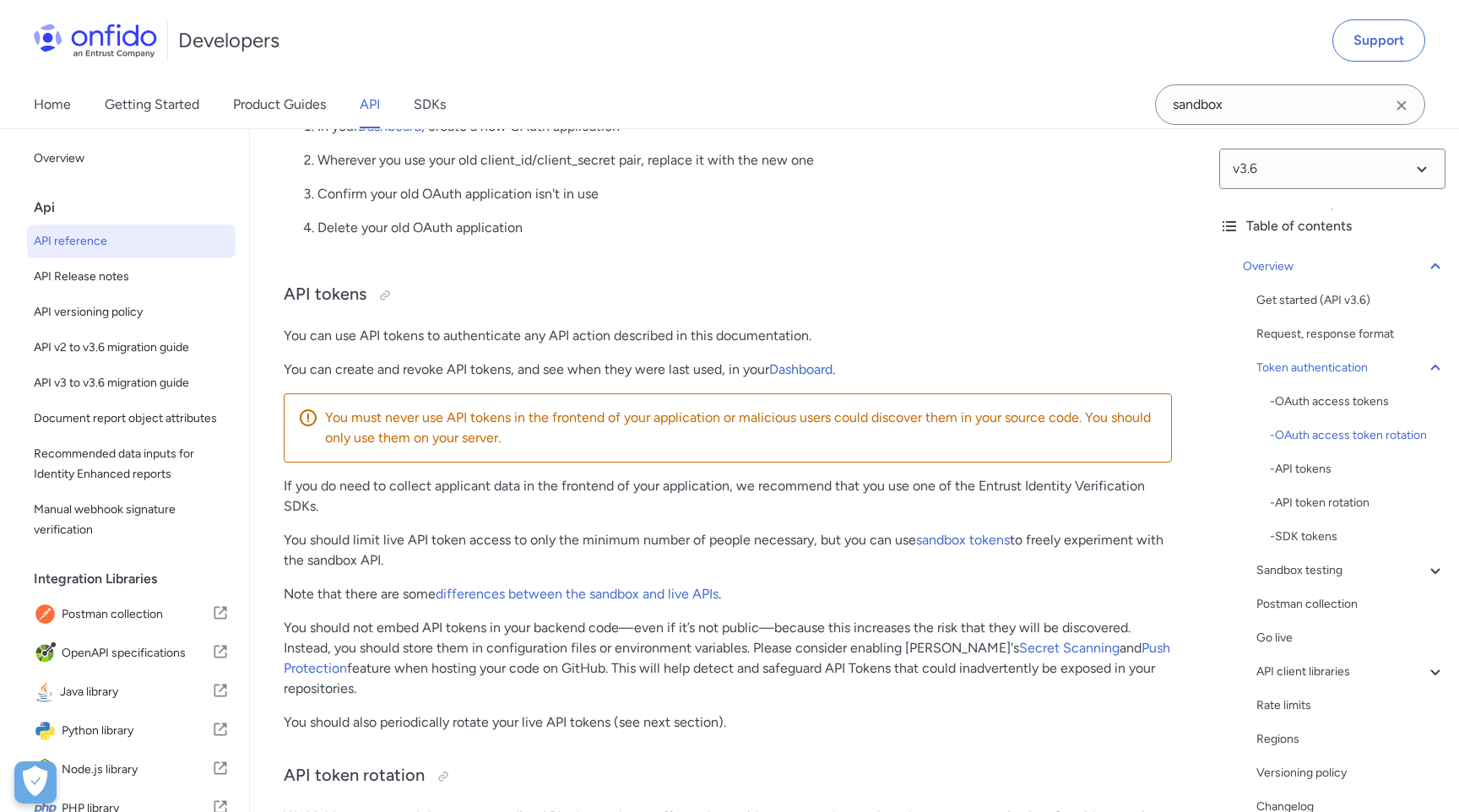
scroll to position [1351, 0]
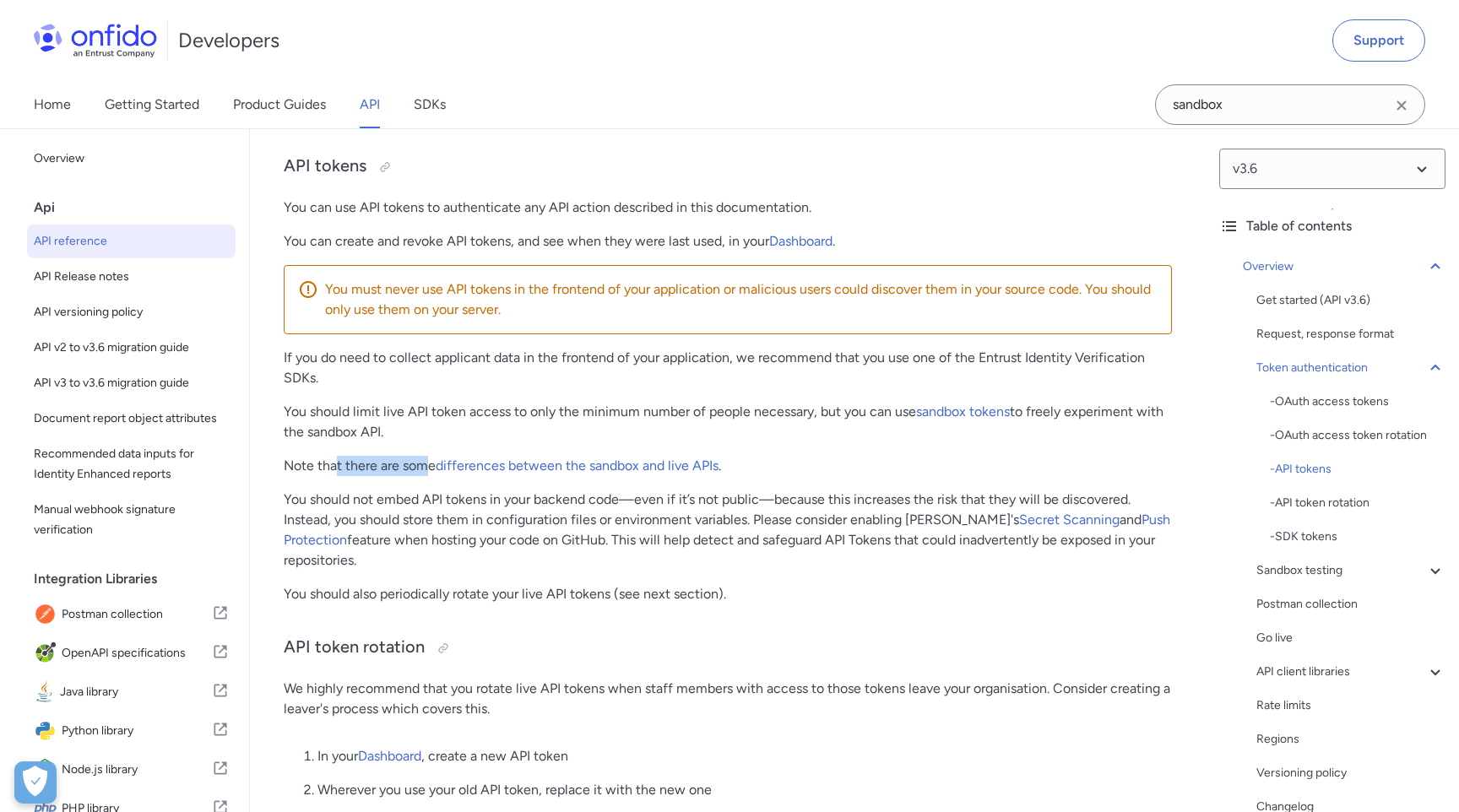
drag, startPoint x: 337, startPoint y: 469, endPoint x: 430, endPoint y: 469, distance: 93.0
click at [430, 469] on p "Note that there are some differences between the sandbox and live APIs ." at bounding box center [728, 466] width 889 height 20
click at [742, 464] on p "Note that there are some differences between the sandbox and live APIs ." at bounding box center [728, 466] width 889 height 20
drag, startPoint x: 742, startPoint y: 464, endPoint x: 462, endPoint y: 460, distance: 280.0
click at [462, 460] on p "Note that there are some differences between the sandbox and live APIs ." at bounding box center [728, 466] width 889 height 20
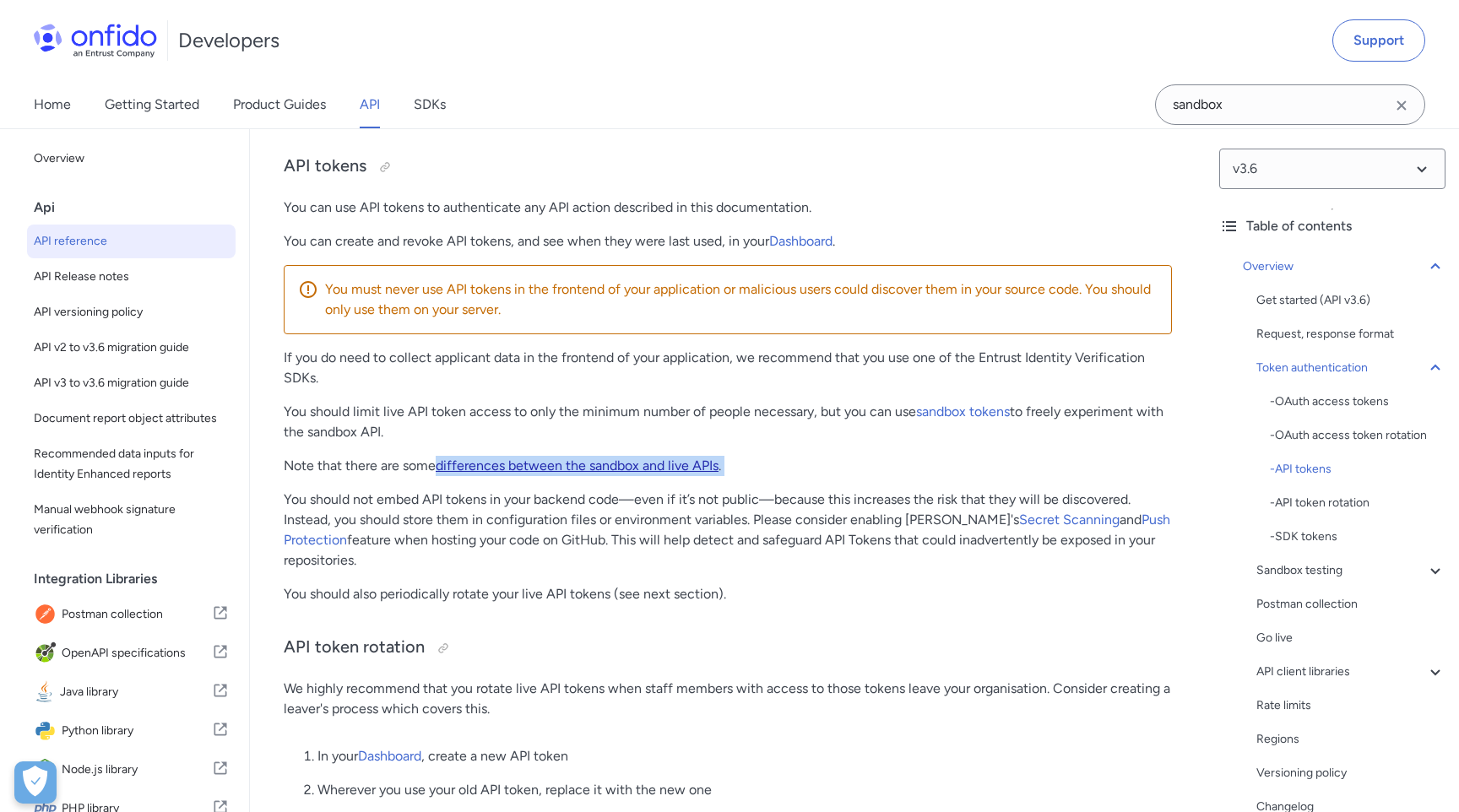
click at [668, 464] on link "differences between the sandbox and live APIs" at bounding box center [577, 466] width 283 height 16
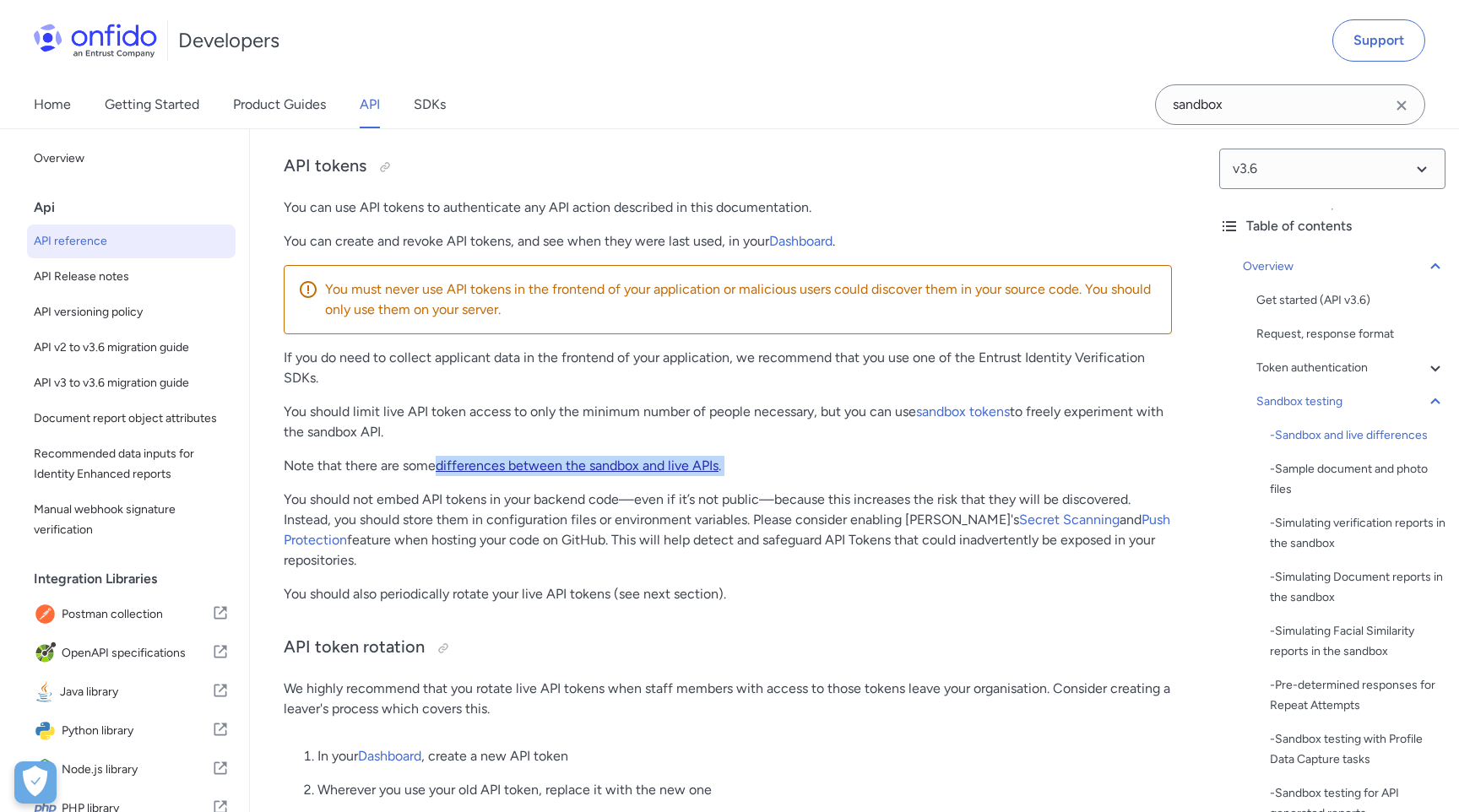
scroll to position [2836, 0]
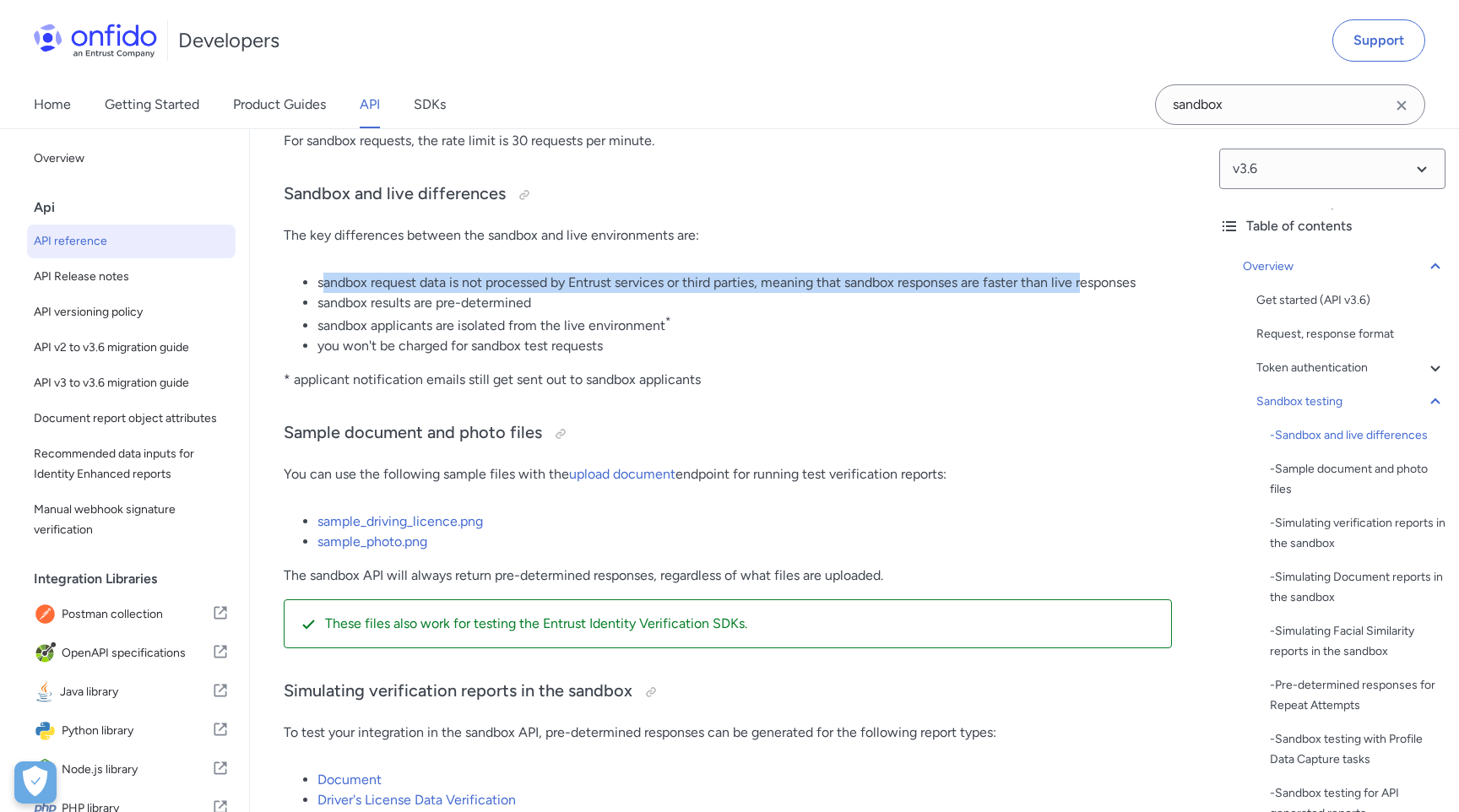
drag, startPoint x: 324, startPoint y: 284, endPoint x: 1092, endPoint y: 279, distance: 768.0
click at [1092, 279] on li "sandbox request data is not processed by Entrust services or third parties, mea…" at bounding box center [744, 283] width 854 height 20
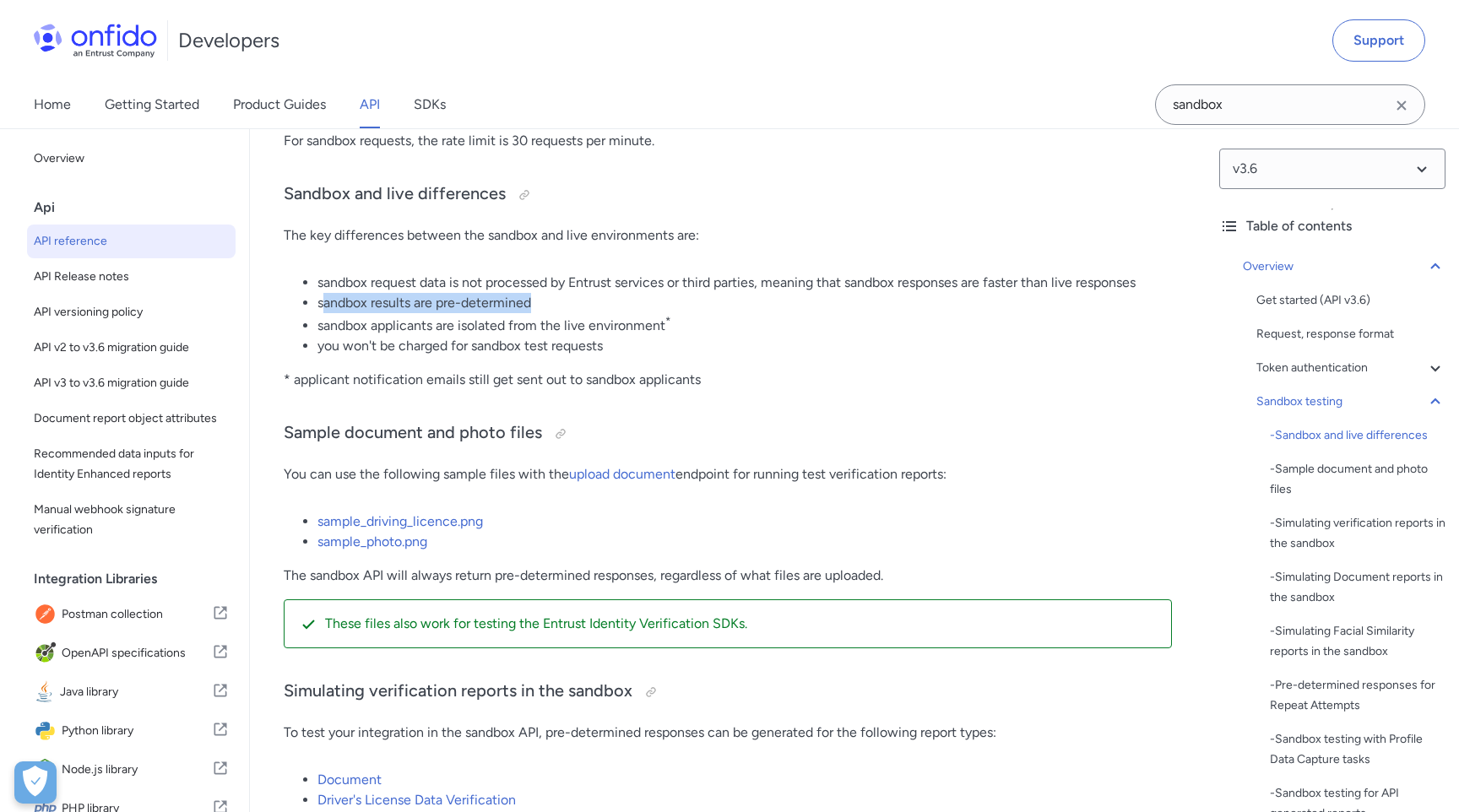
drag, startPoint x: 323, startPoint y: 307, endPoint x: 543, endPoint y: 303, distance: 220.0
click at [543, 303] on li "sandbox results are pre-determined" at bounding box center [744, 303] width 854 height 20
drag, startPoint x: 321, startPoint y: 329, endPoint x: 663, endPoint y: 326, distance: 342.0
click at [663, 326] on li "sandbox applicants are isolated from the live environment *" at bounding box center [744, 324] width 854 height 23
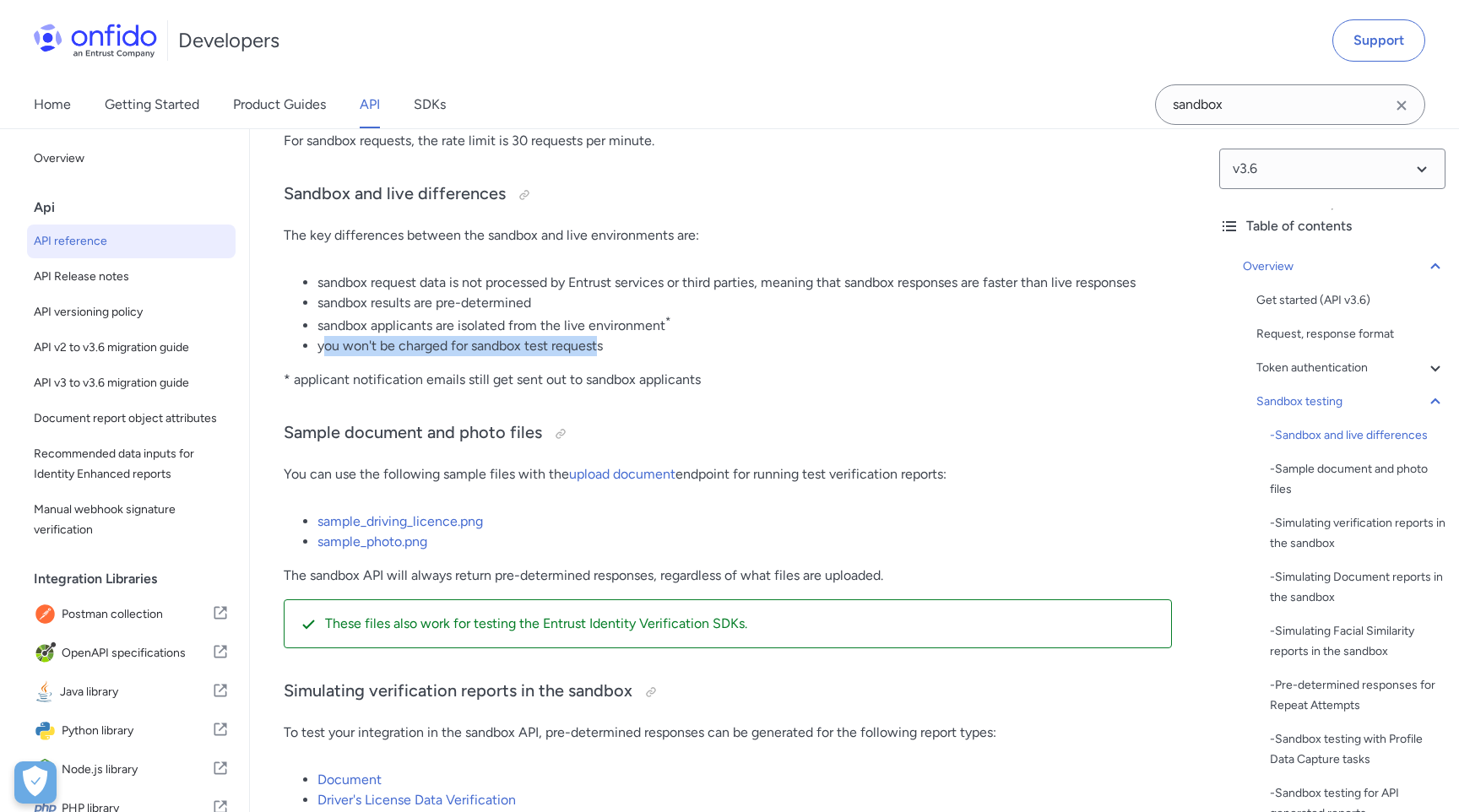
drag, startPoint x: 325, startPoint y: 350, endPoint x: 600, endPoint y: 339, distance: 275.2
click at [600, 339] on li "you won't be charged for sandbox test requests" at bounding box center [744, 346] width 854 height 20
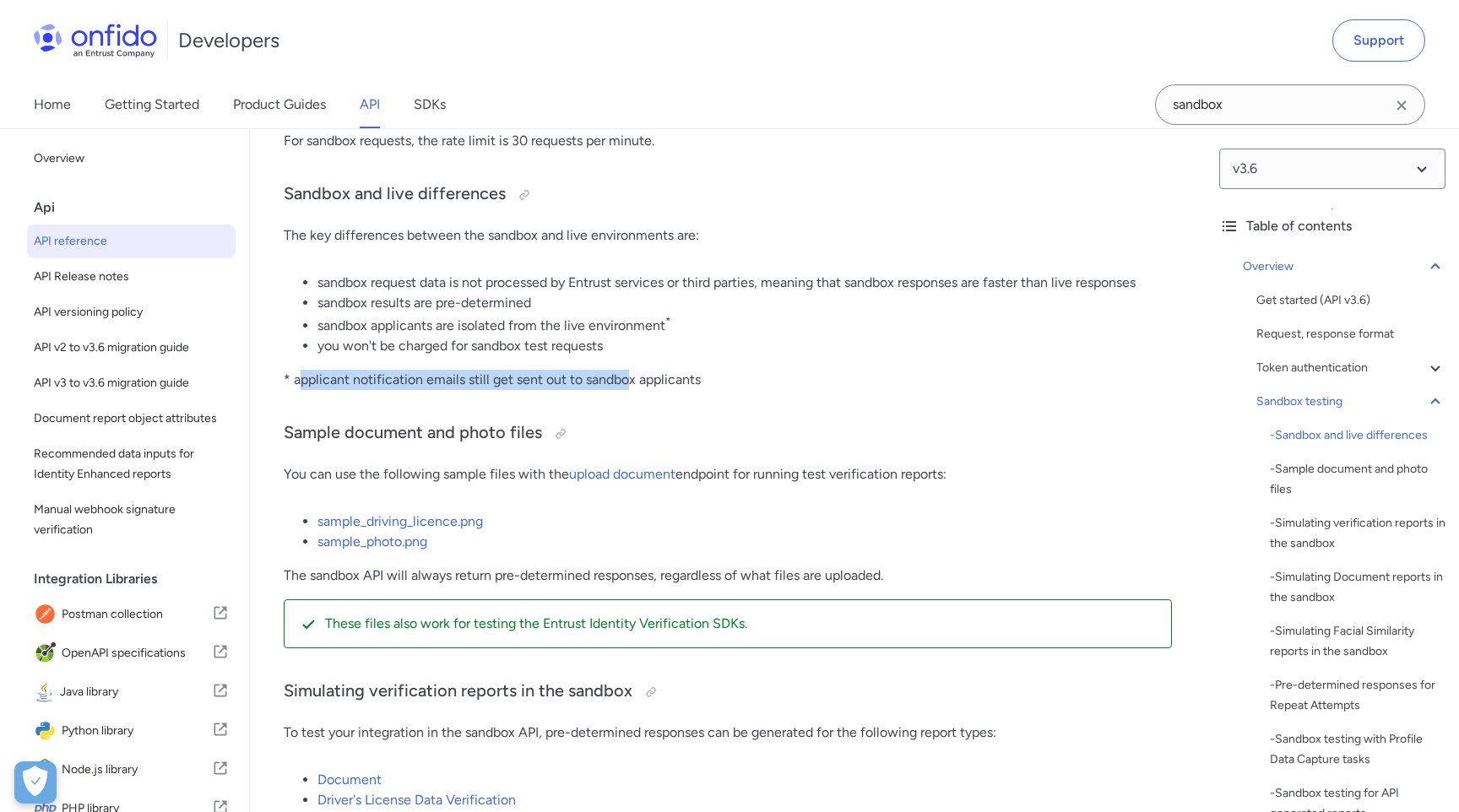
drag, startPoint x: 298, startPoint y: 385, endPoint x: 629, endPoint y: 377, distance: 331.1
click at [629, 377] on p "* applicant notification emails still get sent out to sandbox applicants" at bounding box center [728, 380] width 889 height 20
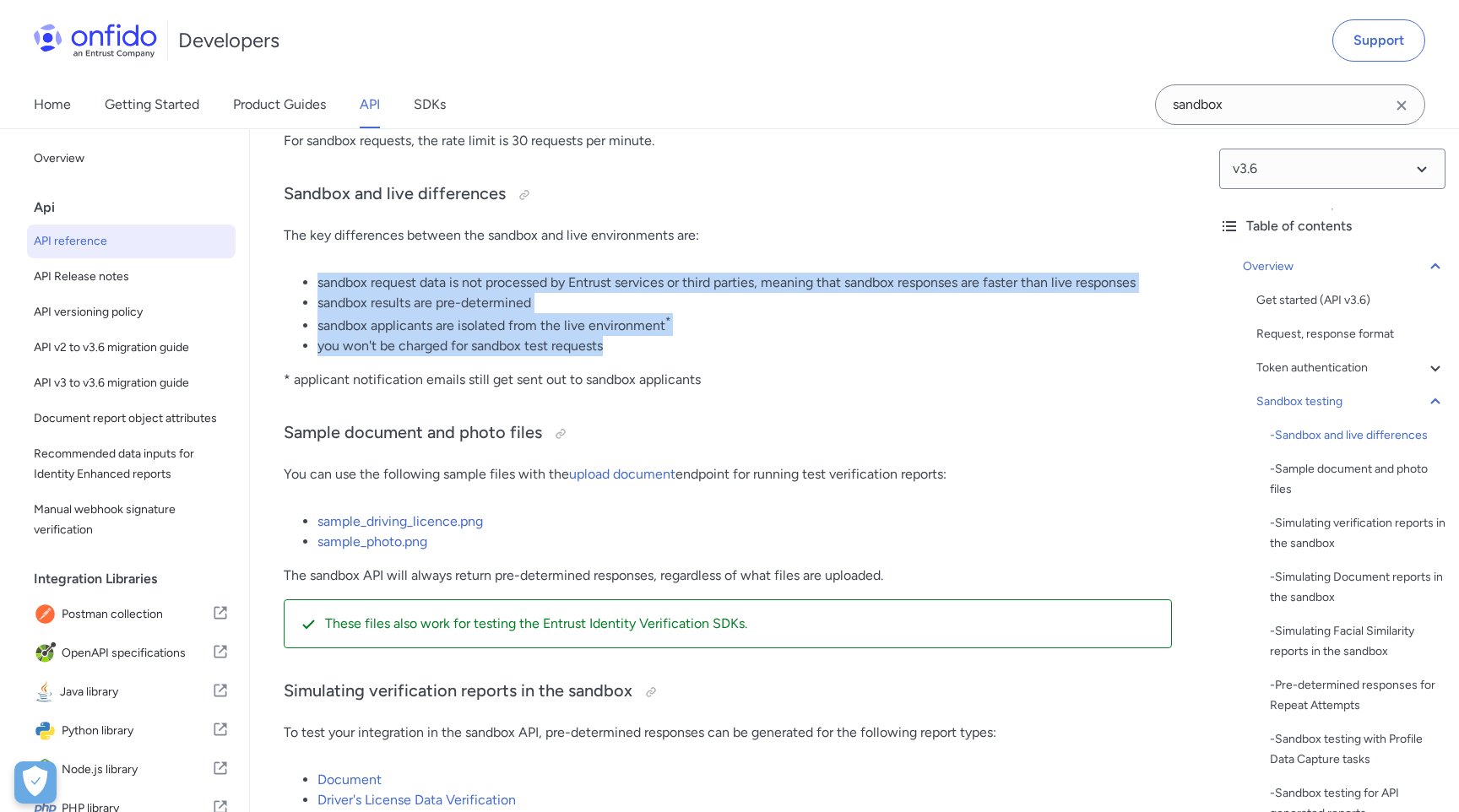
drag, startPoint x: 316, startPoint y: 284, endPoint x: 640, endPoint y: 345, distance: 329.7
click at [640, 345] on ul "sandbox request data is not processed by Entrust services or third parties, mea…" at bounding box center [728, 314] width 889 height 83
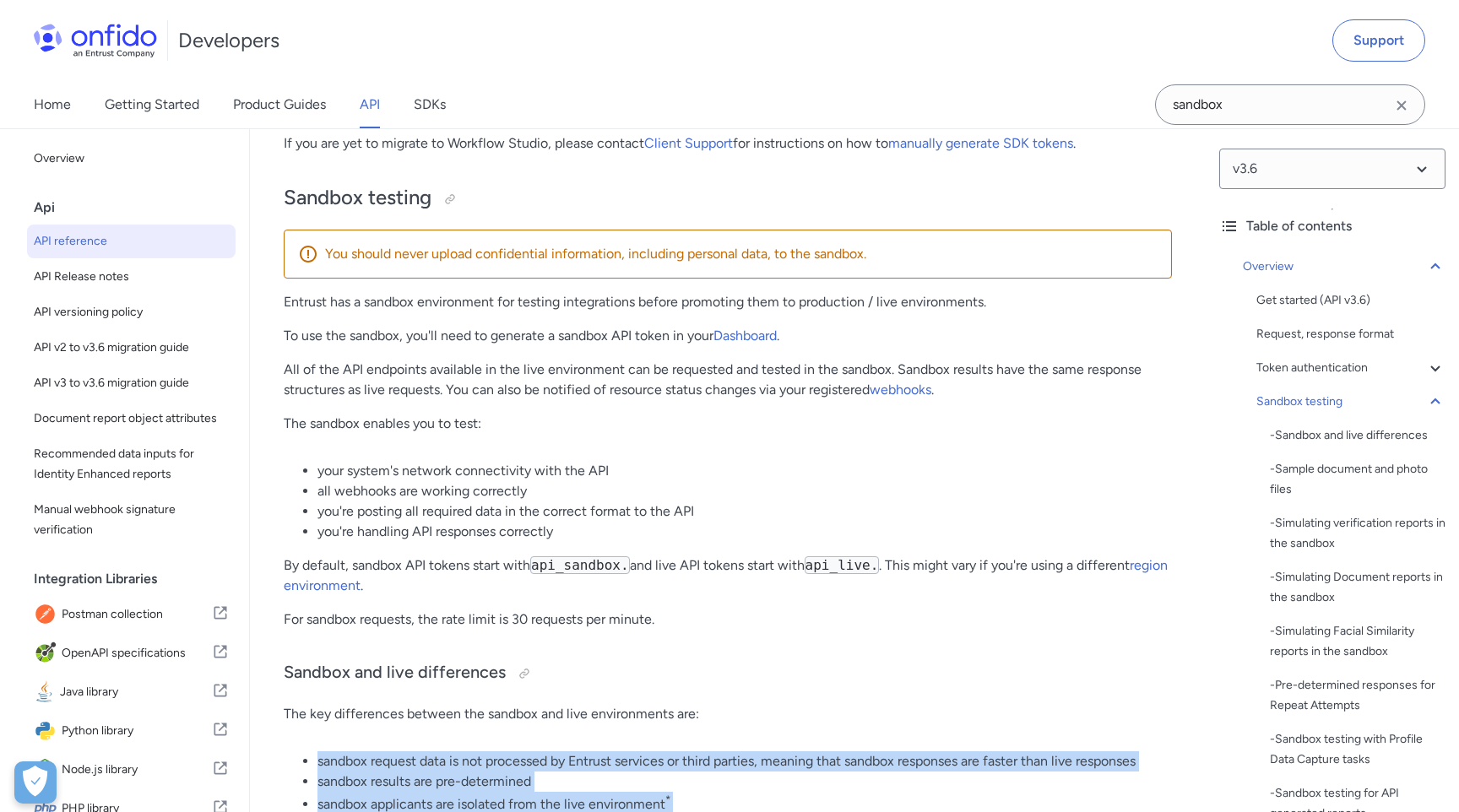
scroll to position [2422, 0]
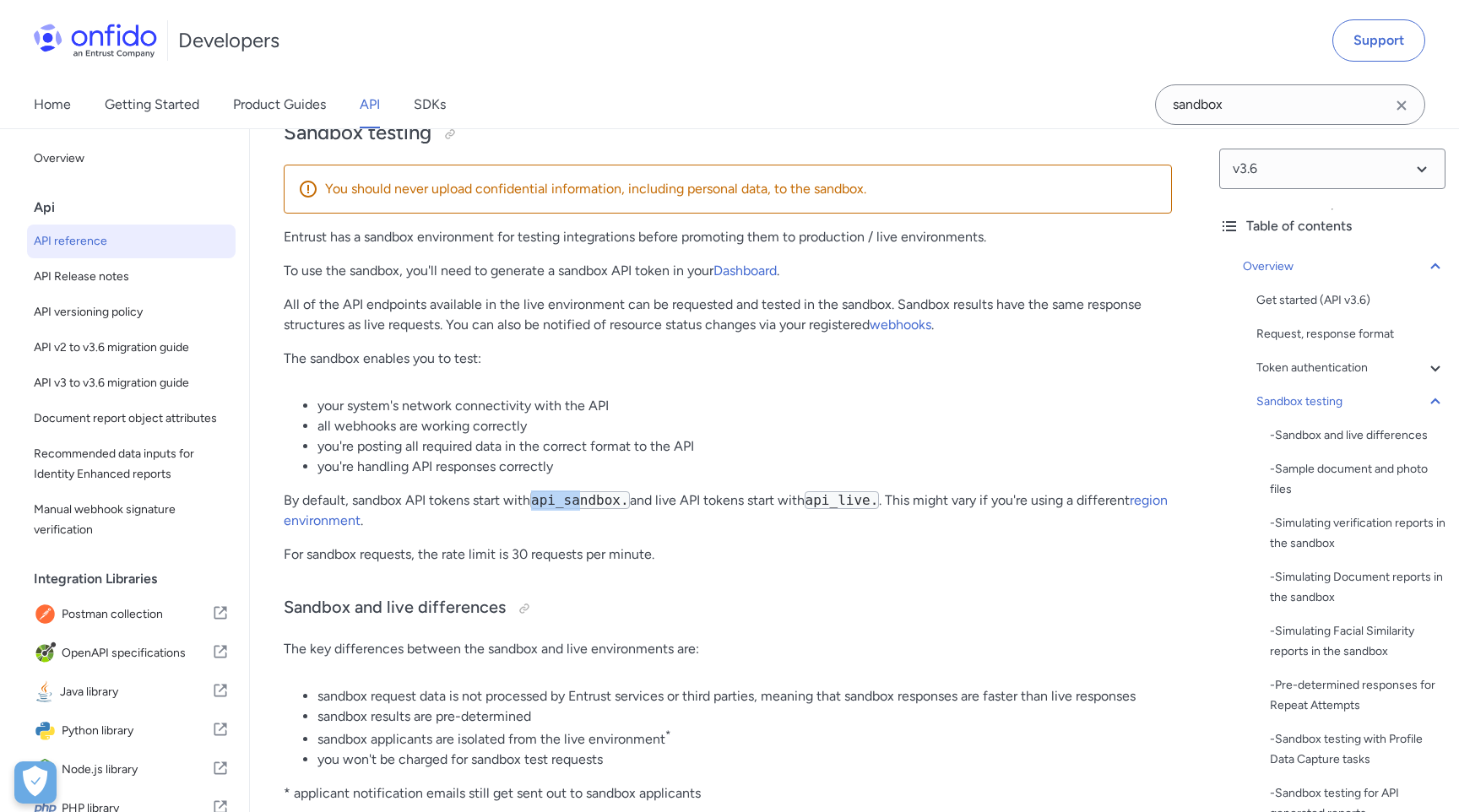
drag, startPoint x: 535, startPoint y: 505, endPoint x: 584, endPoint y: 505, distance: 49.0
click at [584, 505] on code "api_sandbox." at bounding box center [580, 500] width 100 height 18
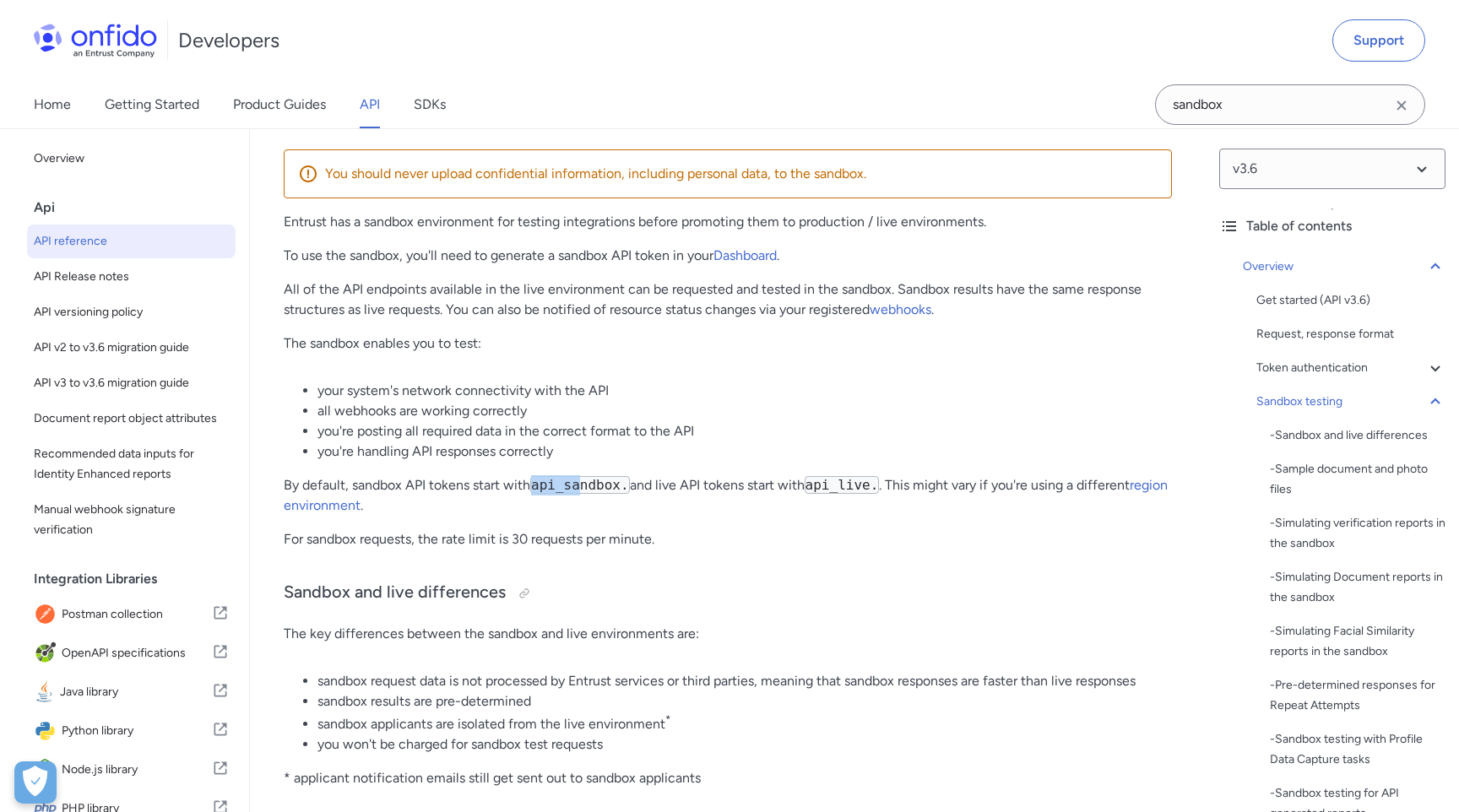
scroll to position [2450, 0]
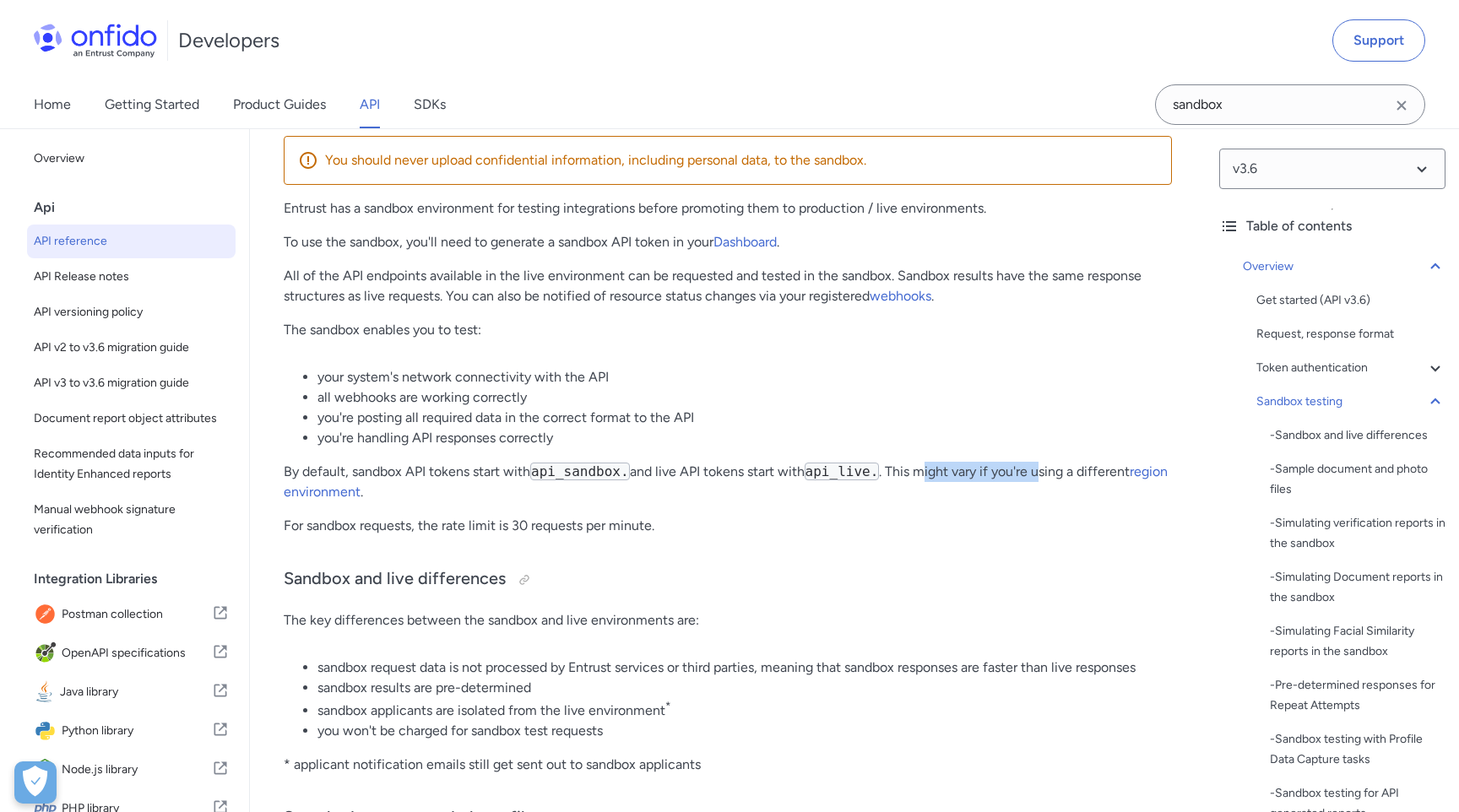
drag, startPoint x: 937, startPoint y: 476, endPoint x: 1053, endPoint y: 478, distance: 116.0
click at [1053, 478] on p "By default, sandbox API tokens start with api_sandbox. and live API tokens star…" at bounding box center [728, 481] width 889 height 41
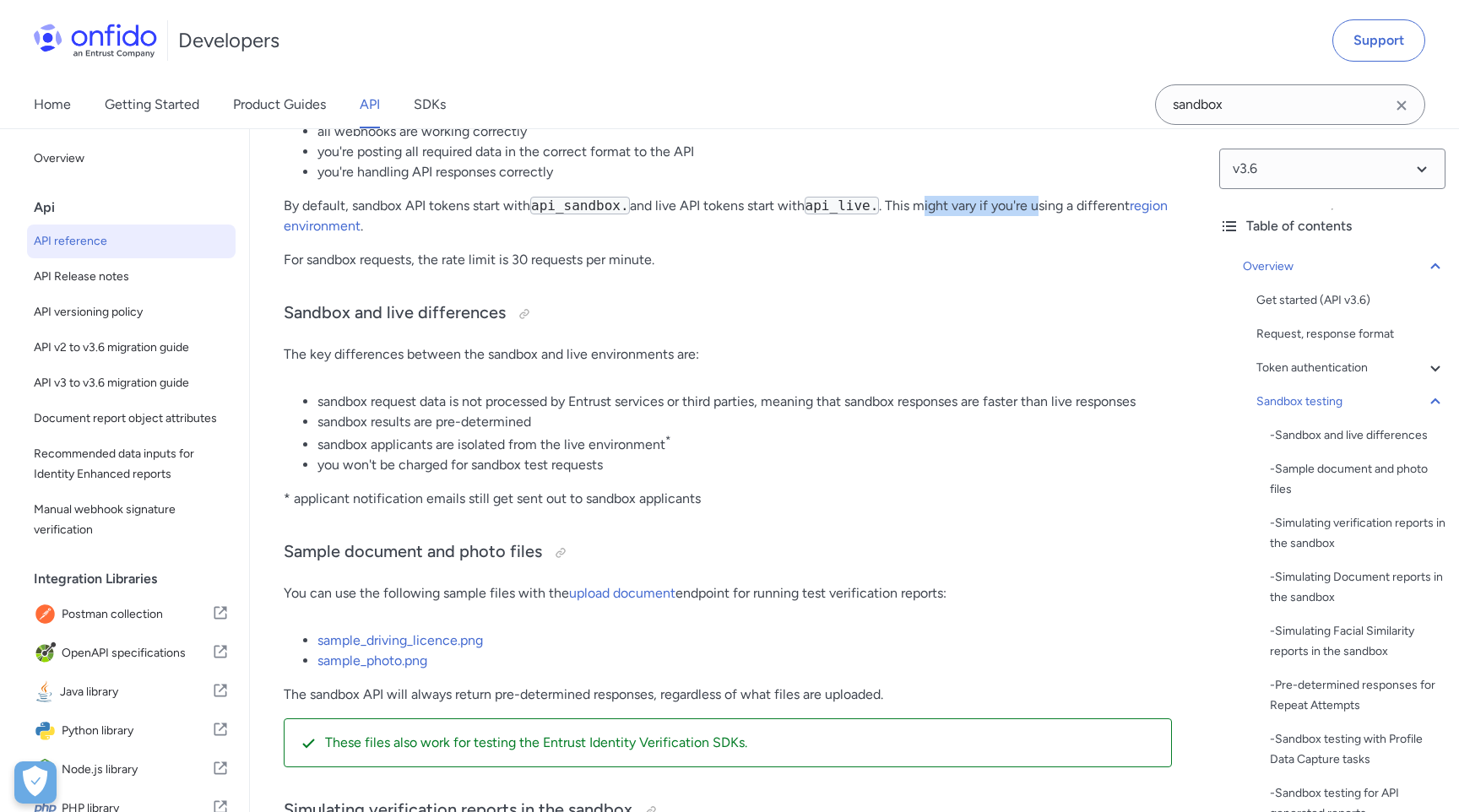
scroll to position [2731, 0]
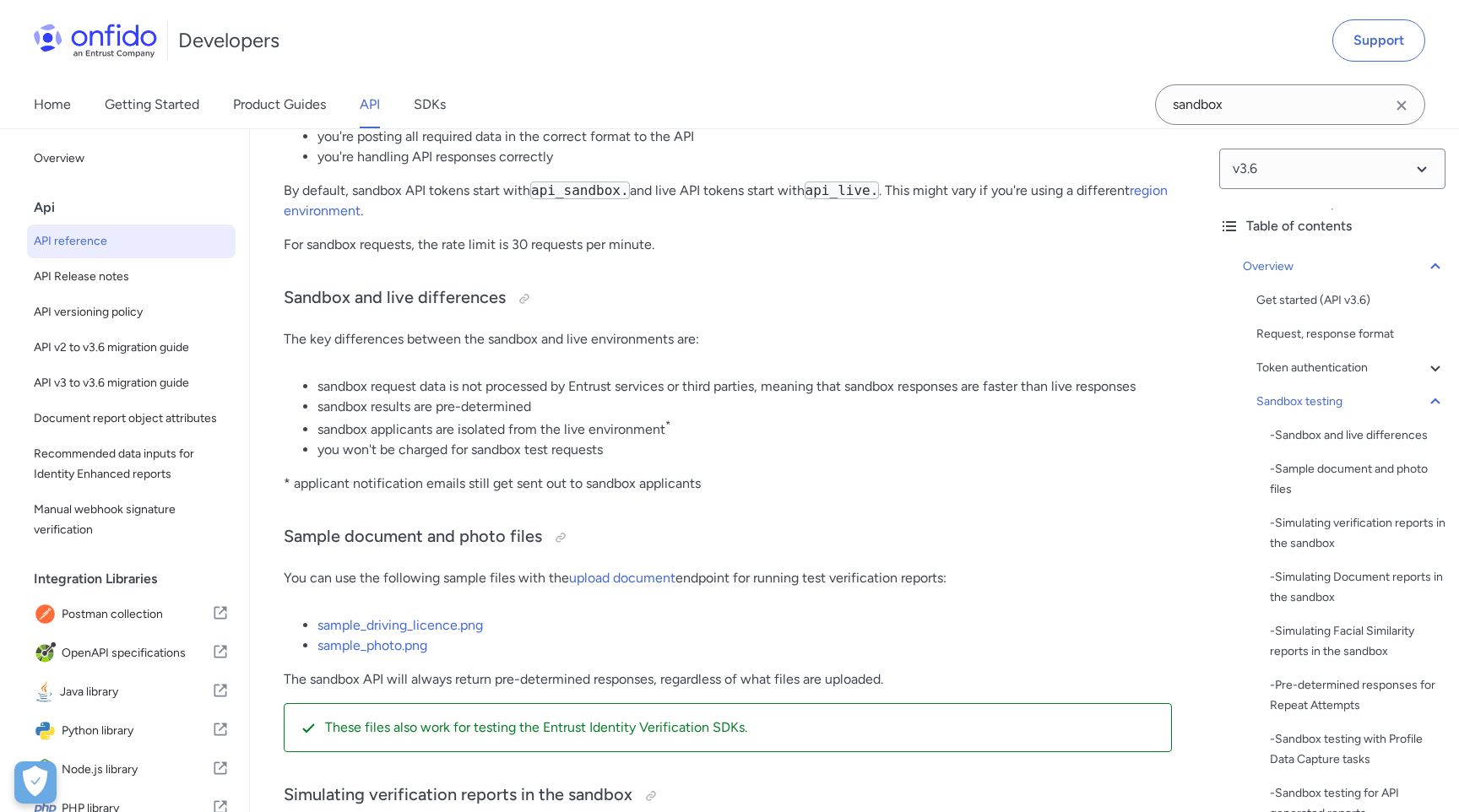
click at [830, 476] on p "* applicant notification emails still get sent out to sandbox applicants" at bounding box center [728, 483] width 889 height 20
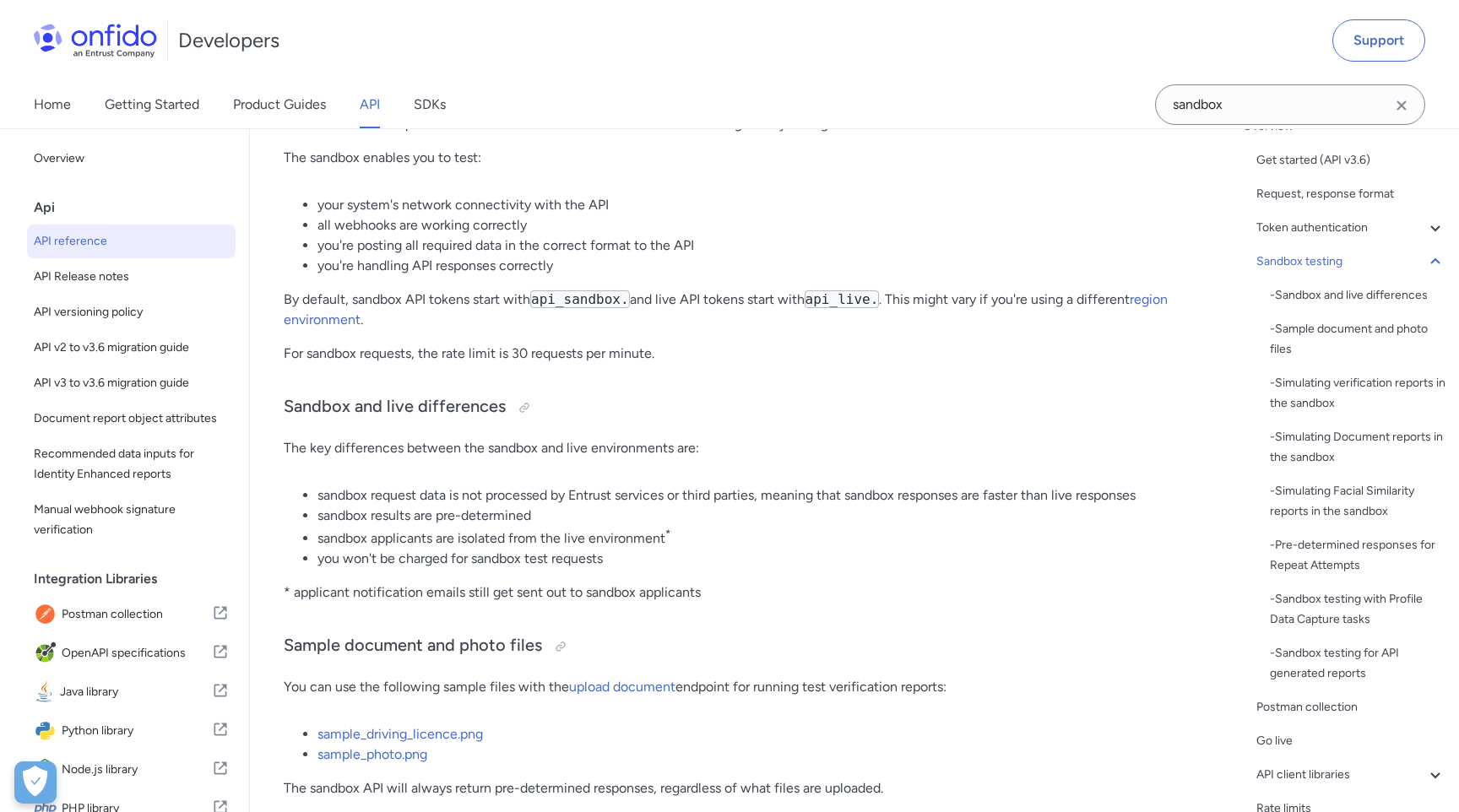
scroll to position [2632, 0]
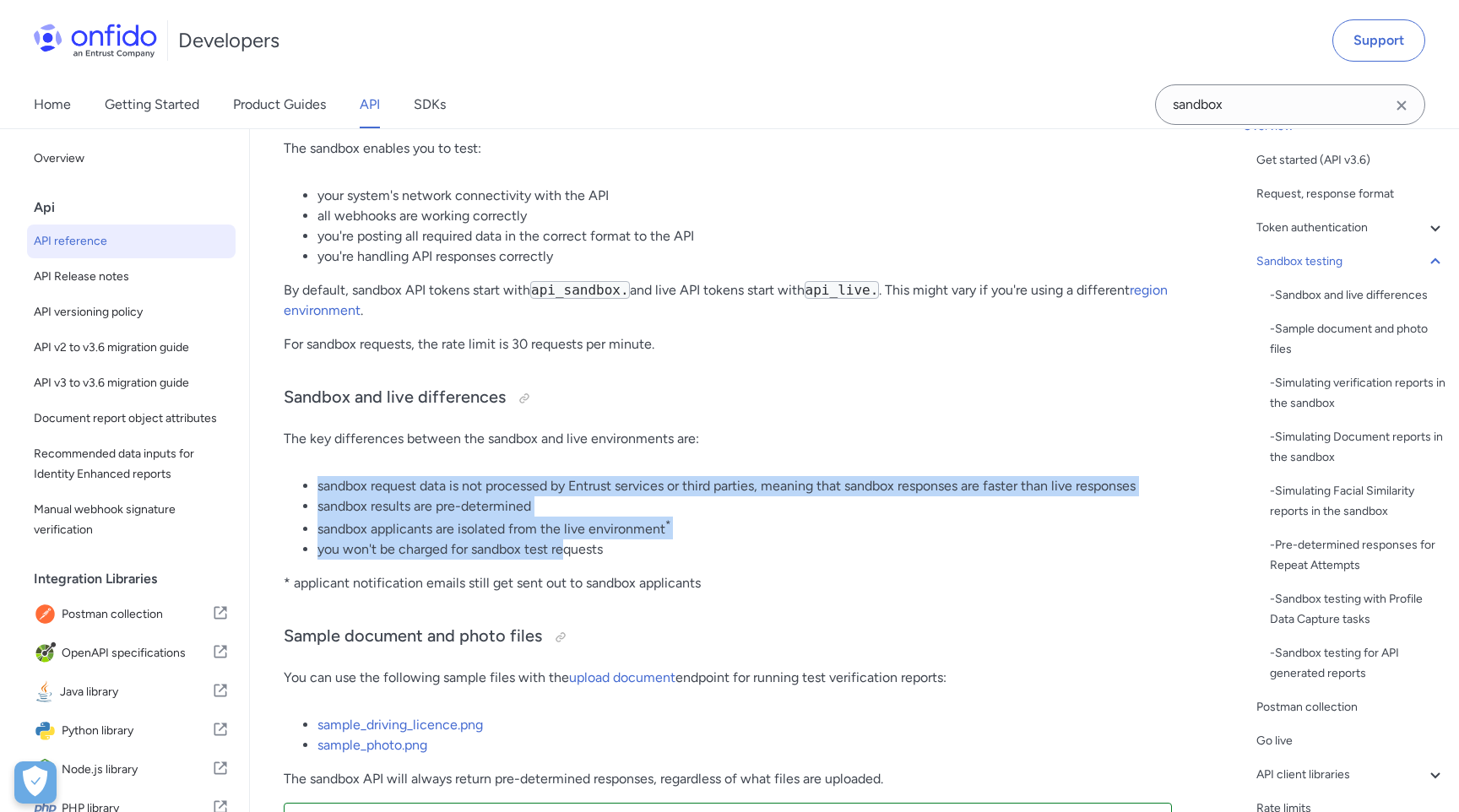
drag, startPoint x: 314, startPoint y: 484, endPoint x: 578, endPoint y: 550, distance: 272.1
click at [574, 547] on ul "sandbox request data is not processed by Entrust services or third parties, mea…" at bounding box center [728, 517] width 889 height 83
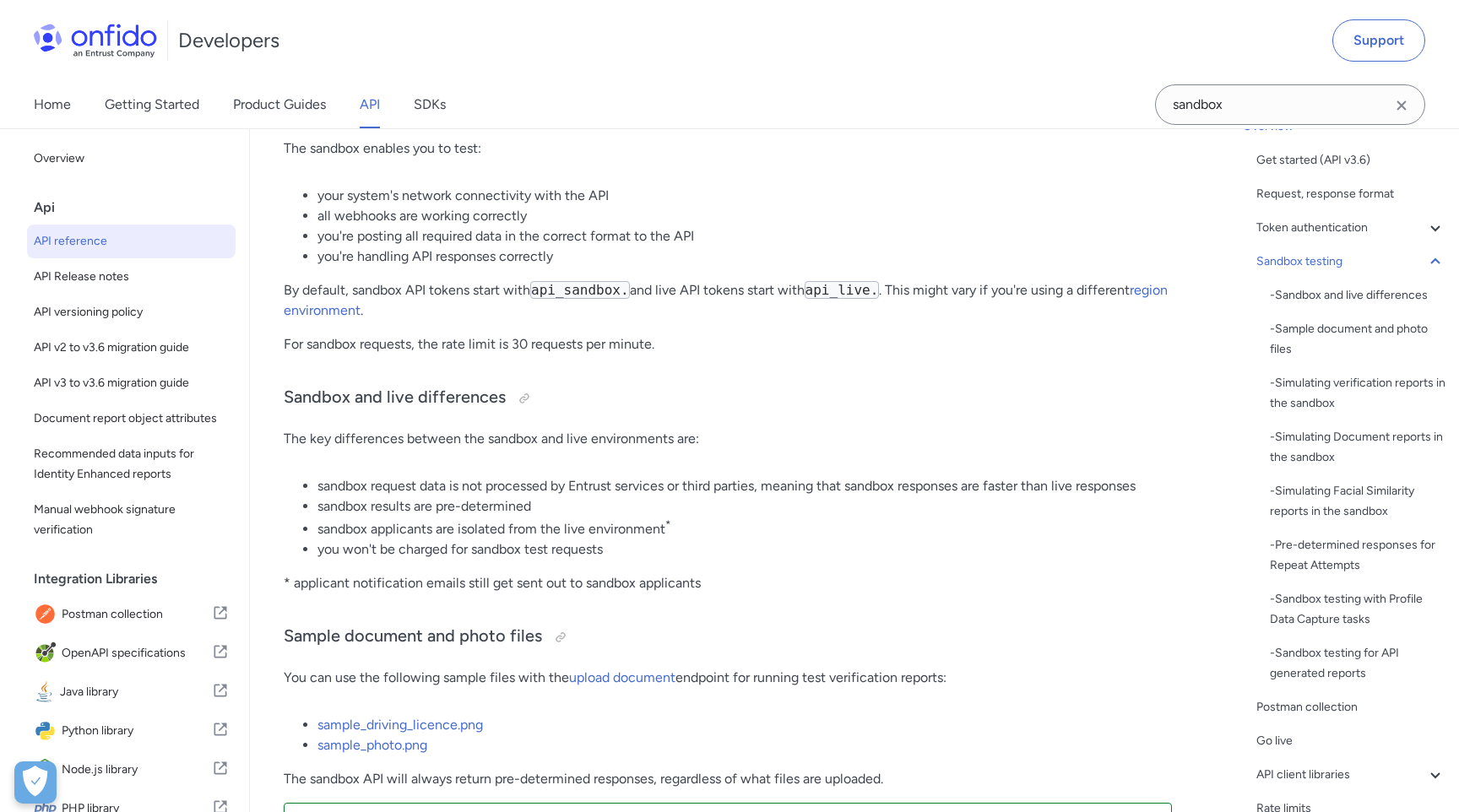
click at [638, 554] on li "you won't be charged for sandbox test requests" at bounding box center [744, 549] width 854 height 20
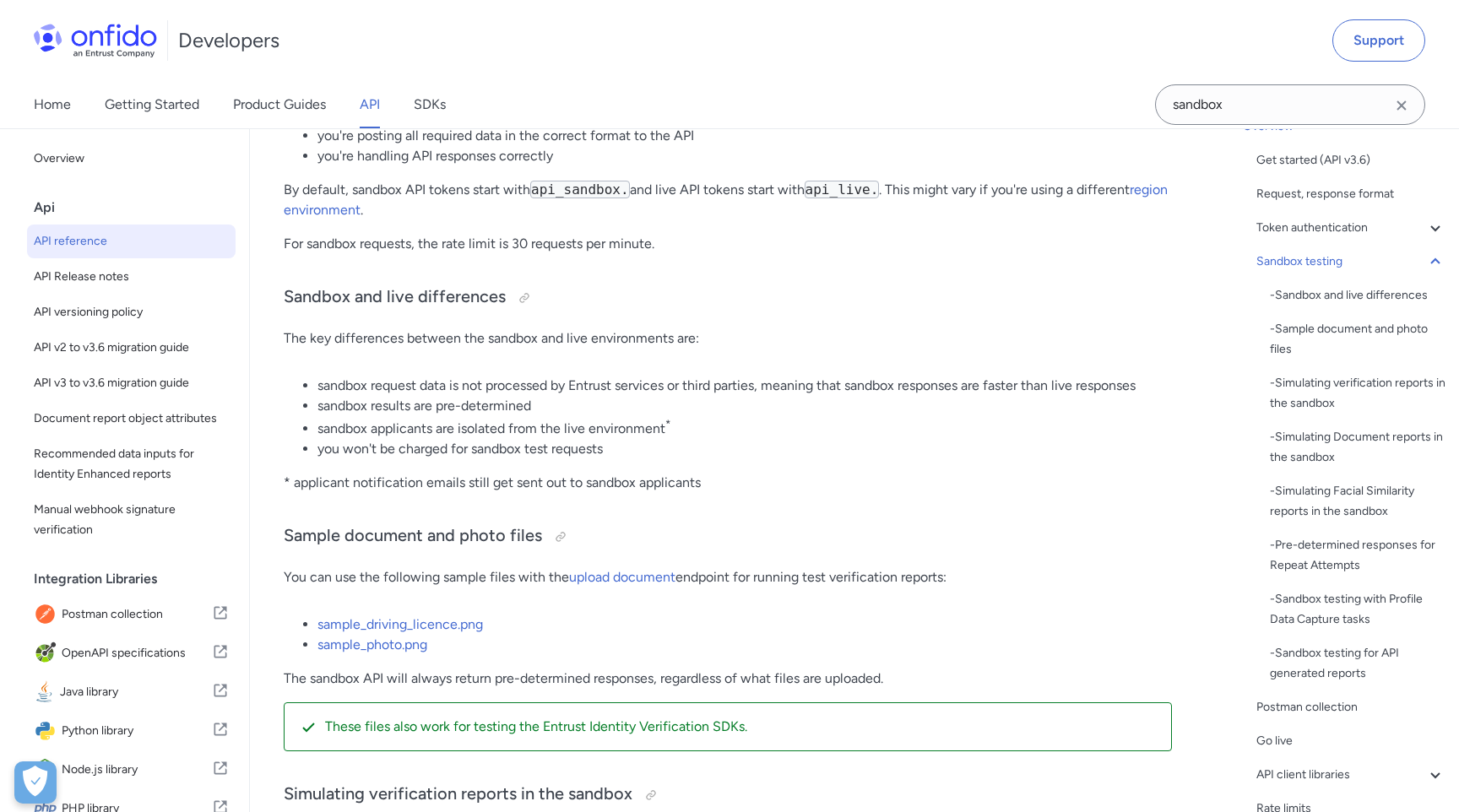
scroll to position [2869, 0]
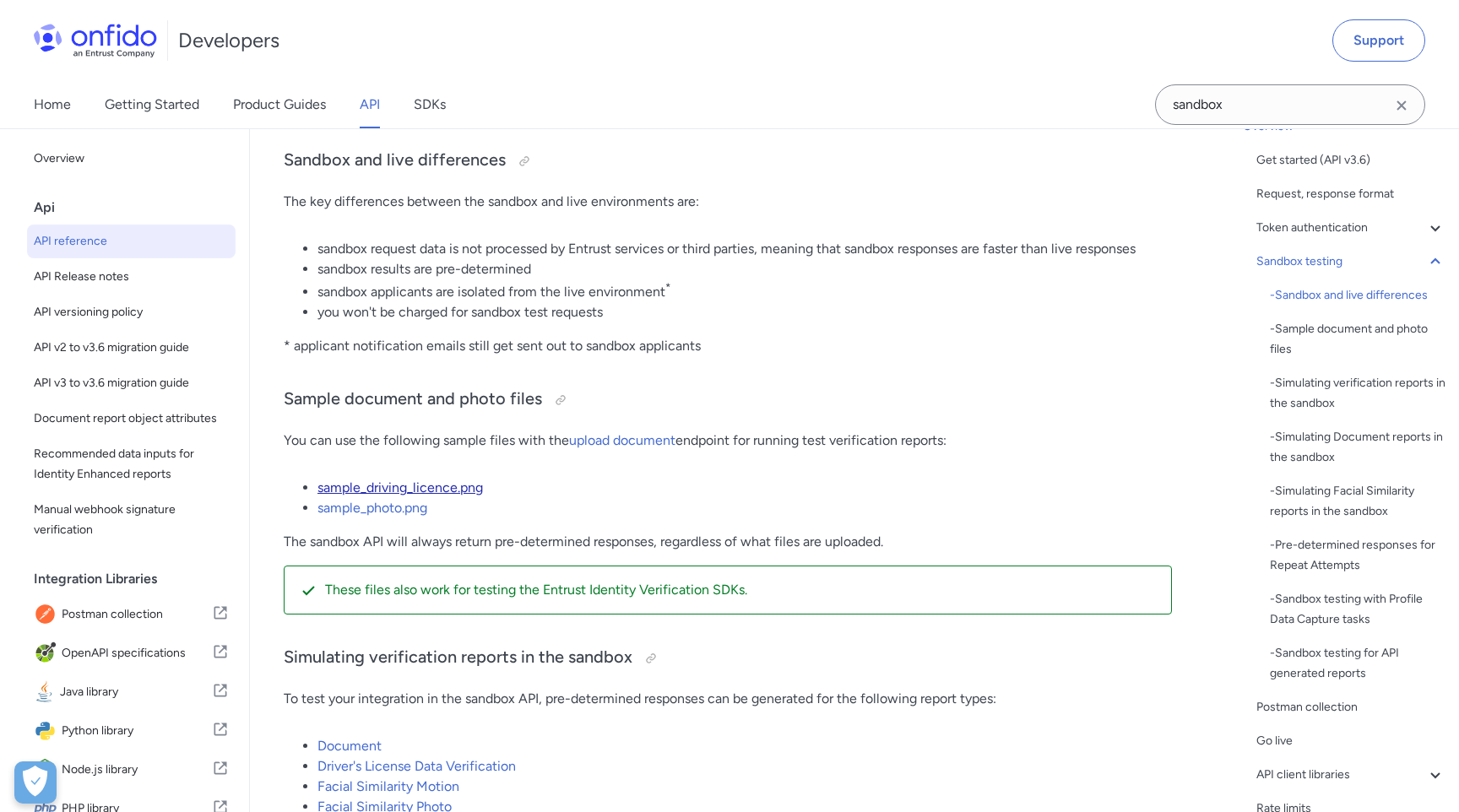
click at [402, 491] on link "sample_driving_licence.png" at bounding box center [400, 488] width 166 height 16
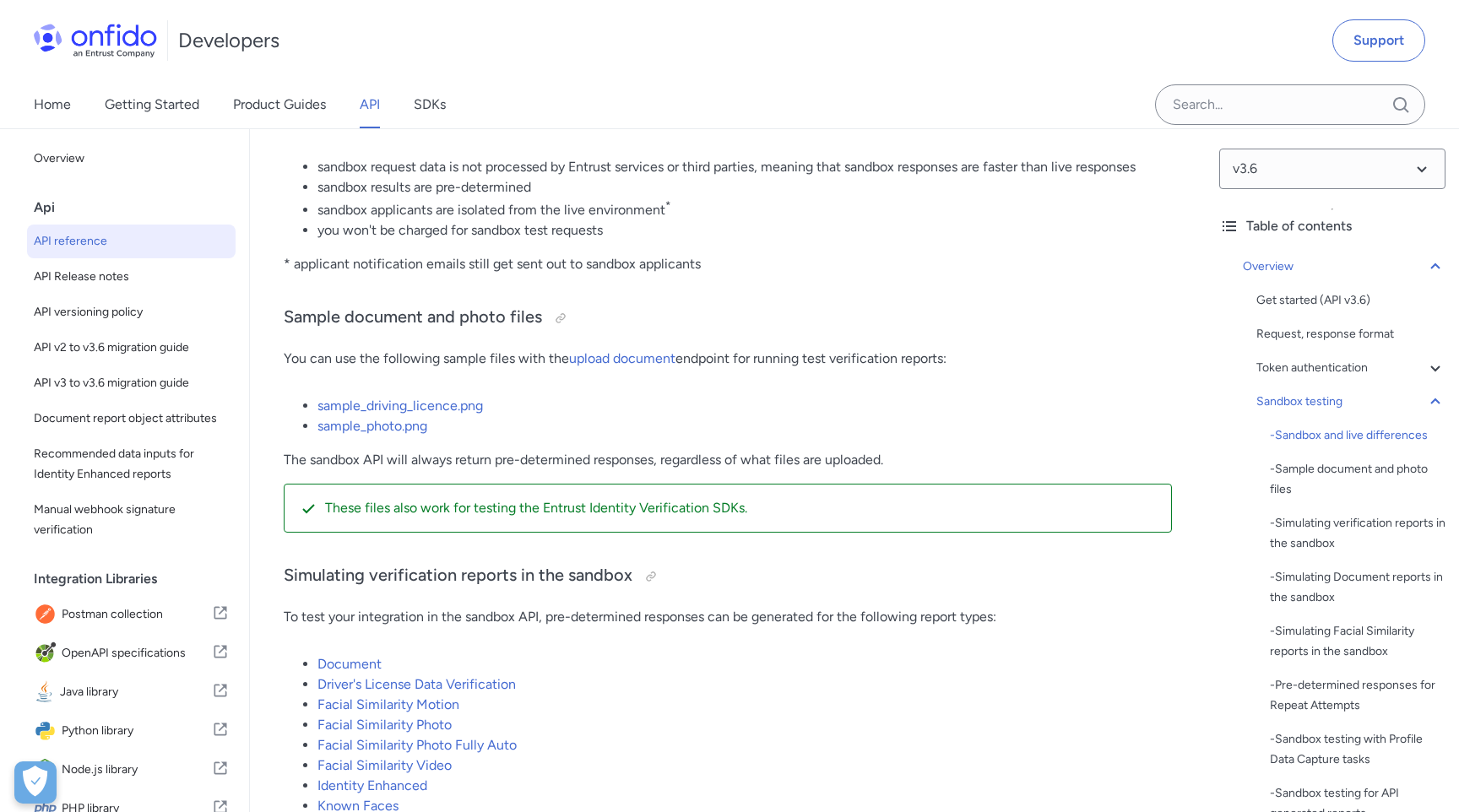
scroll to position [2953, 0]
